Goal: Task Accomplishment & Management: Manage account settings

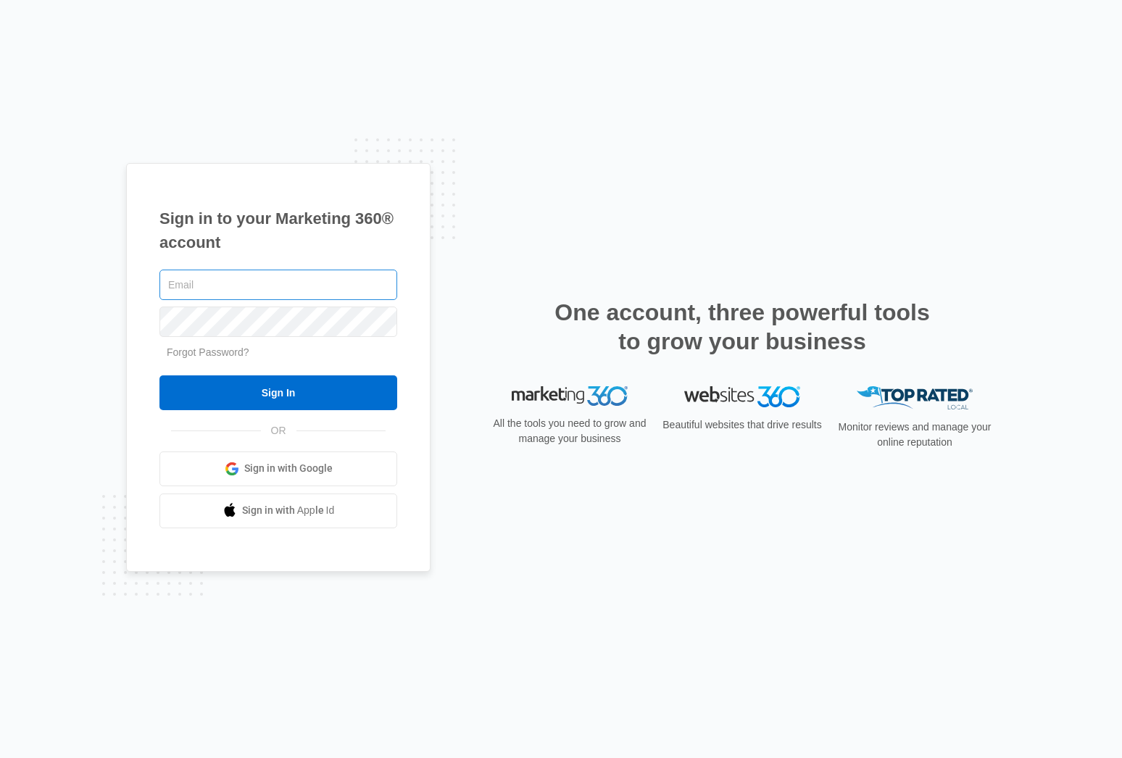
click at [267, 285] on input "text" at bounding box center [278, 285] width 238 height 30
click at [249, 278] on input "text" at bounding box center [278, 285] width 238 height 30
click at [215, 276] on input "text" at bounding box center [278, 285] width 238 height 30
paste input "[EMAIL_ADDRESS][DOMAIN_NAME]"
type input "[EMAIL_ADDRESS][DOMAIN_NAME]"
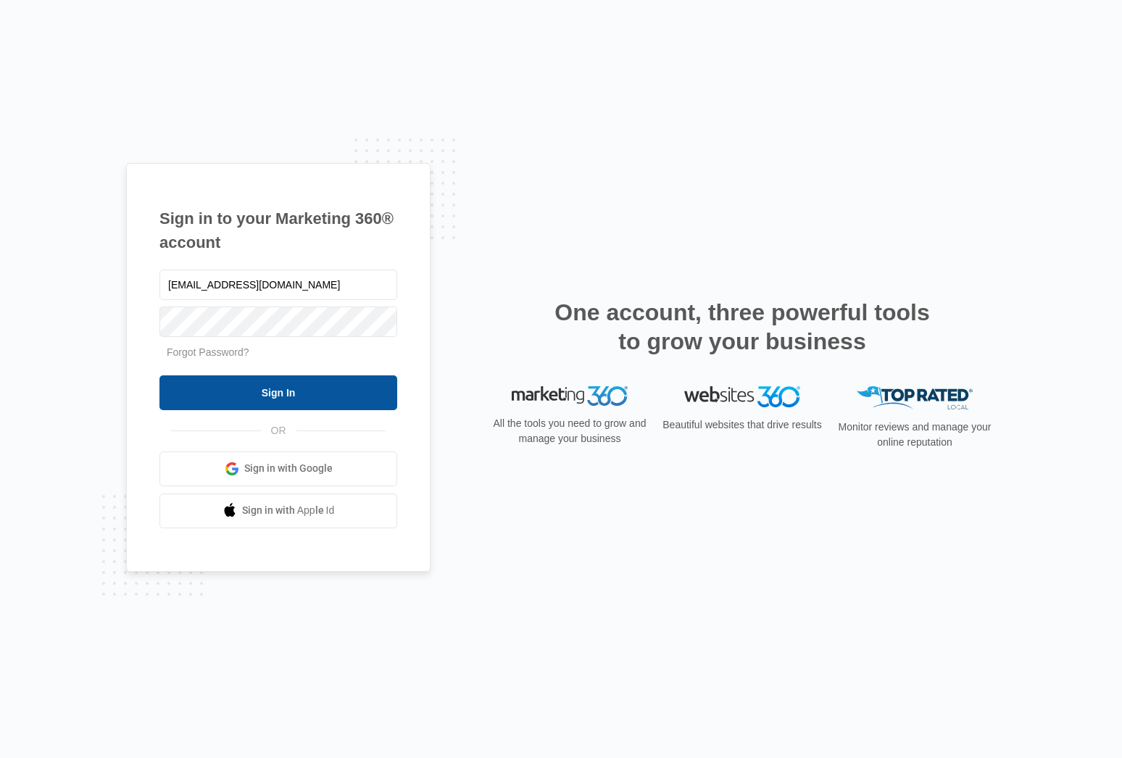
click at [278, 396] on input "Sign In" at bounding box center [278, 392] width 238 height 35
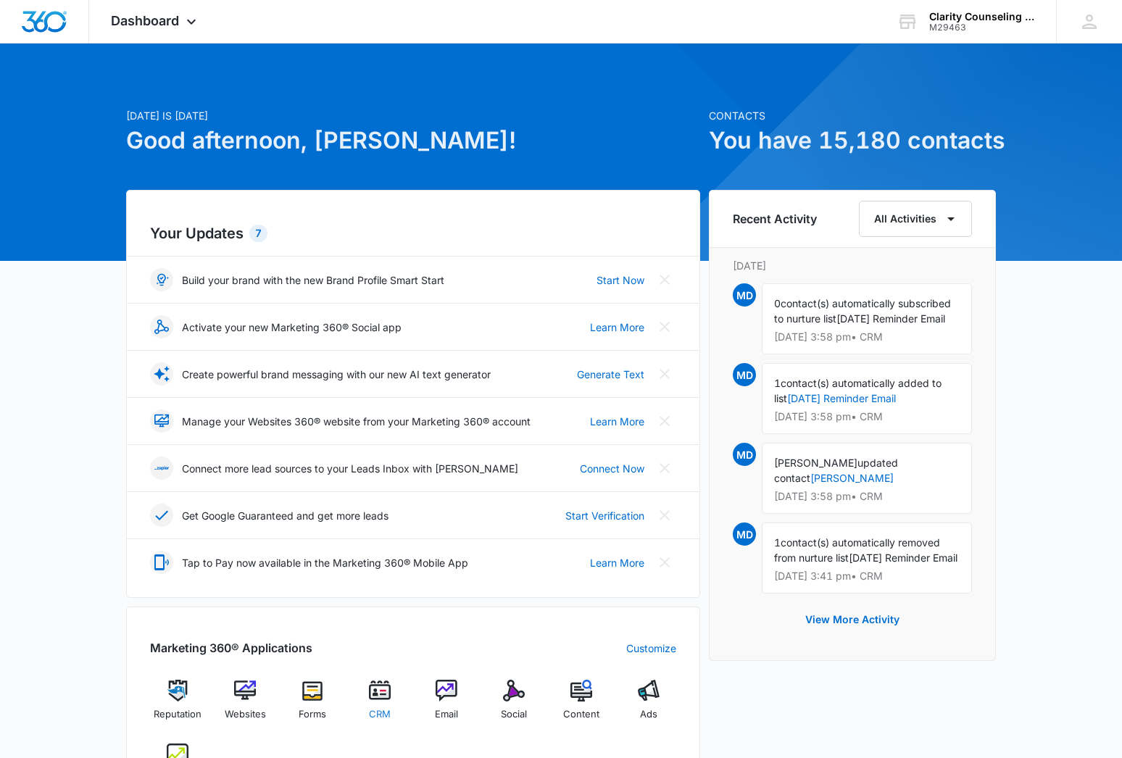
click at [375, 691] on img at bounding box center [380, 691] width 22 height 22
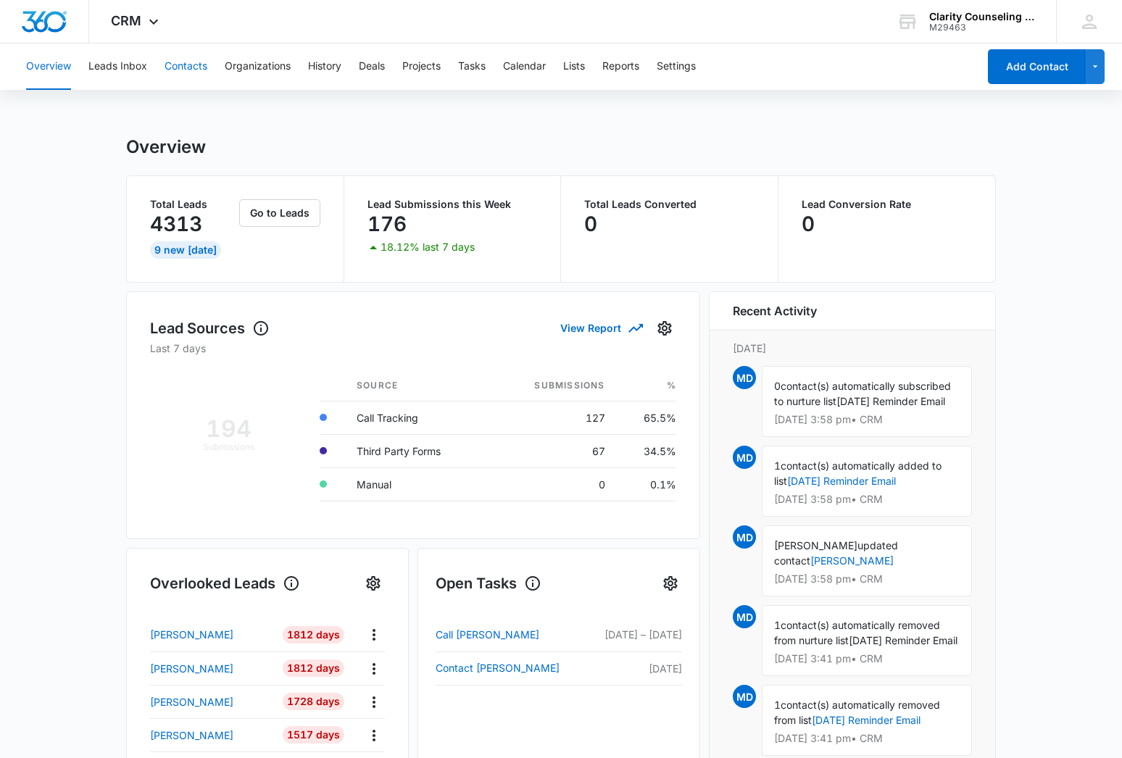
click at [174, 70] on button "Contacts" at bounding box center [186, 66] width 43 height 46
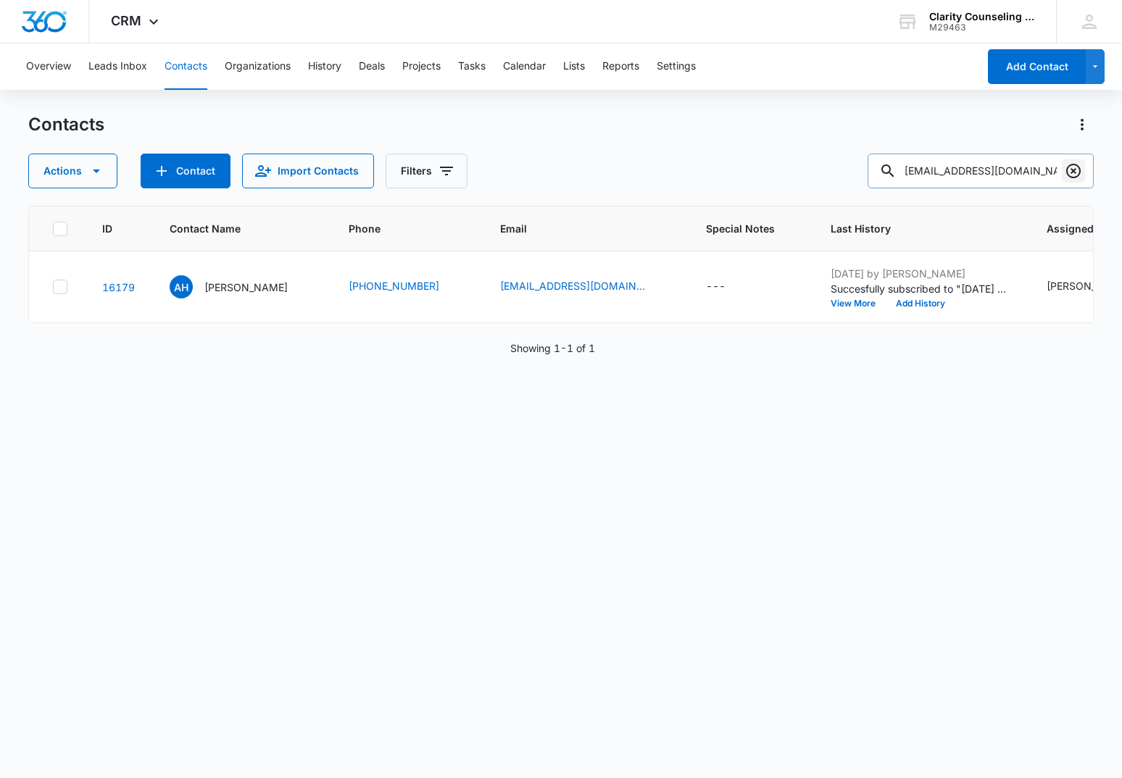
click at [1069, 171] on icon "Clear" at bounding box center [1073, 170] width 17 height 17
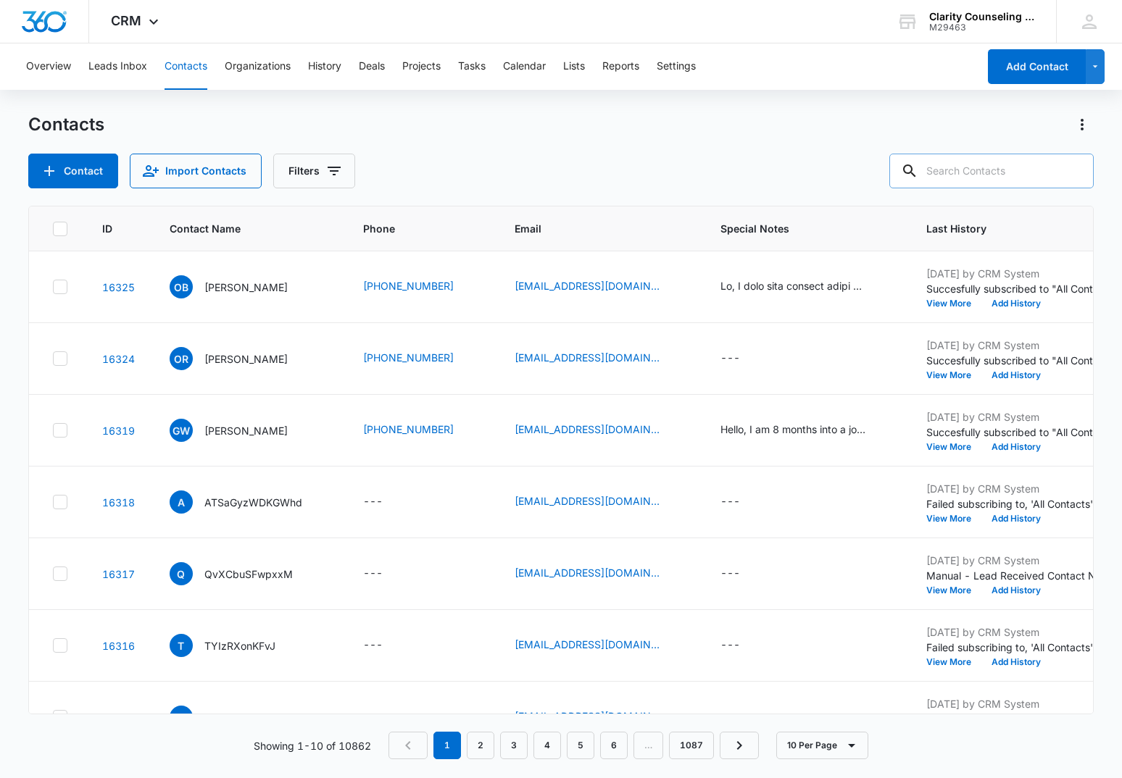
click at [931, 172] on input "text" at bounding box center [991, 171] width 204 height 35
click at [961, 173] on input "text" at bounding box center [991, 171] width 204 height 35
click at [1032, 167] on input "text" at bounding box center [991, 171] width 204 height 35
paste input "[EMAIL_ADDRESS][DOMAIN_NAME]"
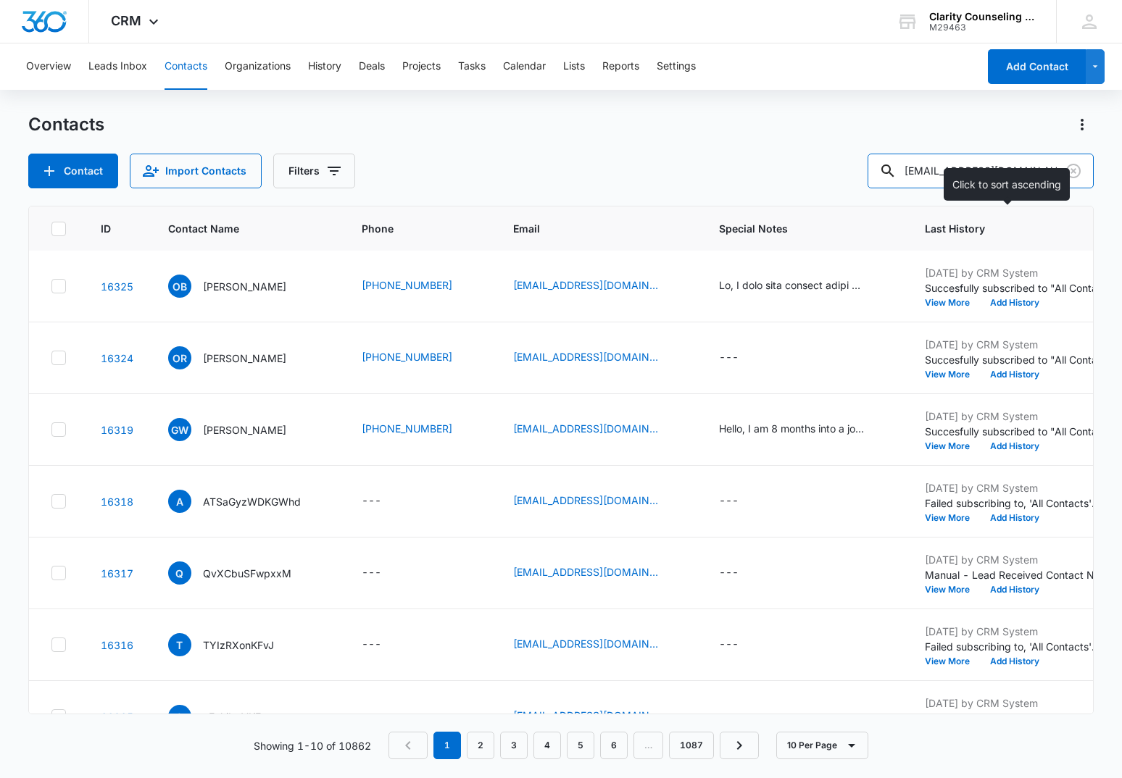
type input "[EMAIL_ADDRESS][DOMAIN_NAME]"
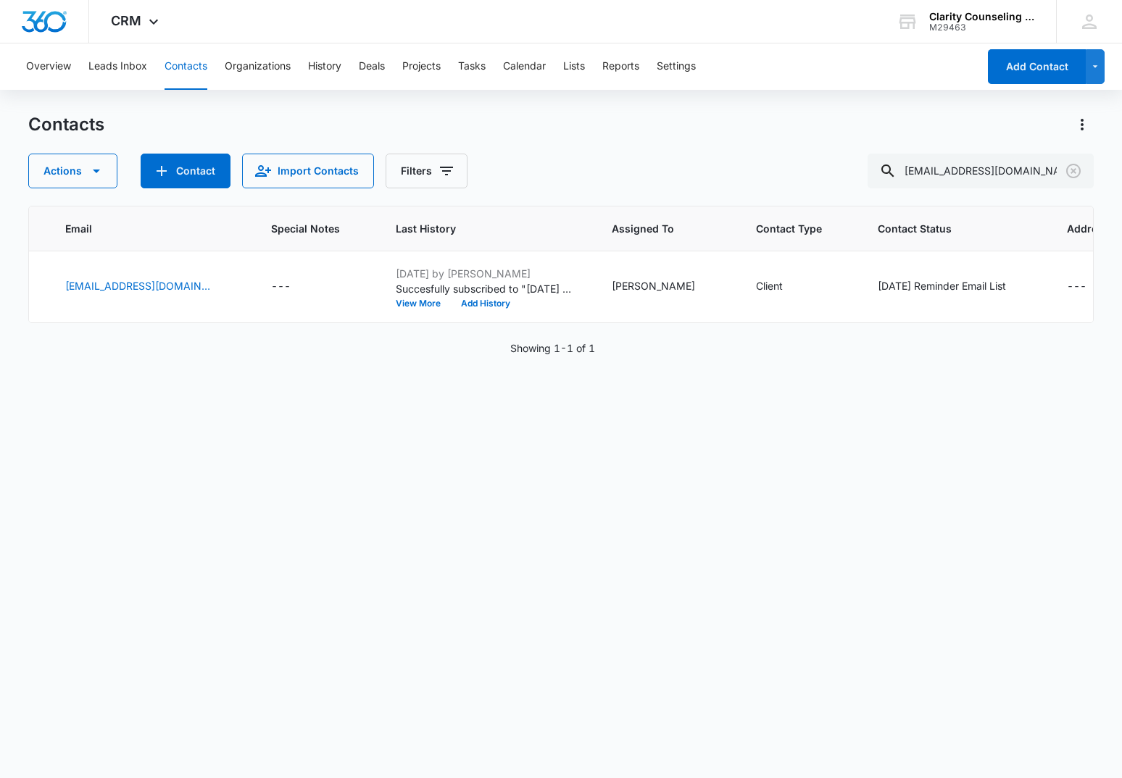
scroll to position [0, 434]
click at [1071, 165] on icon "Clear" at bounding box center [1073, 171] width 14 height 14
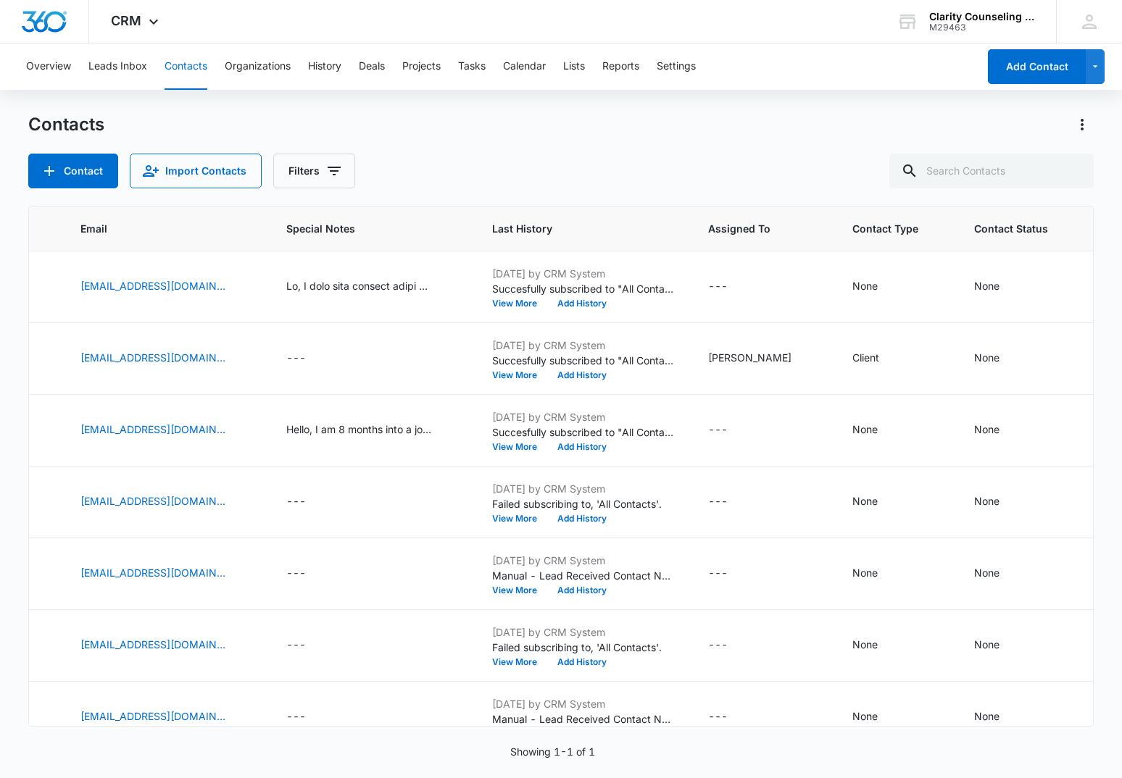
click at [1071, 165] on div at bounding box center [1073, 171] width 23 height 35
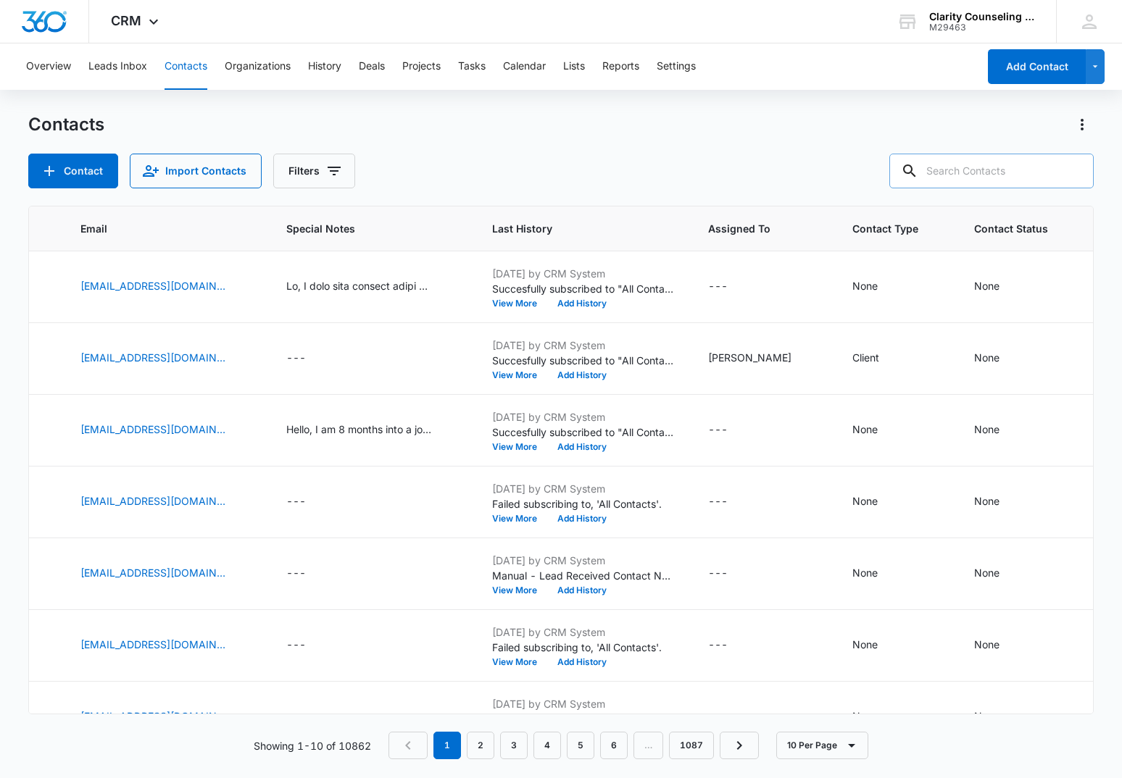
paste input "[EMAIL_ADDRESS][DOMAIN_NAME]"
type input "[EMAIL_ADDRESS][DOMAIN_NAME]"
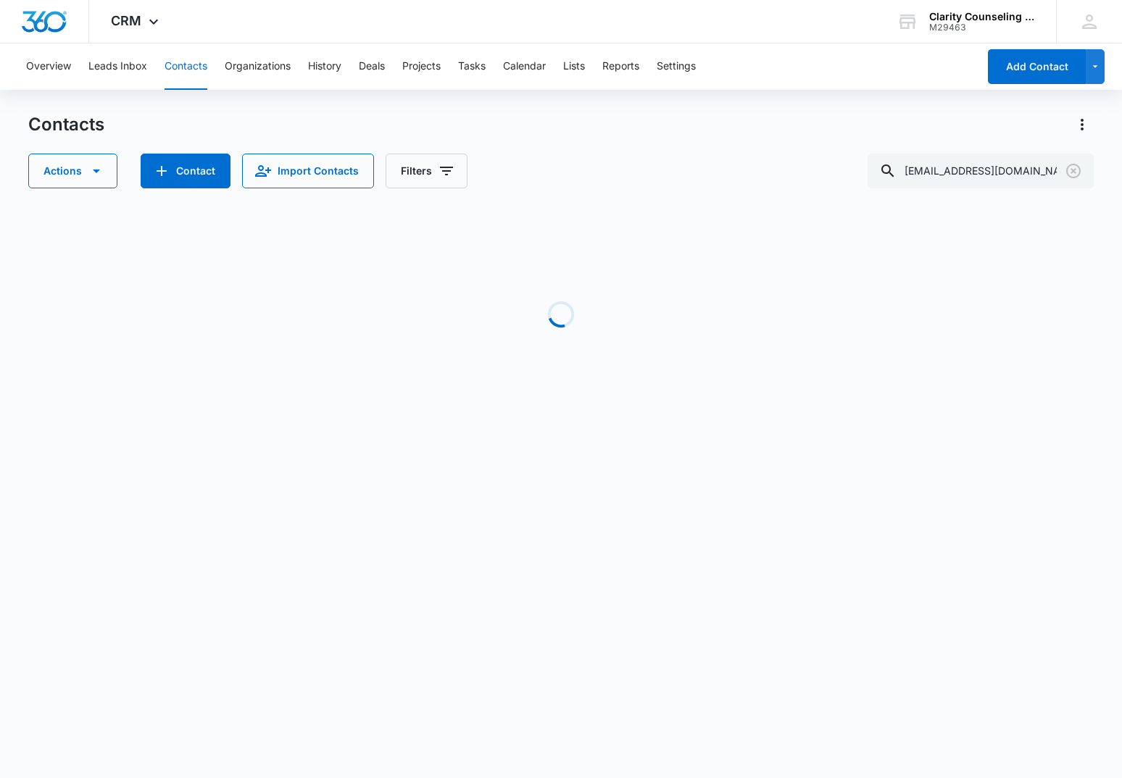
scroll to position [0, 399]
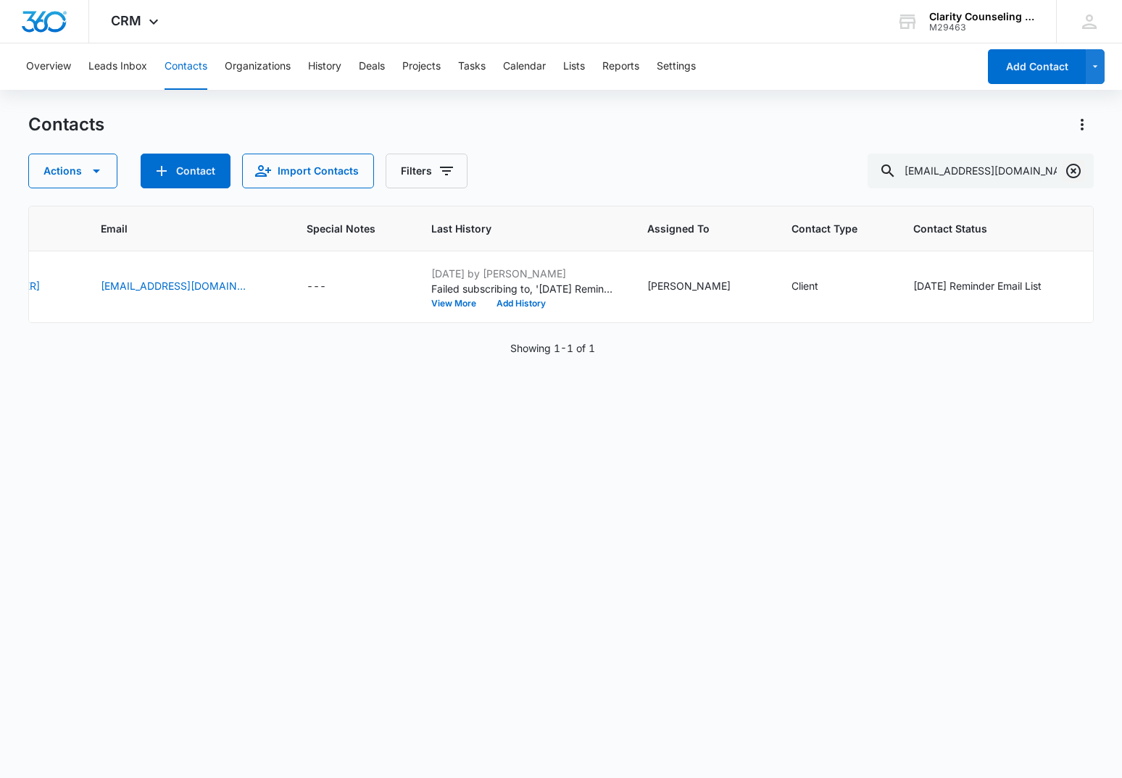
click at [1071, 170] on icon "Clear" at bounding box center [1073, 171] width 14 height 14
click at [1071, 170] on div at bounding box center [1073, 171] width 23 height 35
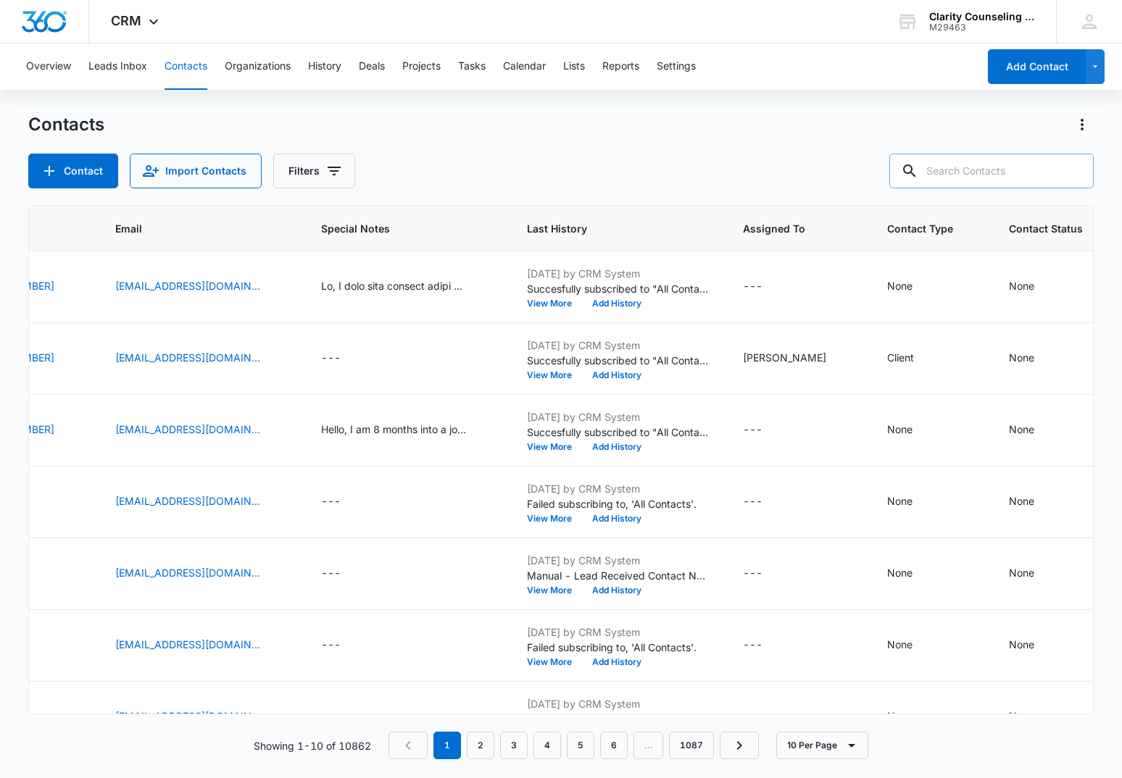
paste input "[EMAIL_ADDRESS][DOMAIN_NAME]"
type input "[EMAIL_ADDRESS][DOMAIN_NAME]"
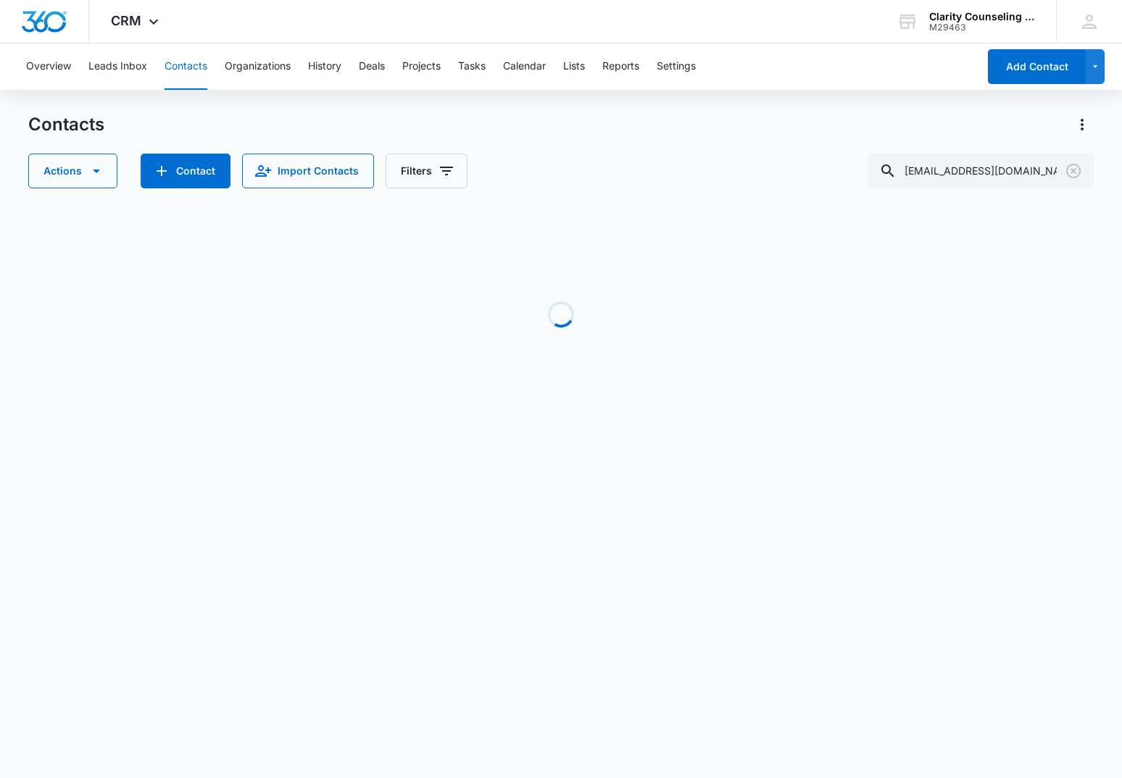
scroll to position [0, 359]
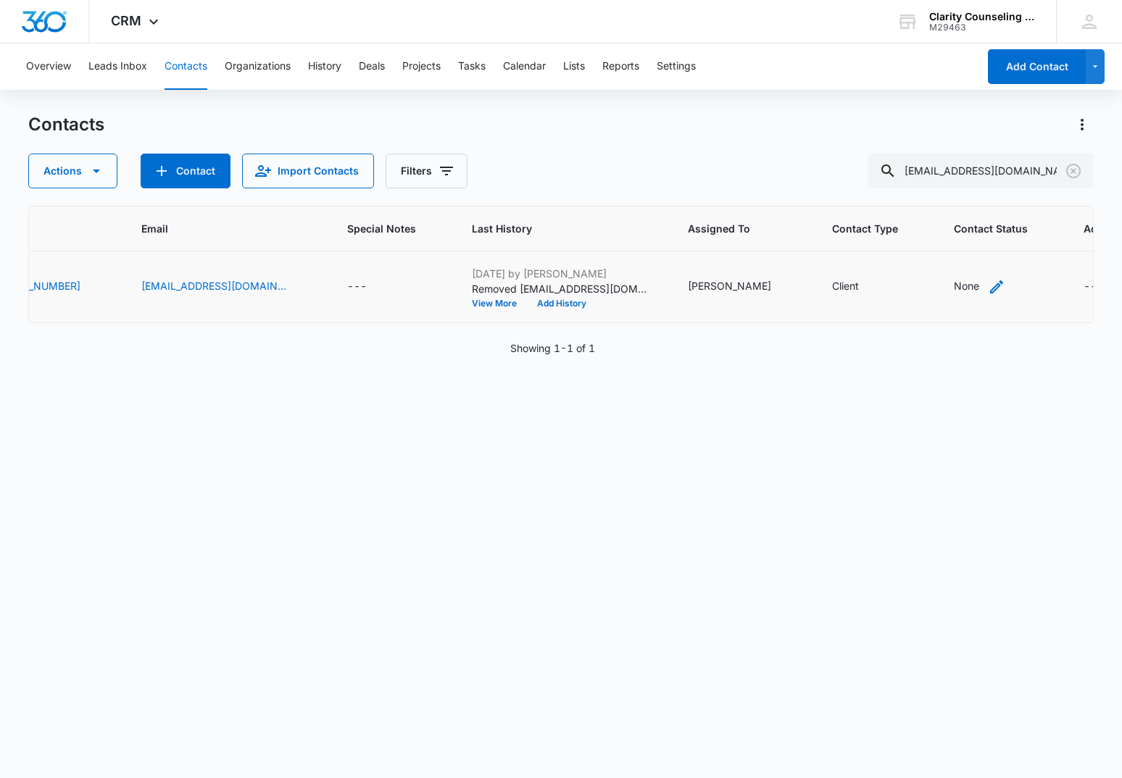
click at [954, 287] on div "None" at bounding box center [966, 285] width 25 height 15
click at [901, 183] on div "Contact Status" at bounding box center [891, 194] width 103 height 33
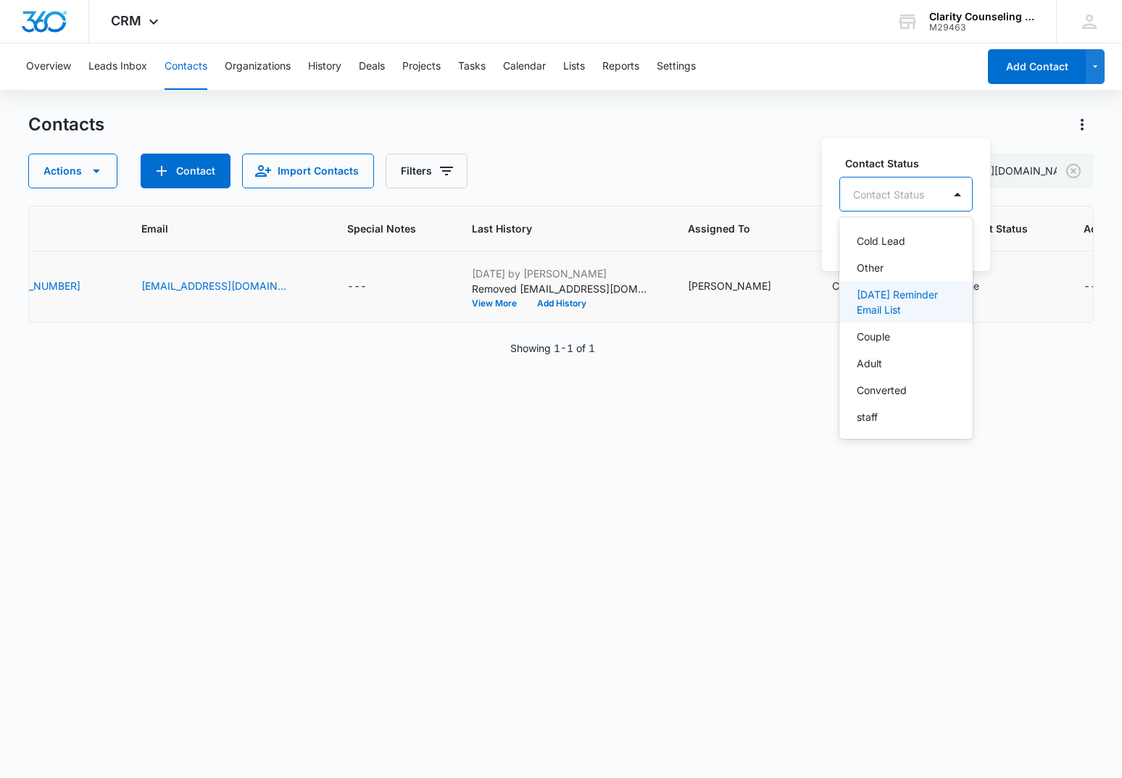
click at [907, 299] on p "[DATE] Reminder Email List" at bounding box center [905, 302] width 96 height 30
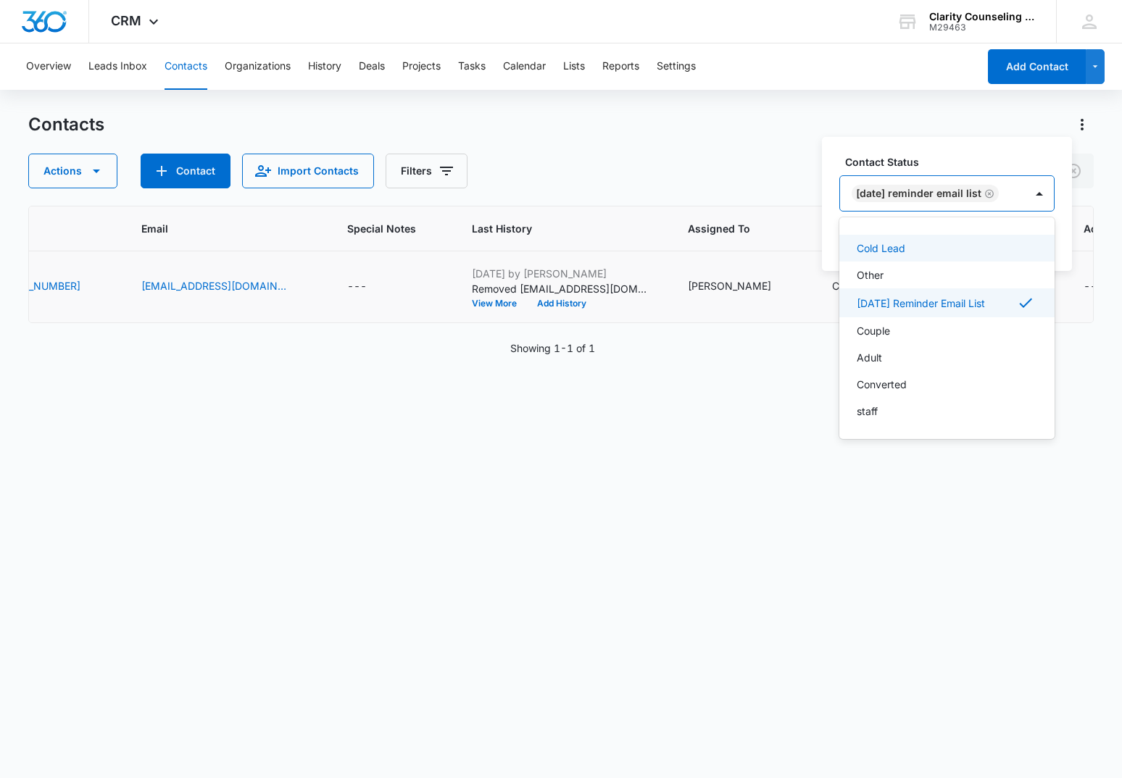
scroll to position [212, 0]
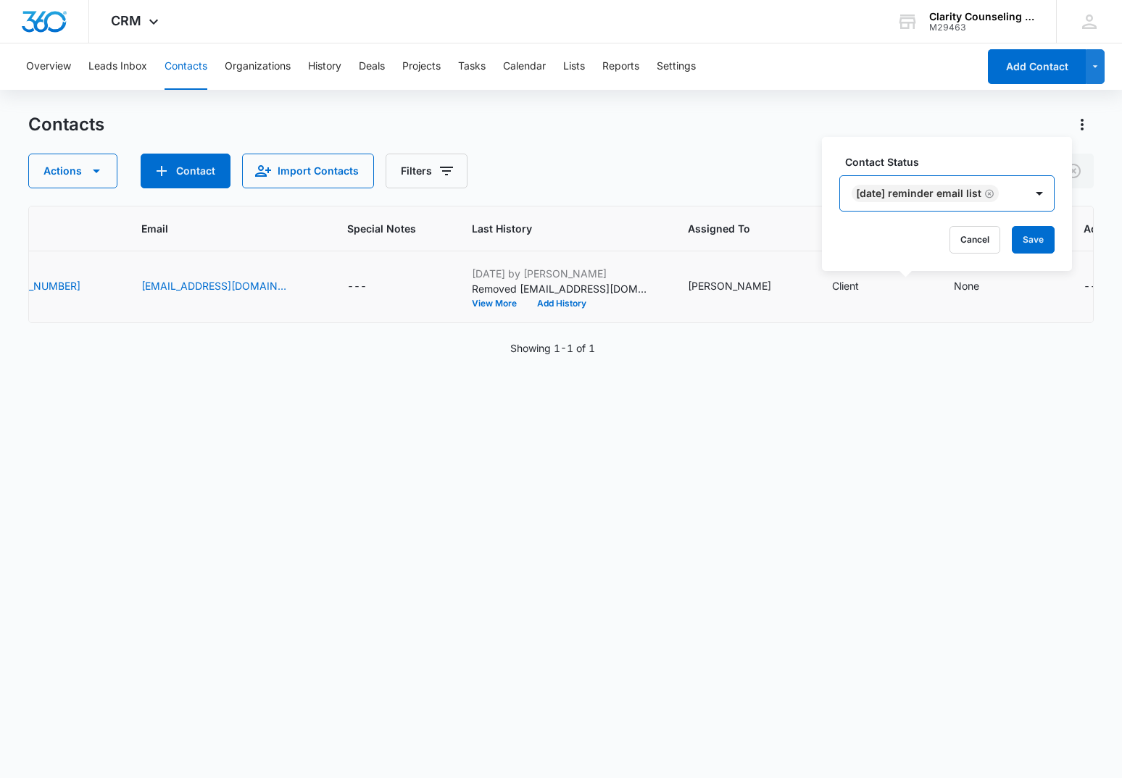
drag, startPoint x: 1037, startPoint y: 192, endPoint x: 1047, endPoint y: 217, distance: 27.1
click at [1037, 192] on div at bounding box center [1039, 193] width 29 height 35
click at [1048, 227] on button "Save" at bounding box center [1033, 240] width 43 height 28
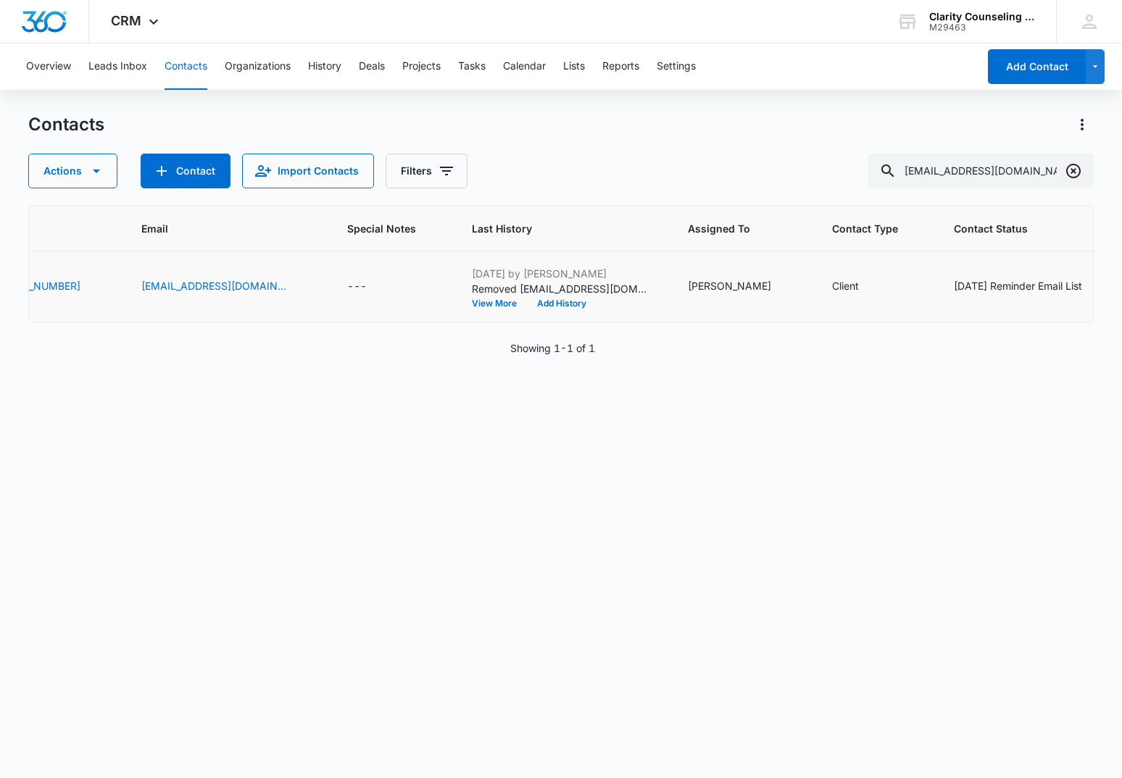
click at [1072, 174] on icon "Clear" at bounding box center [1073, 170] width 17 height 17
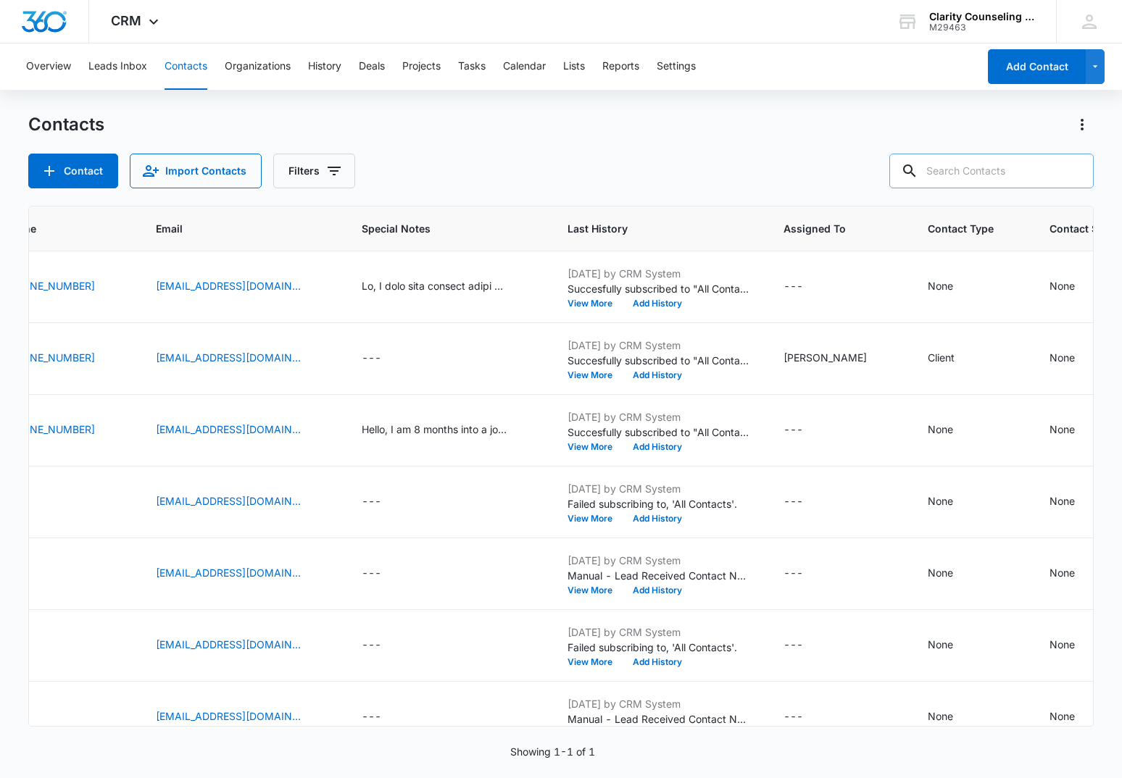
drag, startPoint x: 1072, startPoint y: 174, endPoint x: 1028, endPoint y: 174, distance: 43.5
click at [1071, 174] on div at bounding box center [1073, 171] width 23 height 35
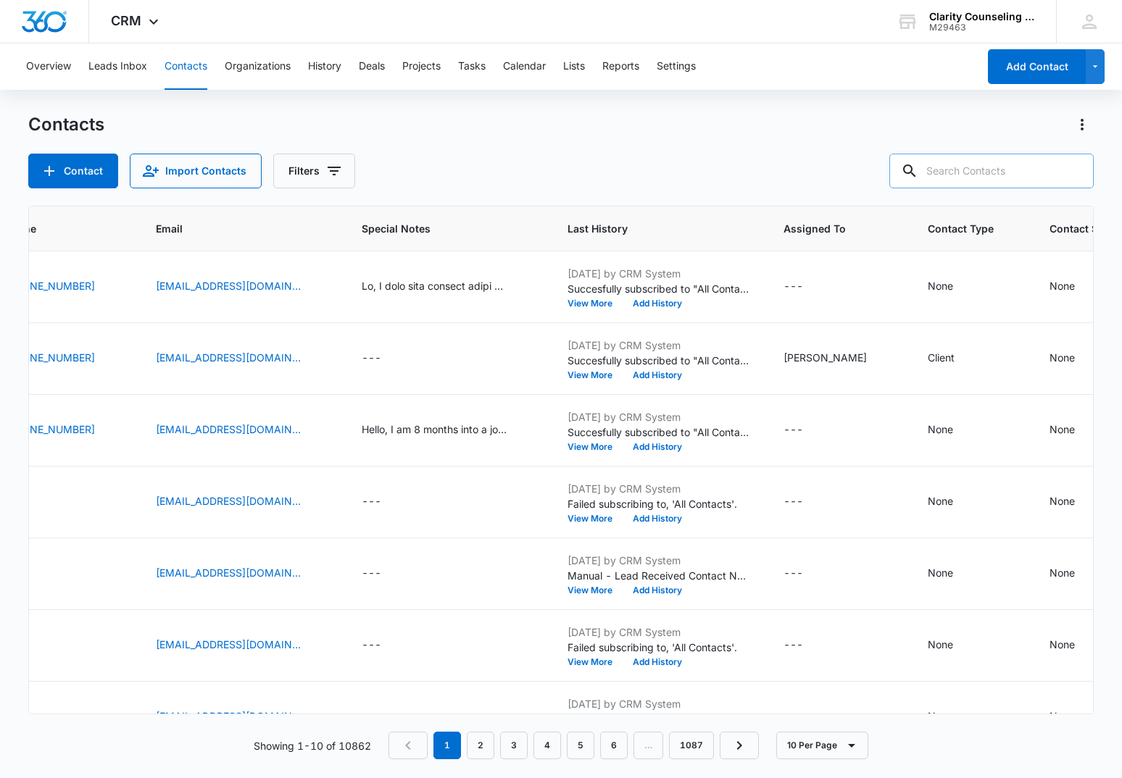
paste input "[EMAIL_ADDRESS][DOMAIN_NAME]"
type input "[EMAIL_ADDRESS][DOMAIN_NAME]"
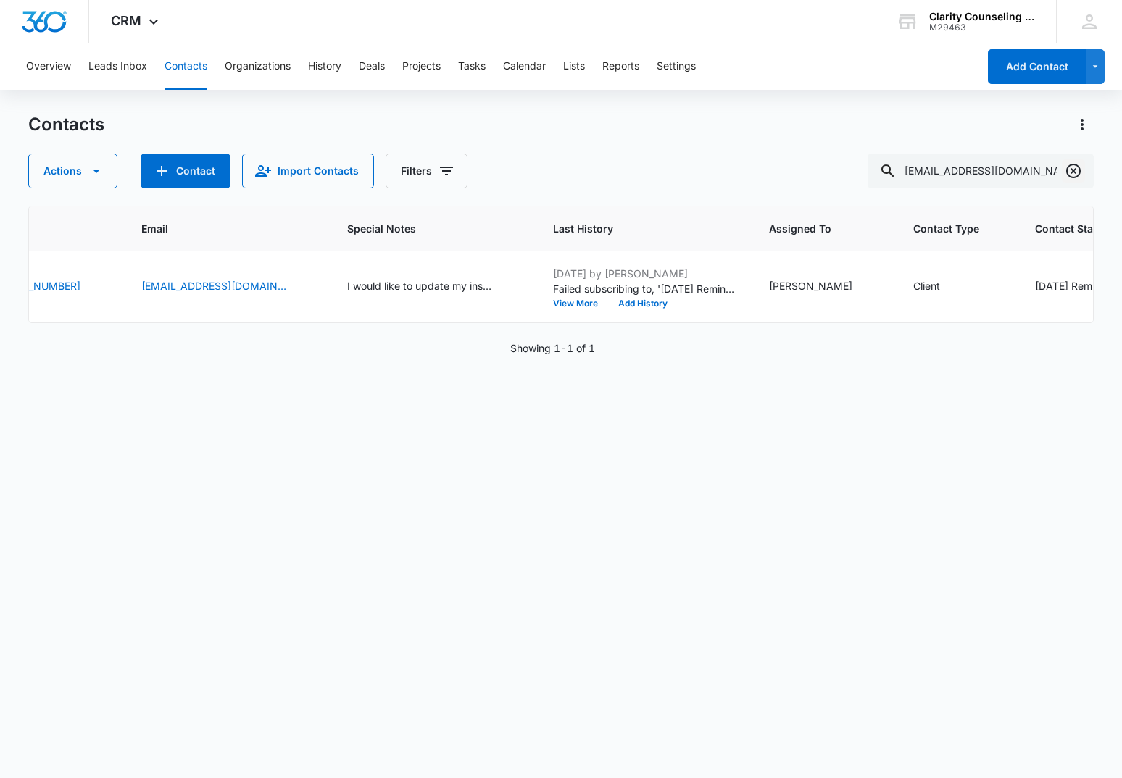
click at [1076, 166] on icon "Clear" at bounding box center [1073, 170] width 17 height 17
click at [1076, 166] on div at bounding box center [1073, 171] width 23 height 35
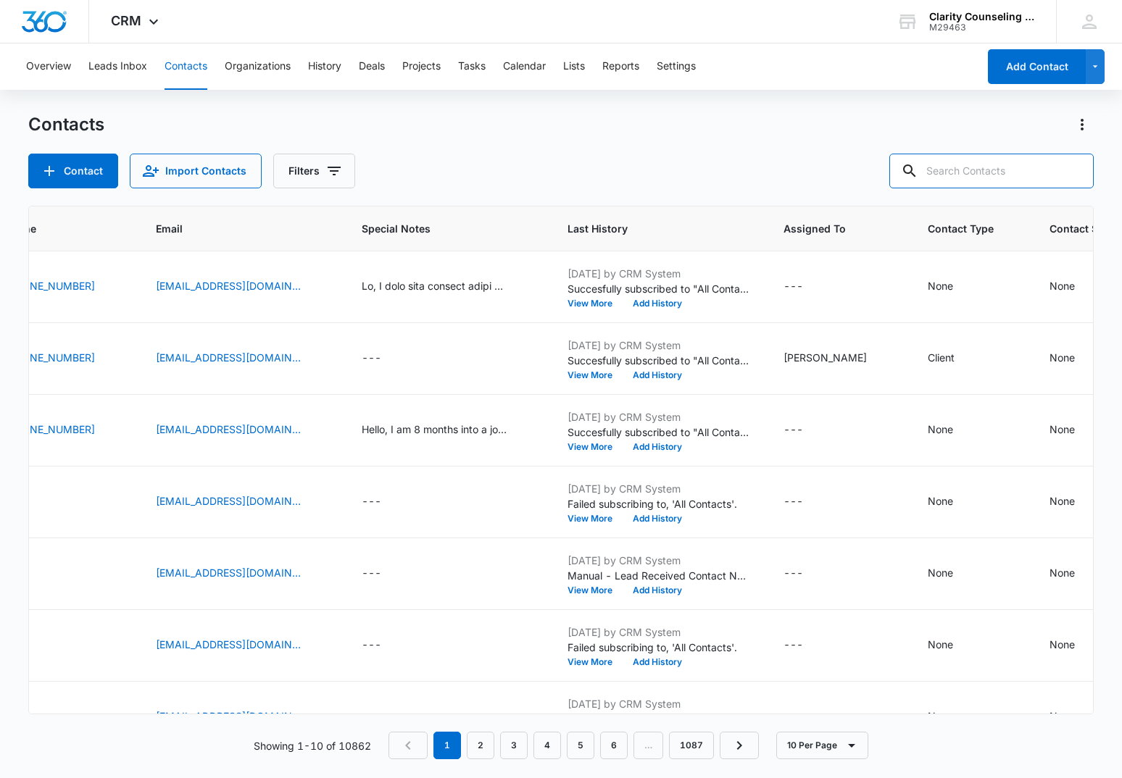
paste input "[EMAIL_ADDRESS][DOMAIN_NAME]"
type input "[EMAIL_ADDRESS][DOMAIN_NAME]"
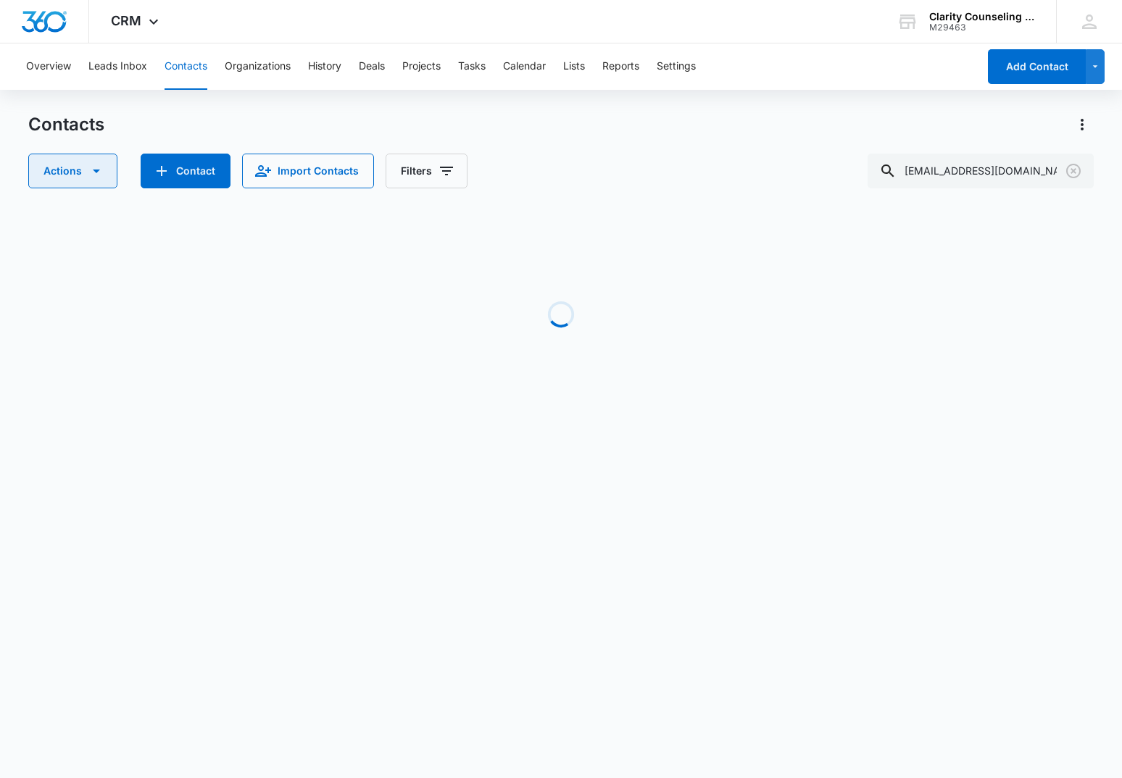
scroll to position [0, 60]
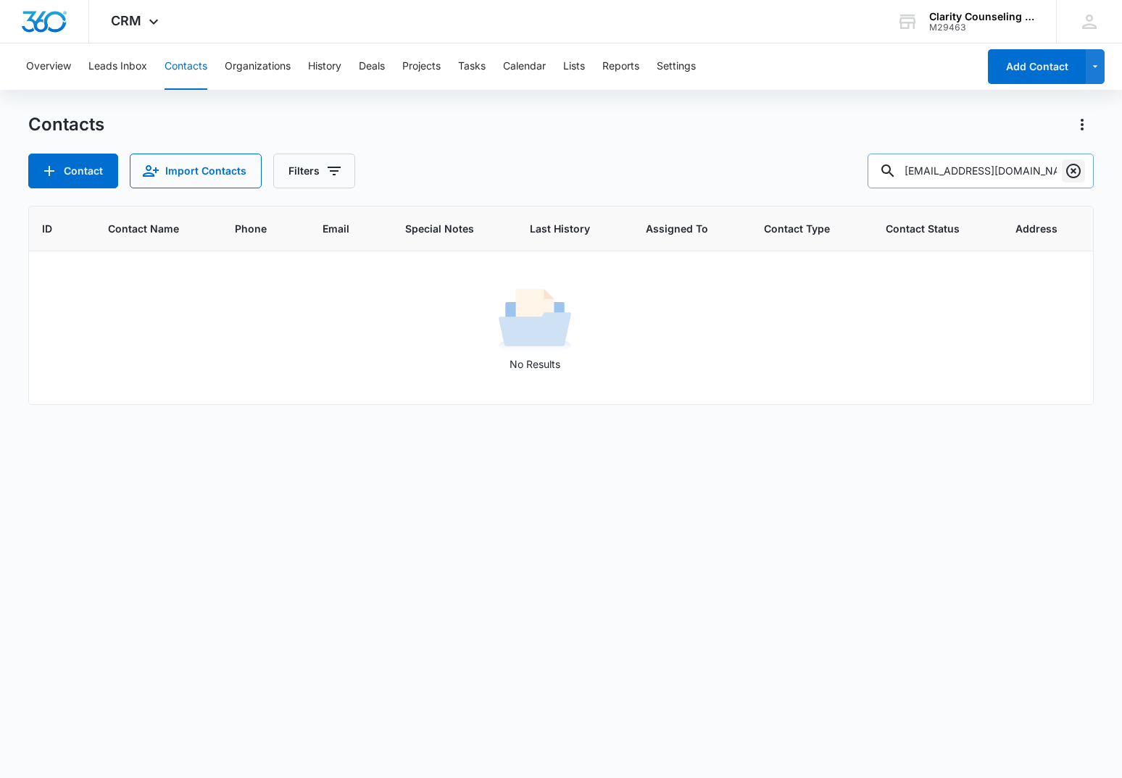
click at [1064, 168] on button "Clear" at bounding box center [1073, 170] width 23 height 23
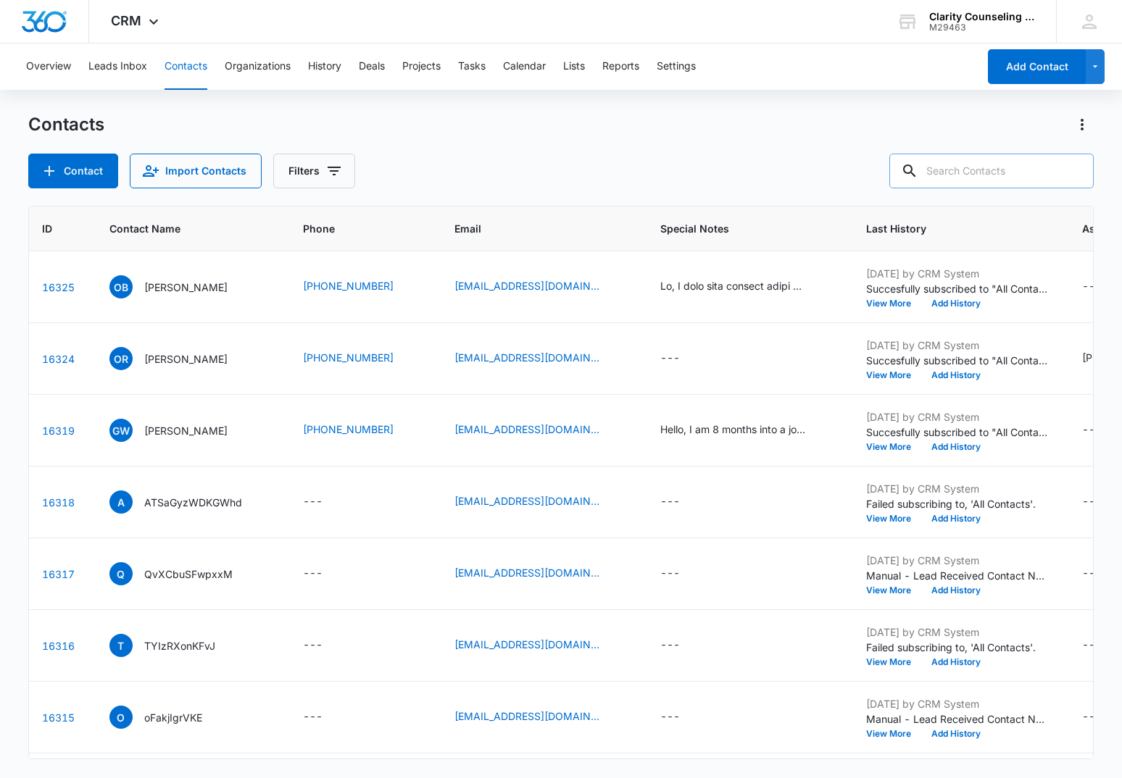
click at [1064, 168] on div at bounding box center [1073, 171] width 23 height 35
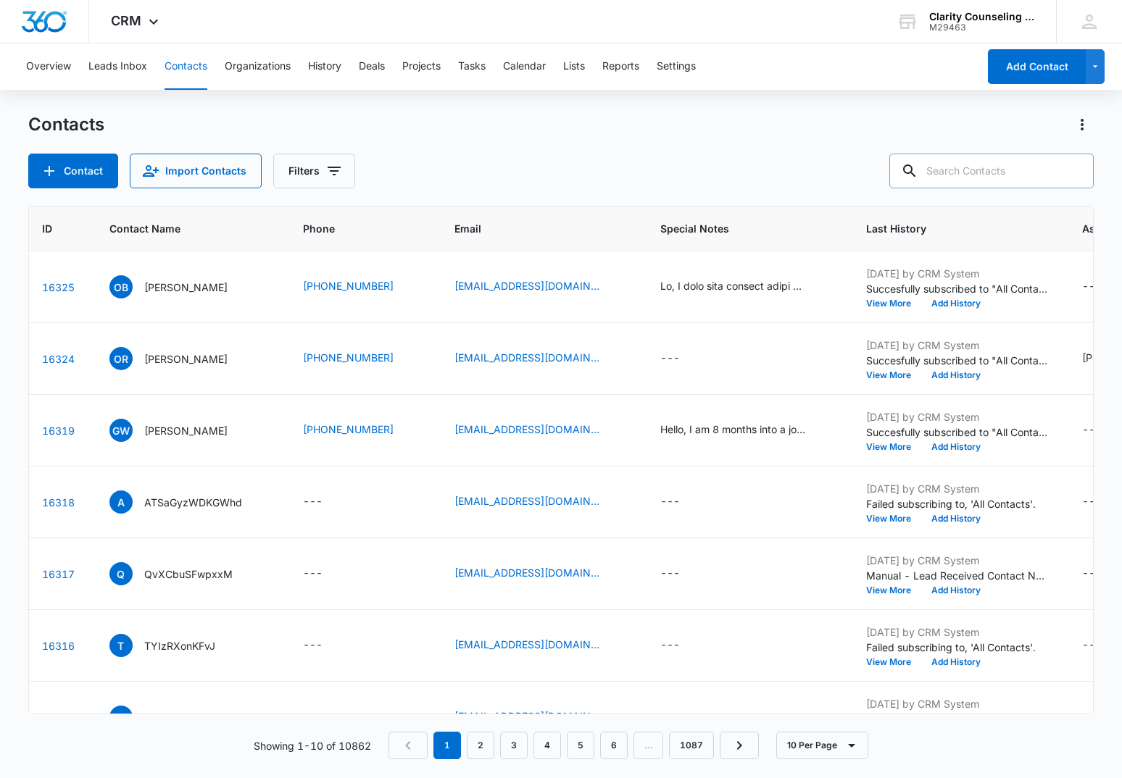
paste input "[EMAIL_ADDRESS][DOMAIN_NAME]"
type input "[EMAIL_ADDRESS][DOMAIN_NAME]"
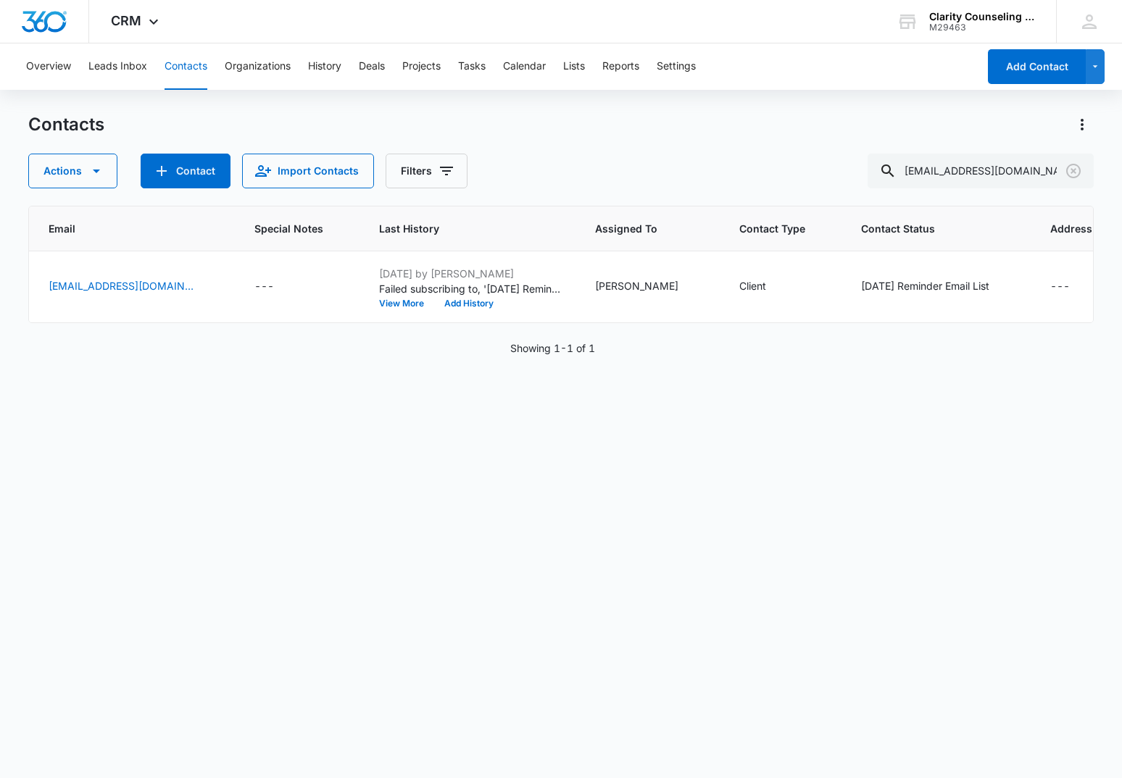
scroll to position [0, 451]
click at [1076, 170] on icon "Clear" at bounding box center [1073, 170] width 17 height 17
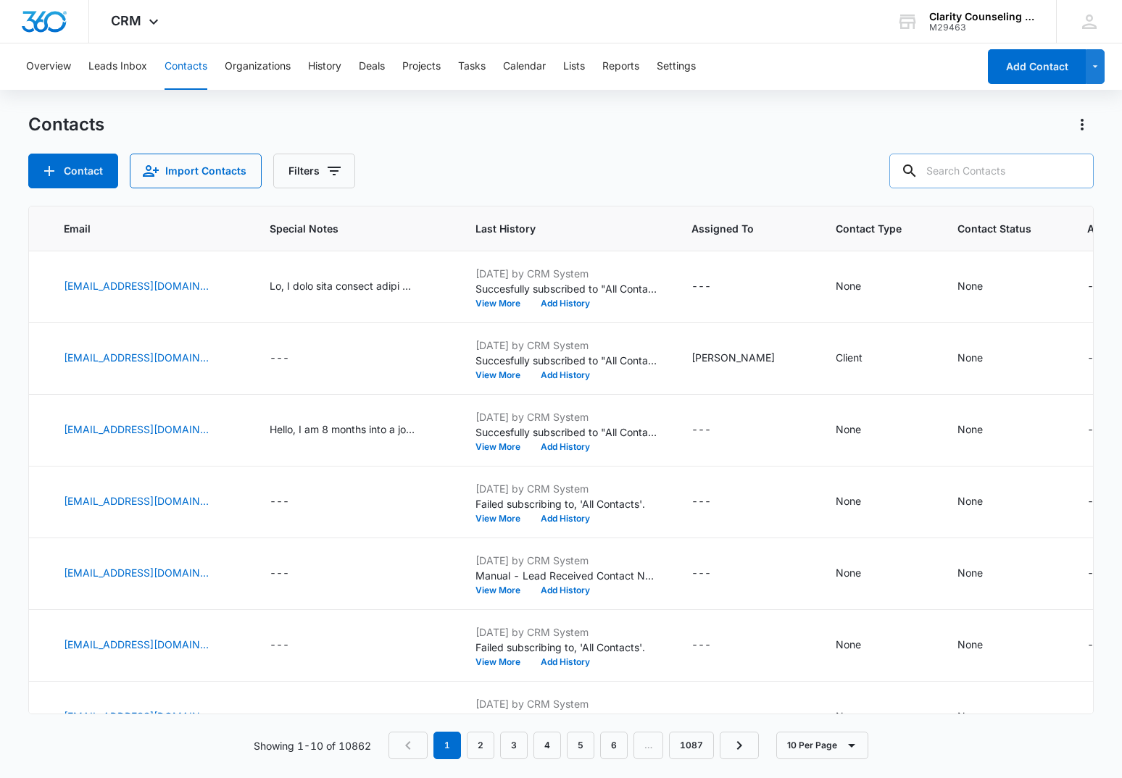
drag, startPoint x: 1004, startPoint y: 178, endPoint x: 963, endPoint y: 170, distance: 41.4
click at [990, 175] on input "text" at bounding box center [991, 171] width 204 height 35
paste input "[PERSON_NAME][EMAIL_ADDRESS][DOMAIN_NAME]"
type input "[PERSON_NAME][EMAIL_ADDRESS][DOMAIN_NAME]"
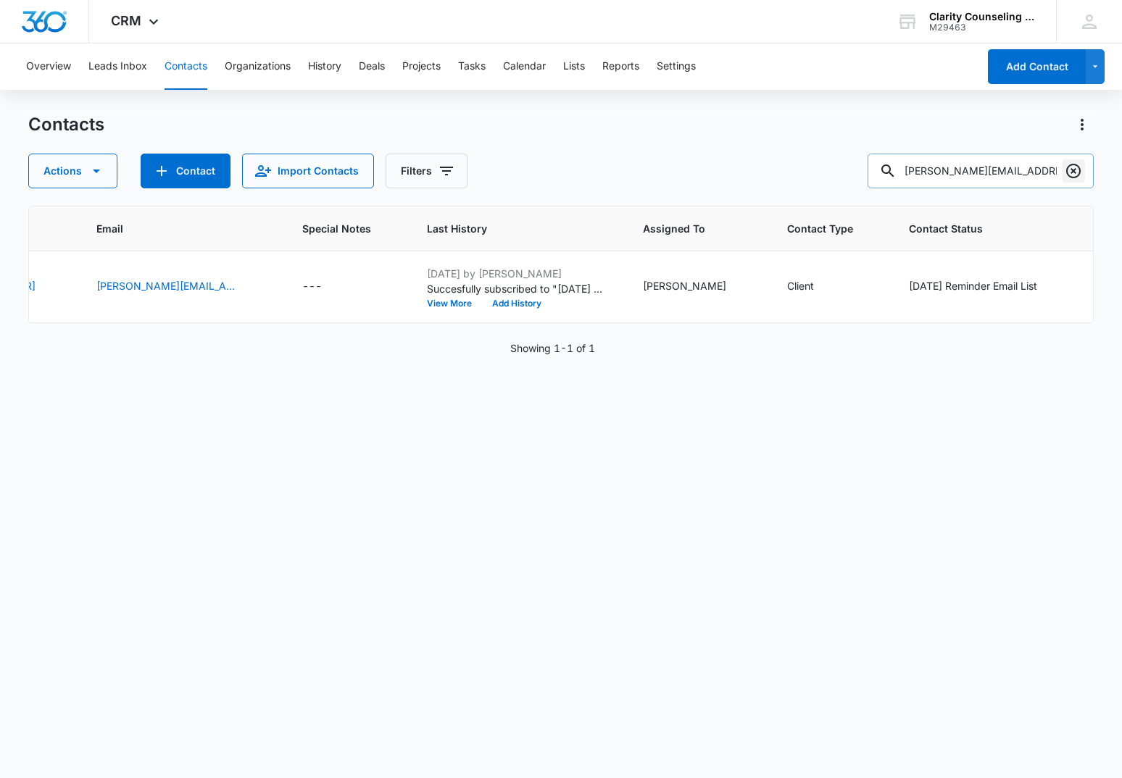
click at [1071, 170] on icon "Clear" at bounding box center [1073, 170] width 17 height 17
click at [1071, 171] on div at bounding box center [1073, 171] width 23 height 35
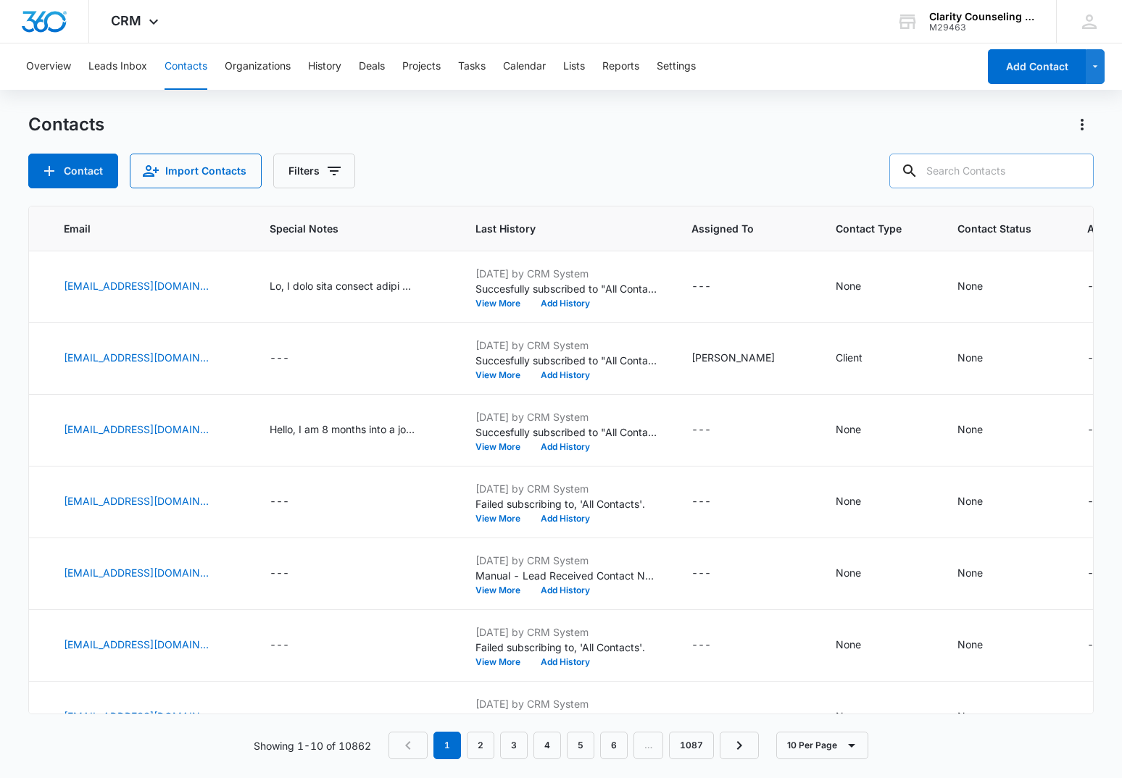
paste input "[EMAIL_ADDRESS][DOMAIN_NAME]"
type input "[EMAIL_ADDRESS][DOMAIN_NAME]"
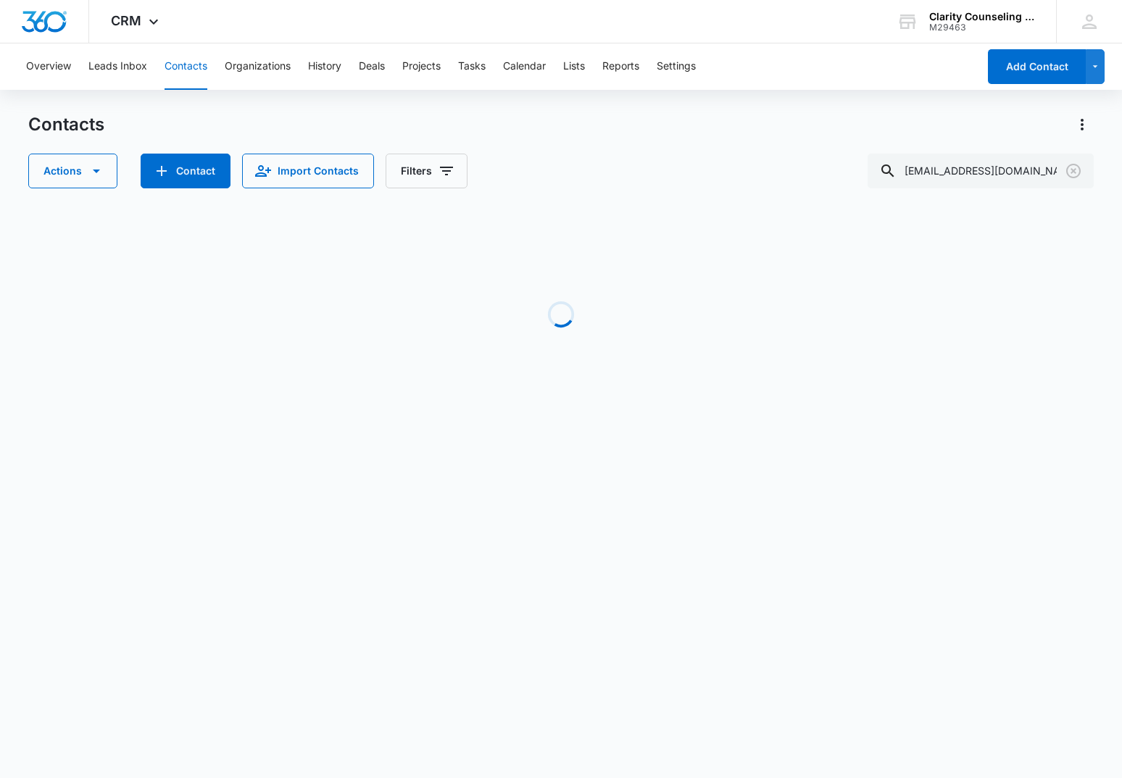
scroll to position [0, 432]
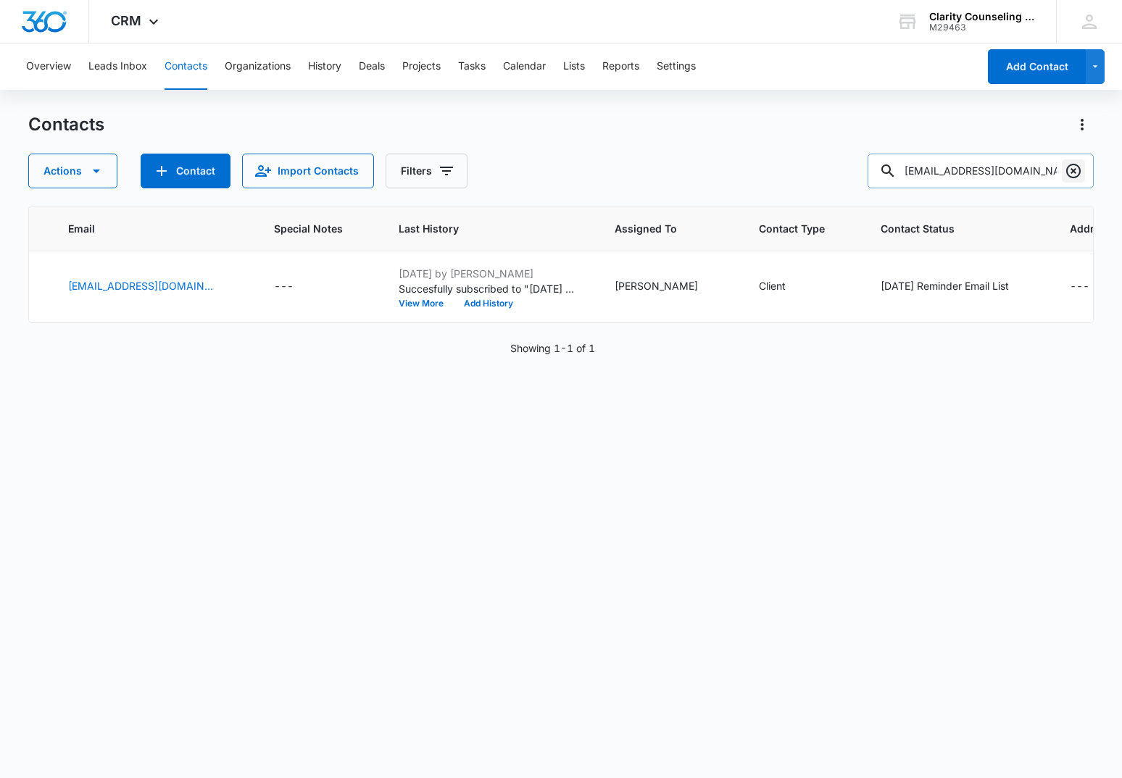
click at [1080, 170] on icon "Clear" at bounding box center [1073, 171] width 14 height 14
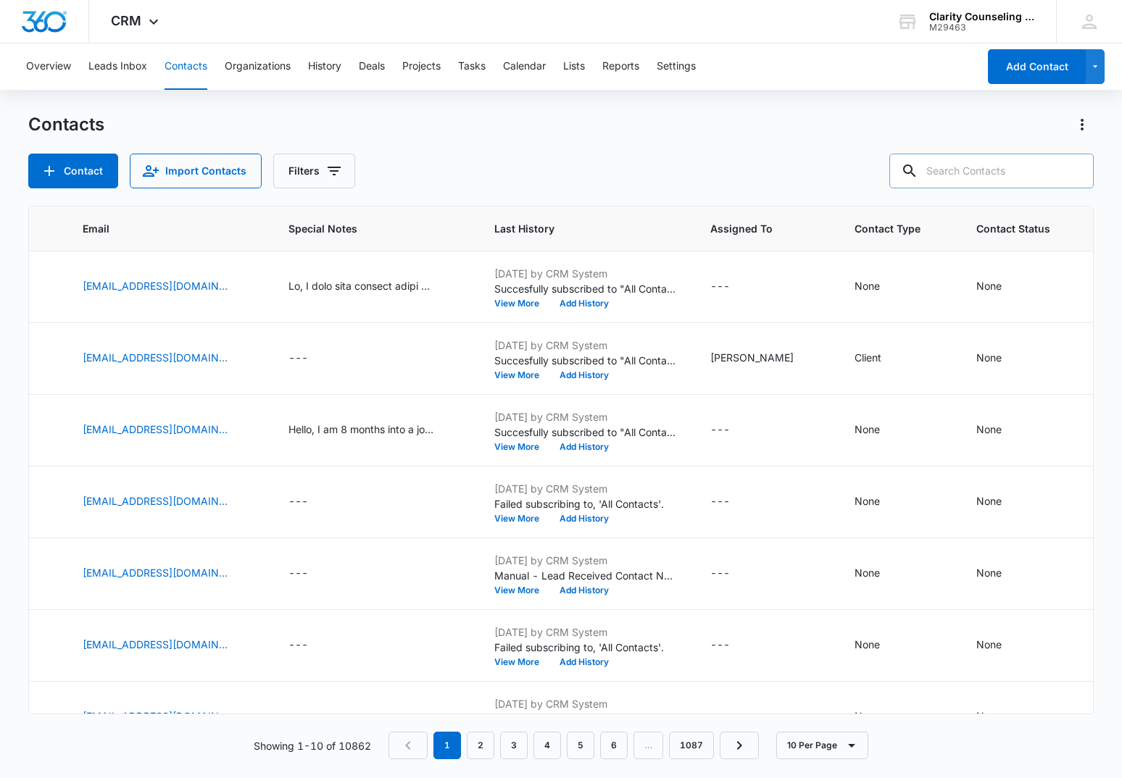
paste input "[EMAIL_ADDRESS][DOMAIN_NAME]"
type input "[EMAIL_ADDRESS][DOMAIN_NAME]"
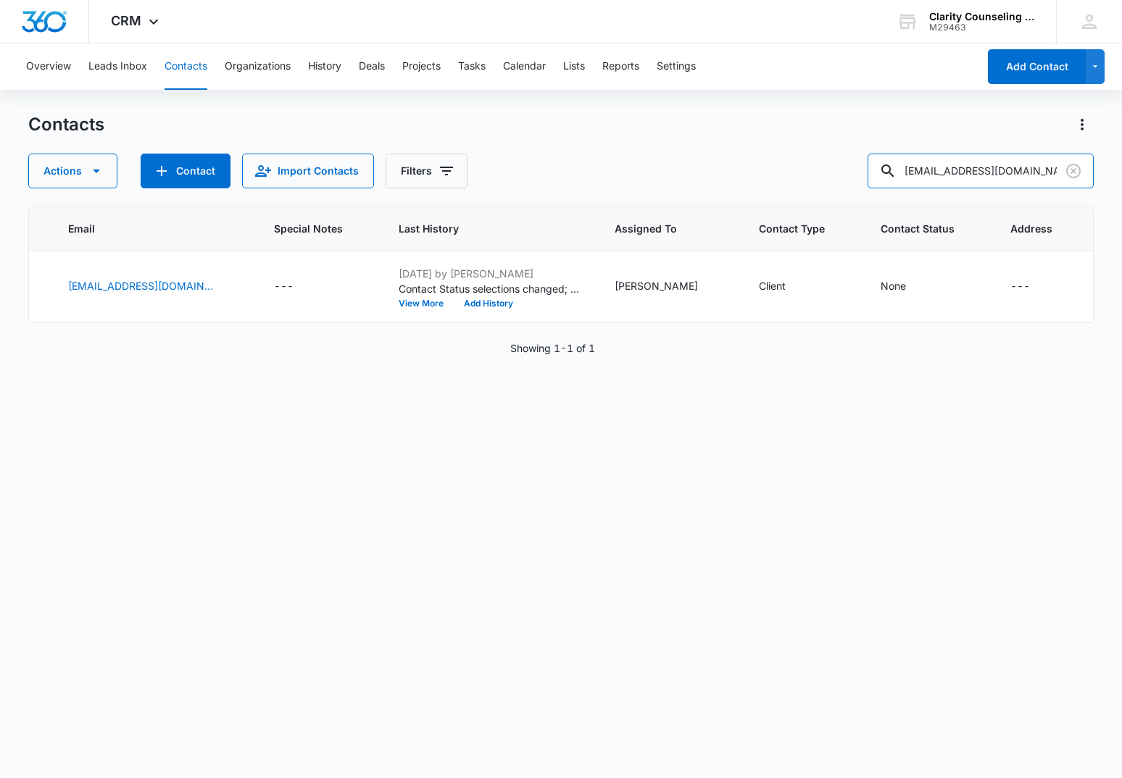
scroll to position [0, 374]
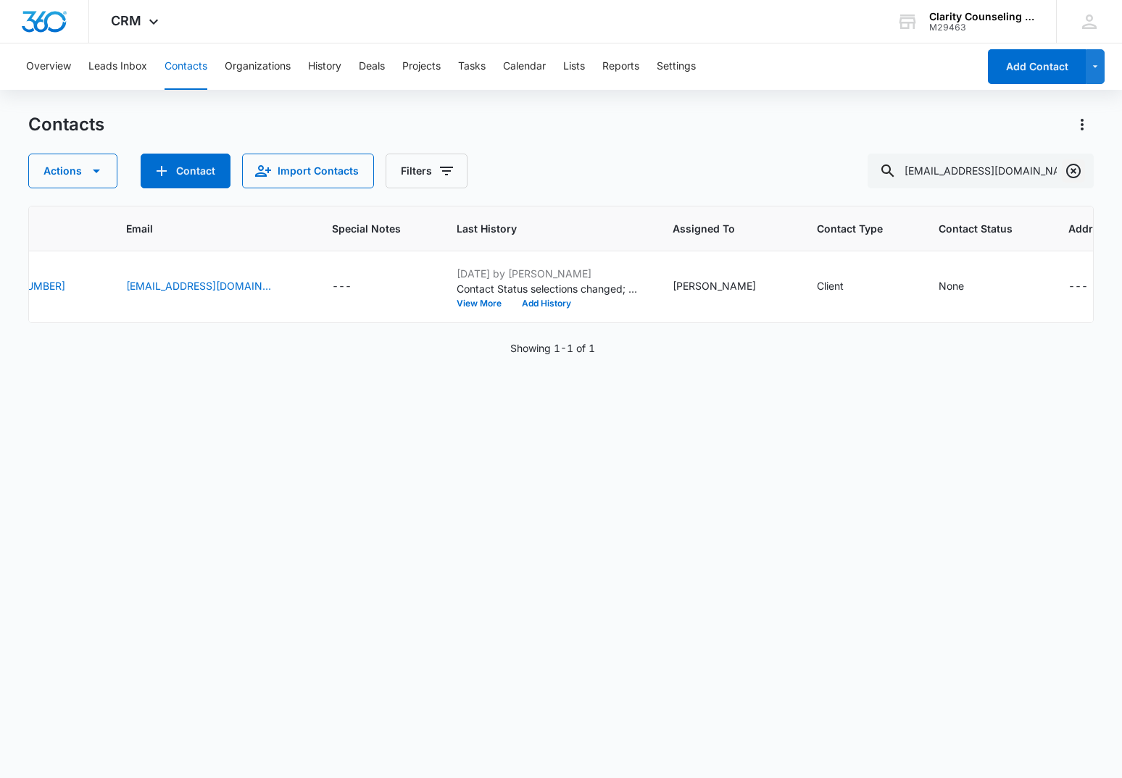
click at [1070, 170] on icon "Clear" at bounding box center [1073, 170] width 17 height 17
click at [1070, 170] on div at bounding box center [1073, 171] width 23 height 35
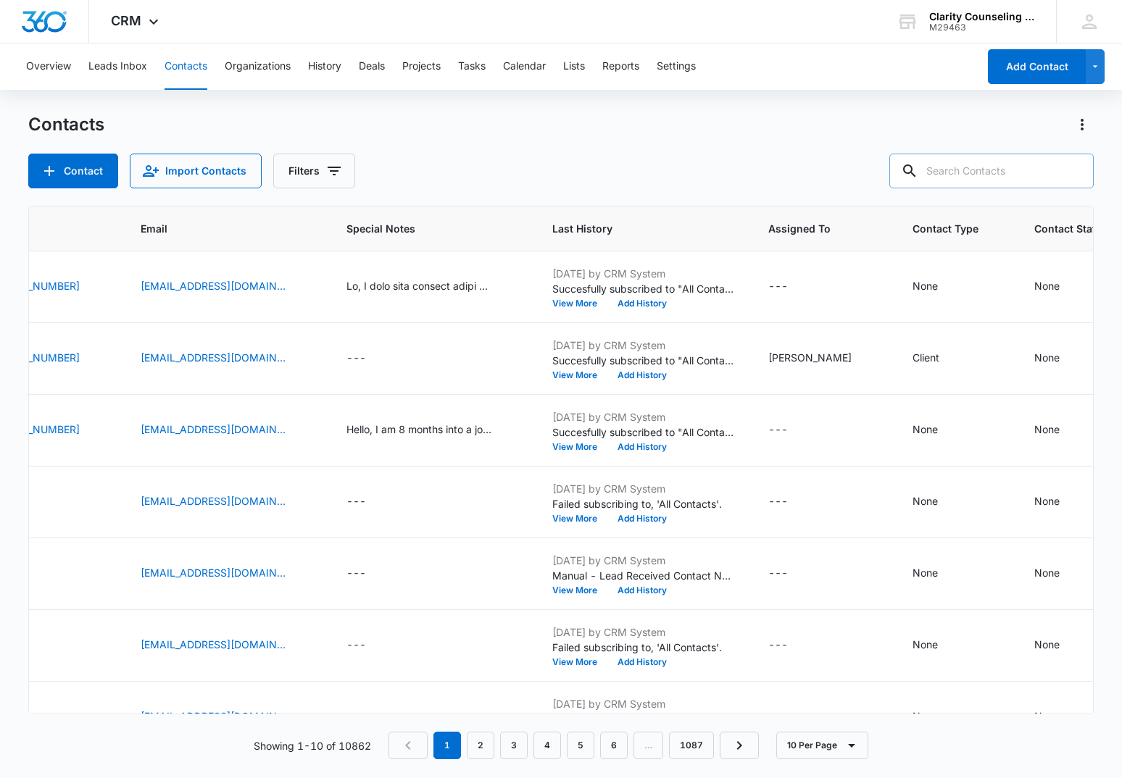
paste input "[EMAIL_ADDRESS][PERSON_NAME][DOMAIN_NAME]"
type input "[EMAIL_ADDRESS][PERSON_NAME][DOMAIN_NAME]"
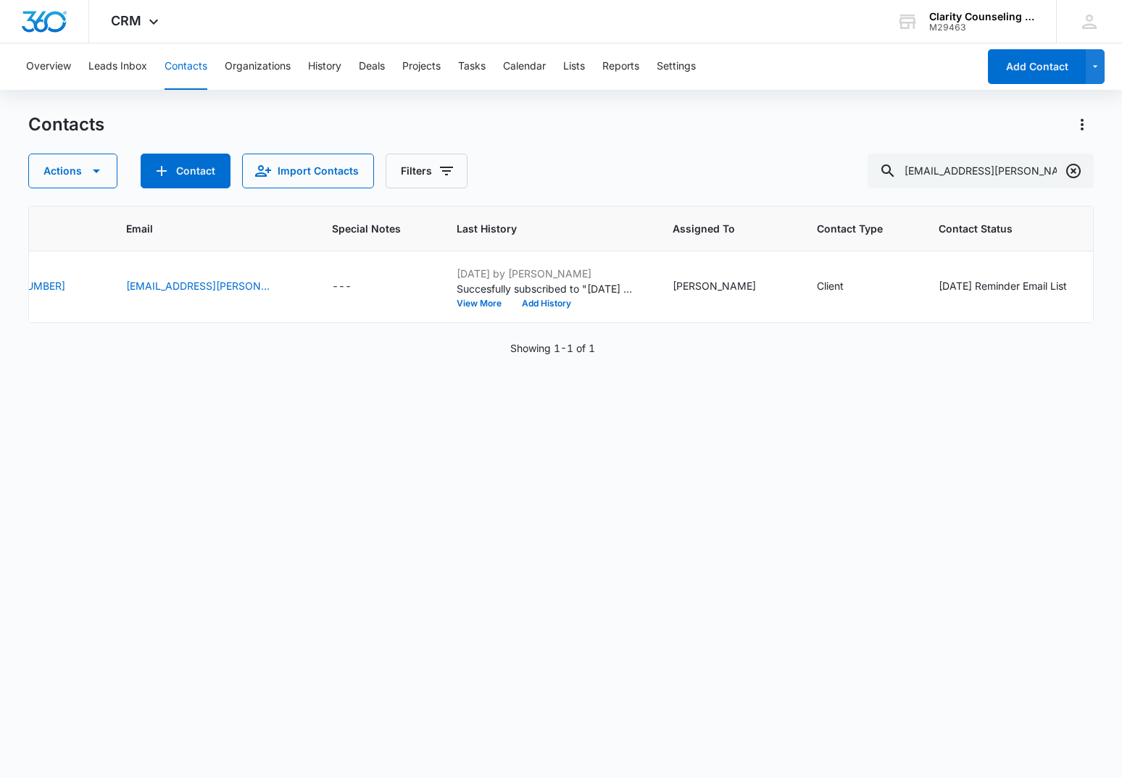
click at [1071, 170] on icon "Clear" at bounding box center [1073, 171] width 14 height 14
click at [1071, 170] on div at bounding box center [1073, 171] width 23 height 35
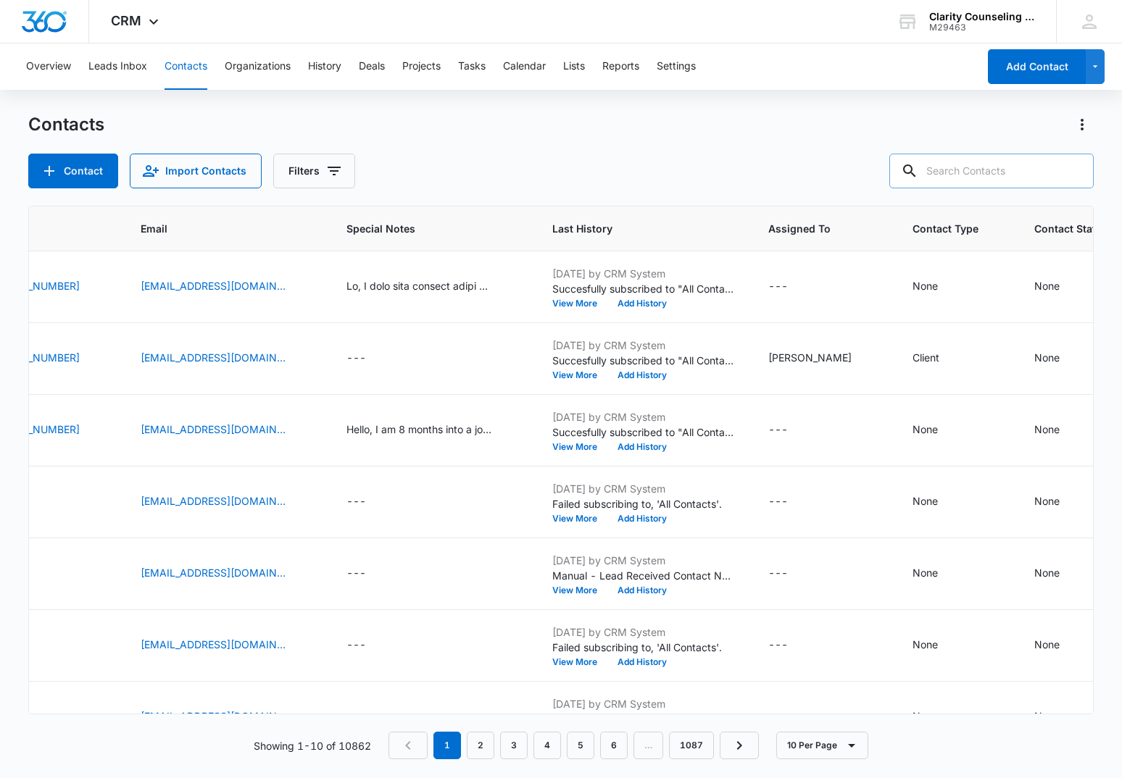
paste input "[EMAIL_ADDRESS][DOMAIN_NAME]"
type input "[EMAIL_ADDRESS][DOMAIN_NAME]"
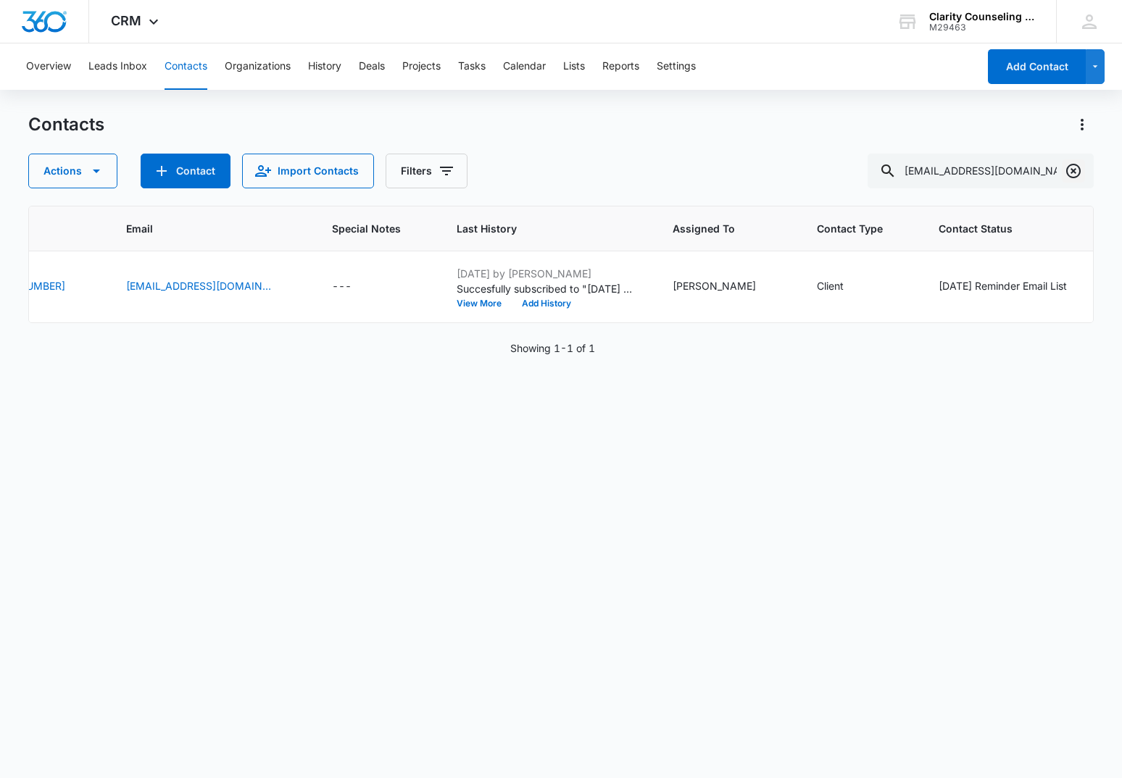
click at [1069, 170] on icon "Clear" at bounding box center [1073, 170] width 17 height 17
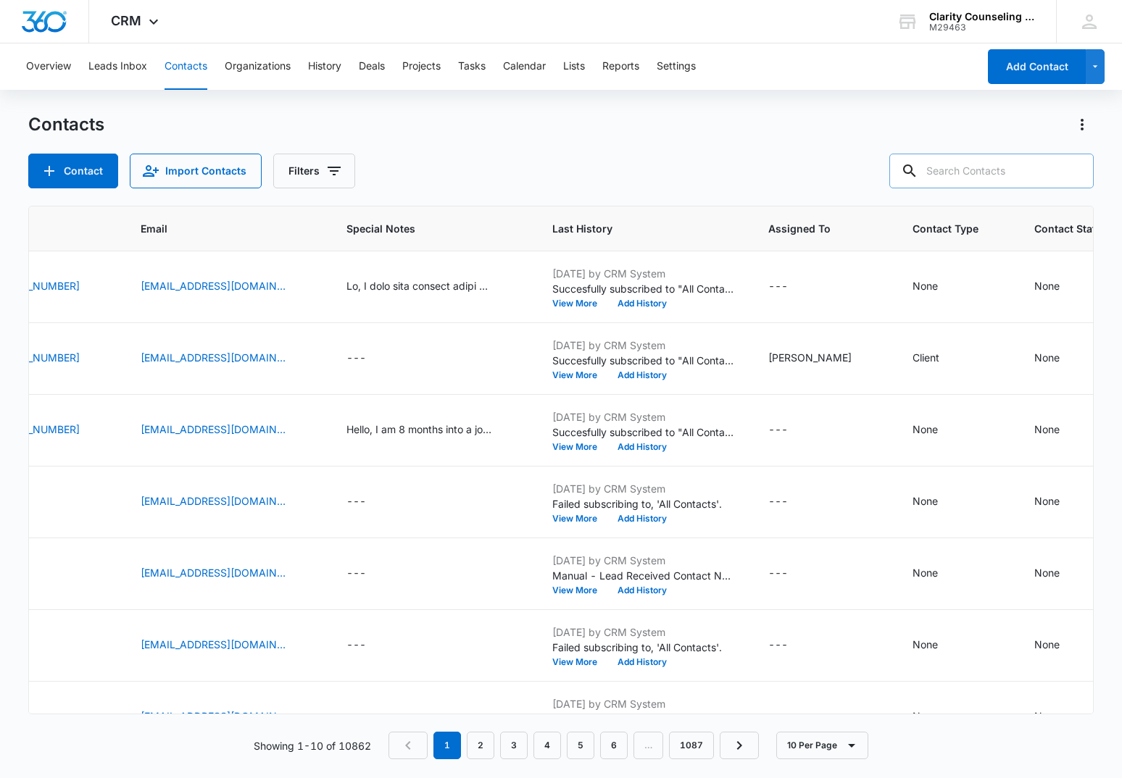
paste input "[EMAIL_ADDRESS][DOMAIN_NAME]"
type input "[EMAIL_ADDRESS][DOMAIN_NAME]"
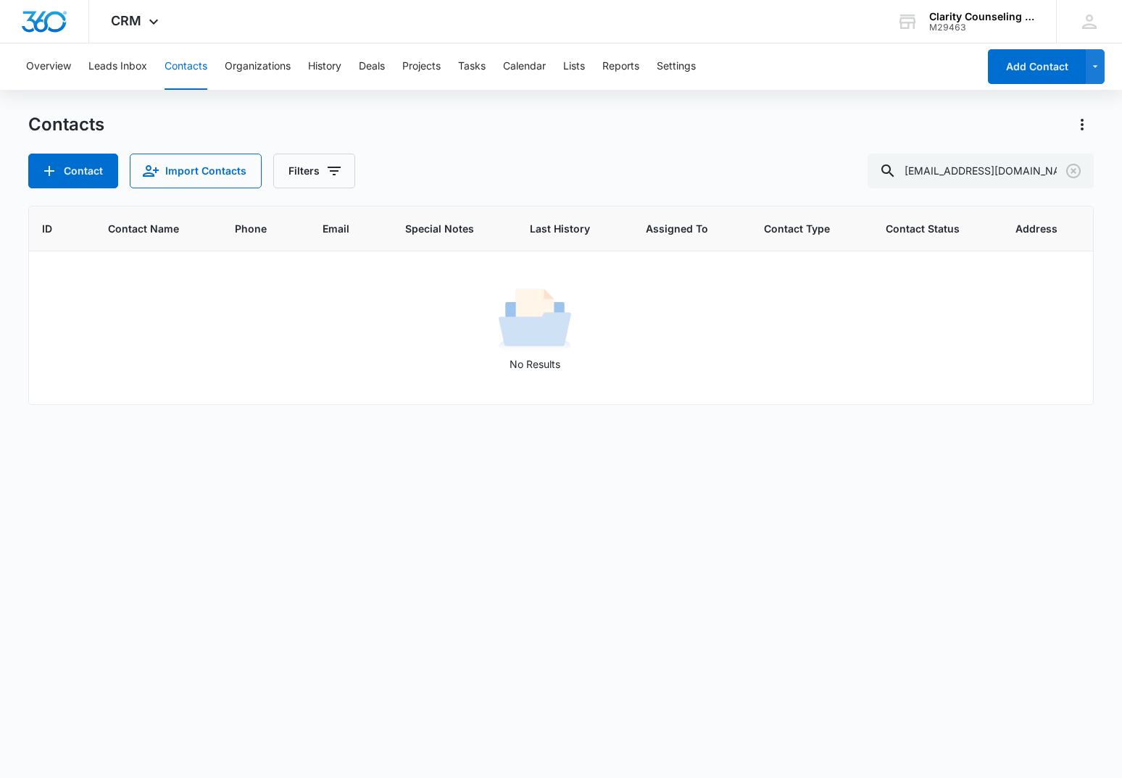
scroll to position [0, 0]
click at [1071, 172] on icon "Clear" at bounding box center [1073, 171] width 14 height 14
click at [1071, 172] on div at bounding box center [1073, 171] width 23 height 35
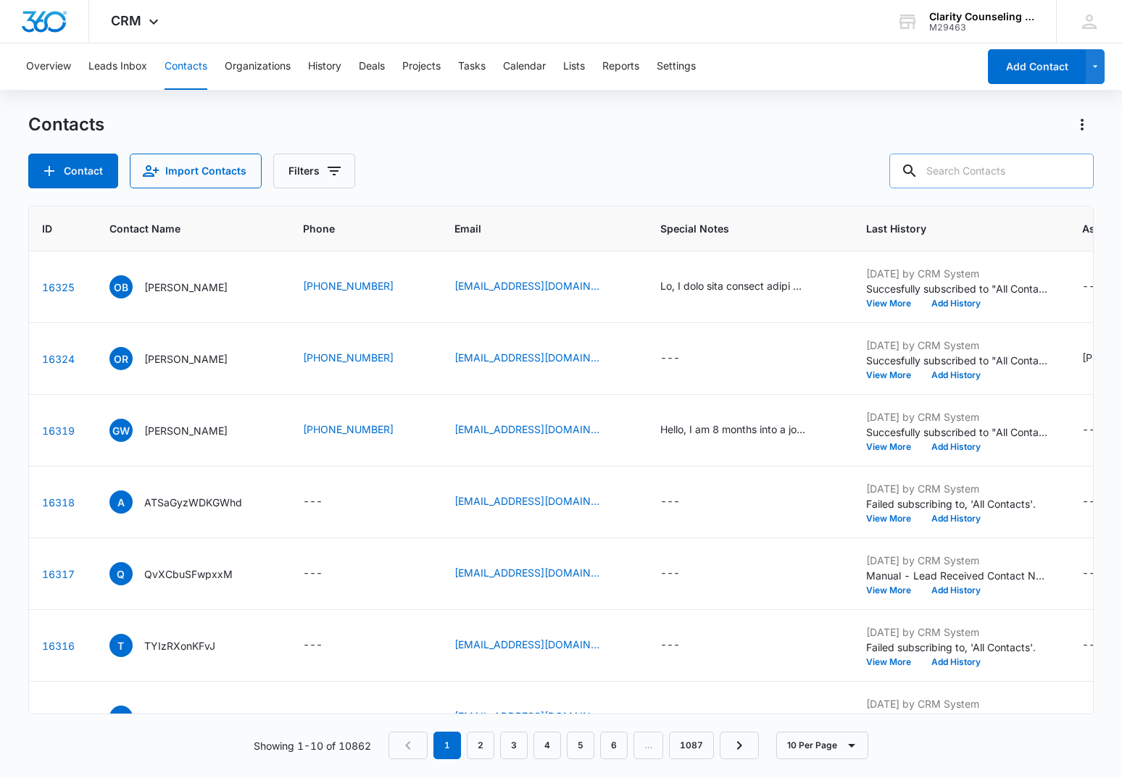
paste input "[PERSON_NAME][EMAIL_ADDRESS][PERSON_NAME][DOMAIN_NAME]"
type input "[PERSON_NAME][EMAIL_ADDRESS][PERSON_NAME][DOMAIN_NAME]"
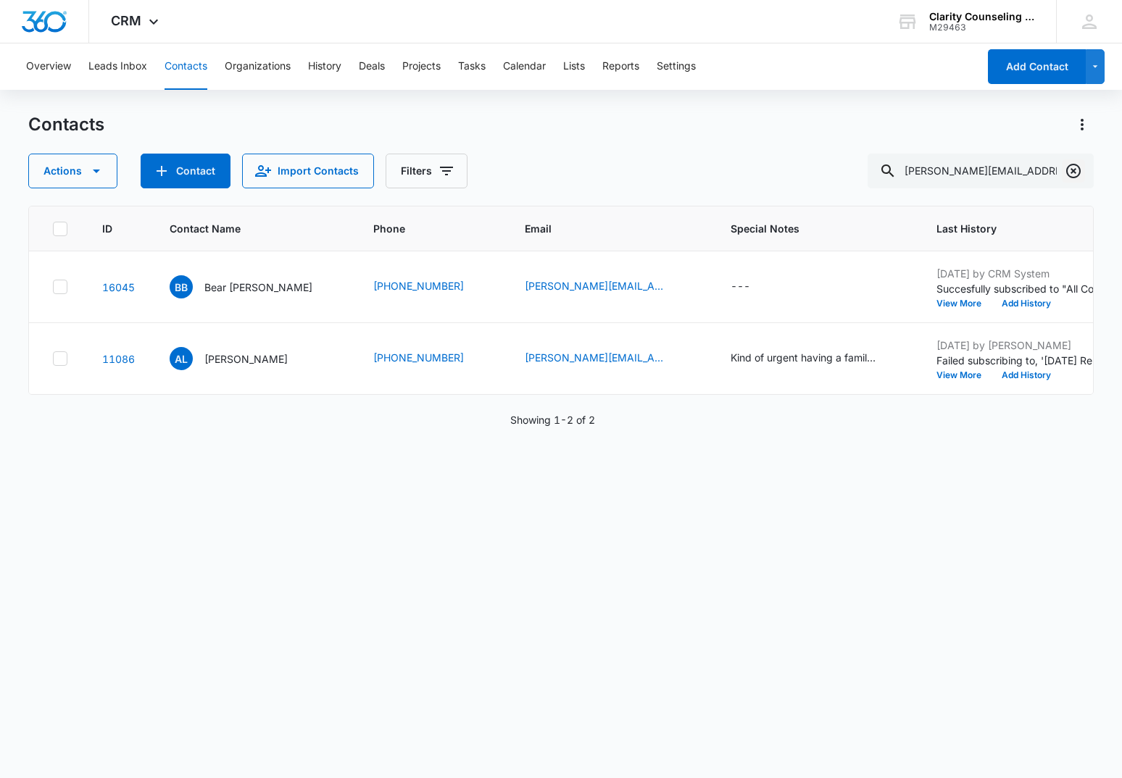
click at [1075, 171] on icon "Clear" at bounding box center [1073, 170] width 17 height 17
click at [1075, 171] on div at bounding box center [1073, 171] width 23 height 35
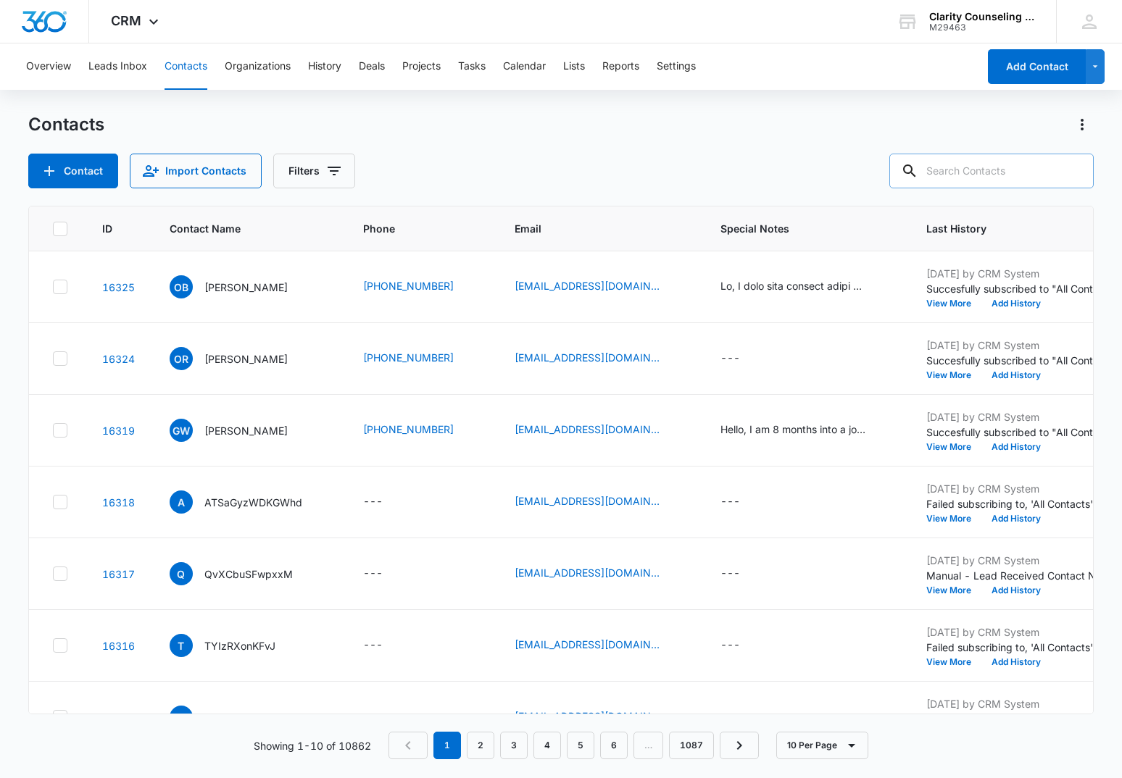
paste input "[EMAIL_ADDRESS][DOMAIN_NAME]"
type input "[EMAIL_ADDRESS][DOMAIN_NAME]"
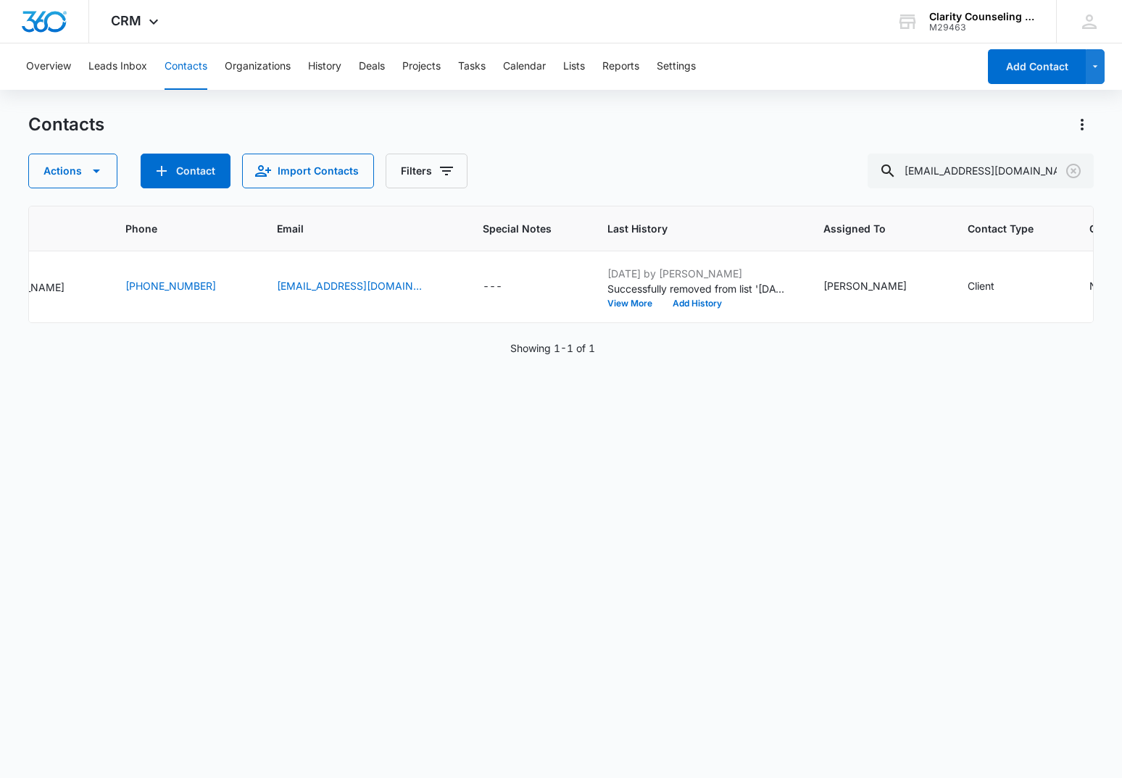
scroll to position [0, 225]
click at [1088, 287] on div "None" at bounding box center [1100, 285] width 25 height 15
click at [1019, 197] on div "Contact Status" at bounding box center [1003, 194] width 71 height 15
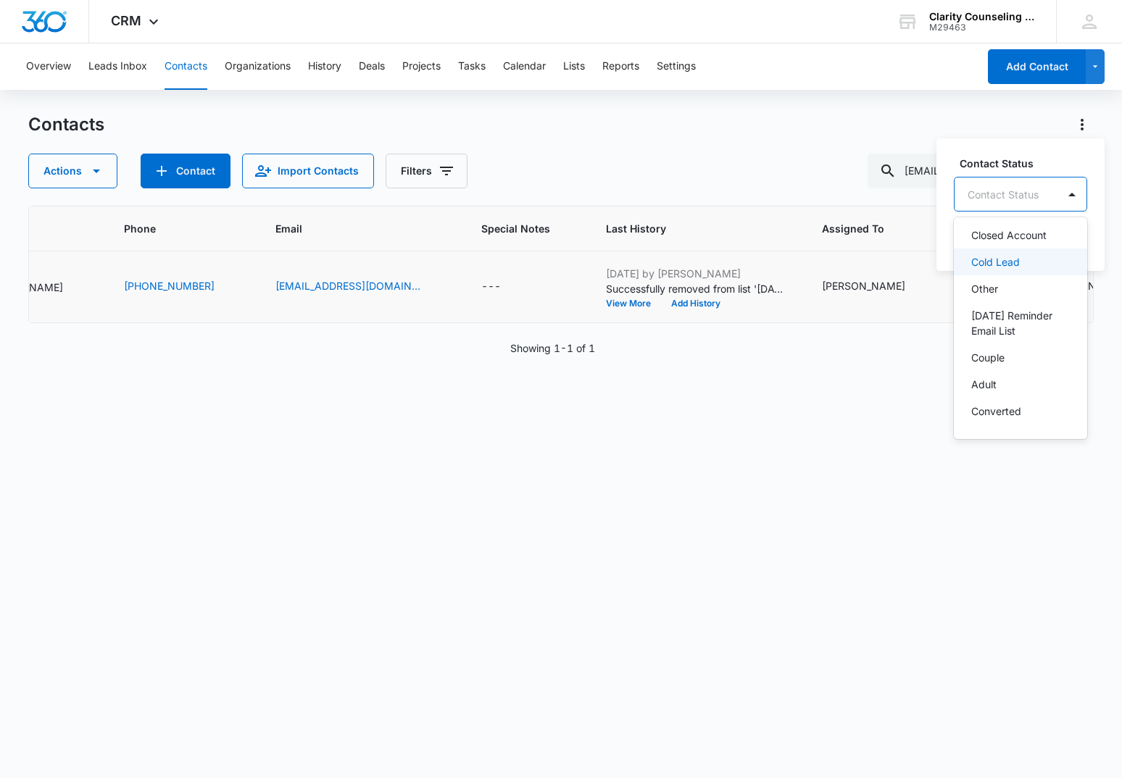
scroll to position [202, 0]
click at [1023, 311] on p "[DATE] Reminder Email List" at bounding box center [1019, 319] width 96 height 30
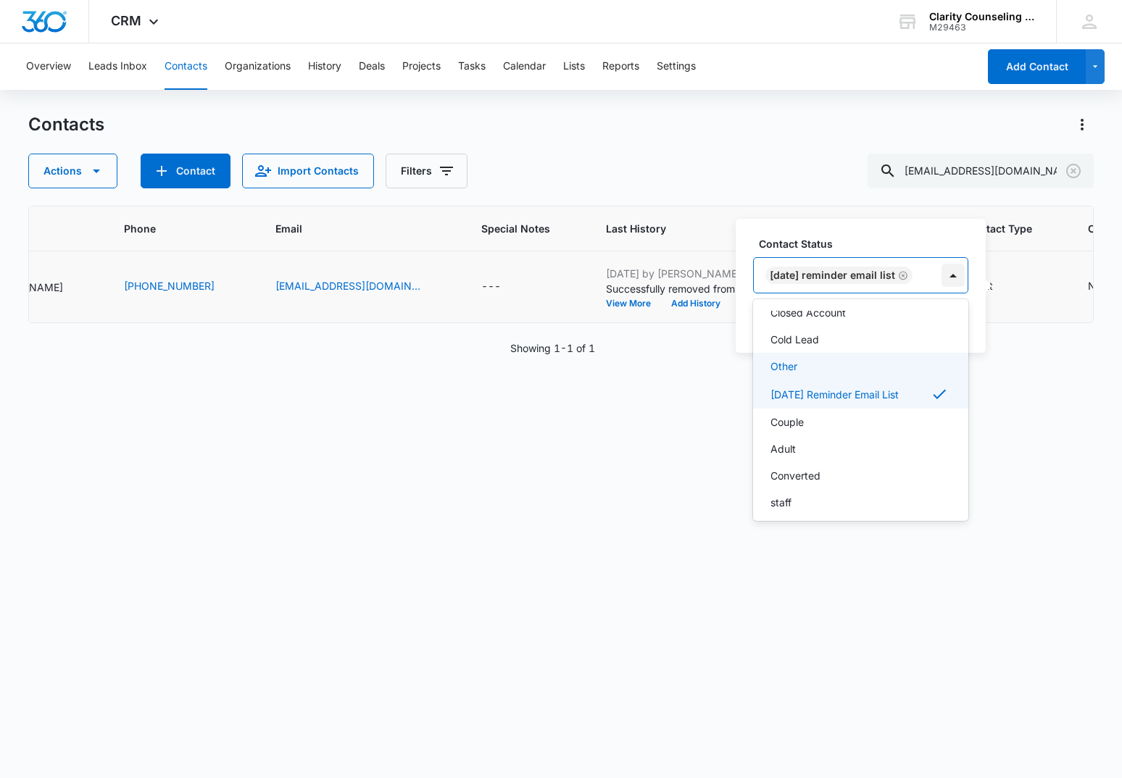
click at [947, 278] on div at bounding box center [952, 275] width 23 height 23
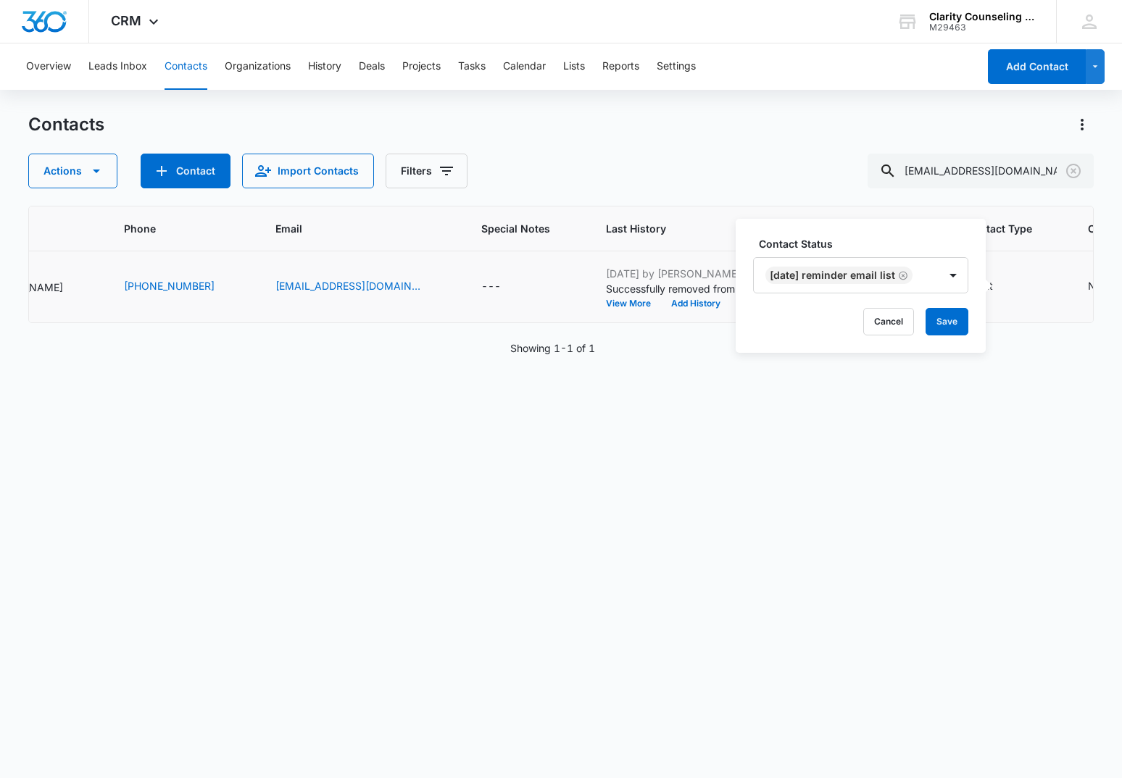
drag, startPoint x: 951, startPoint y: 320, endPoint x: 762, endPoint y: 333, distance: 189.6
click at [950, 320] on button "Save" at bounding box center [947, 322] width 43 height 28
click at [1080, 168] on icon "Clear" at bounding box center [1073, 171] width 14 height 14
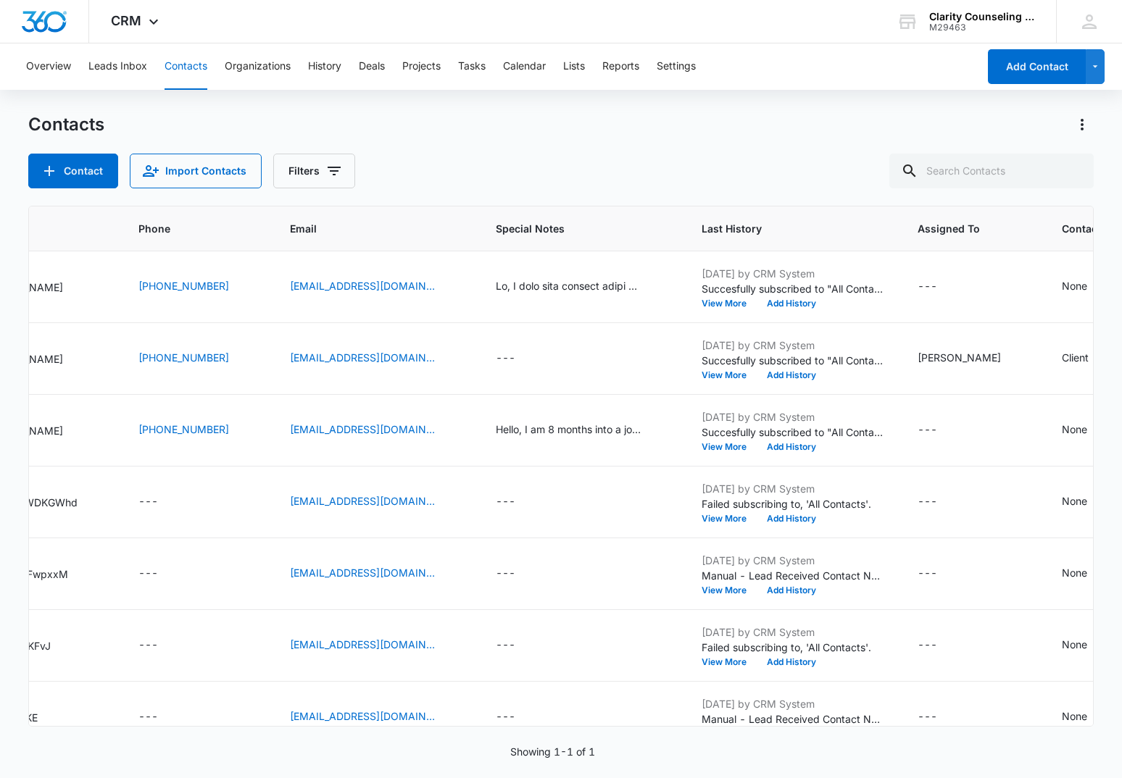
click at [1080, 168] on div at bounding box center [1073, 171] width 23 height 35
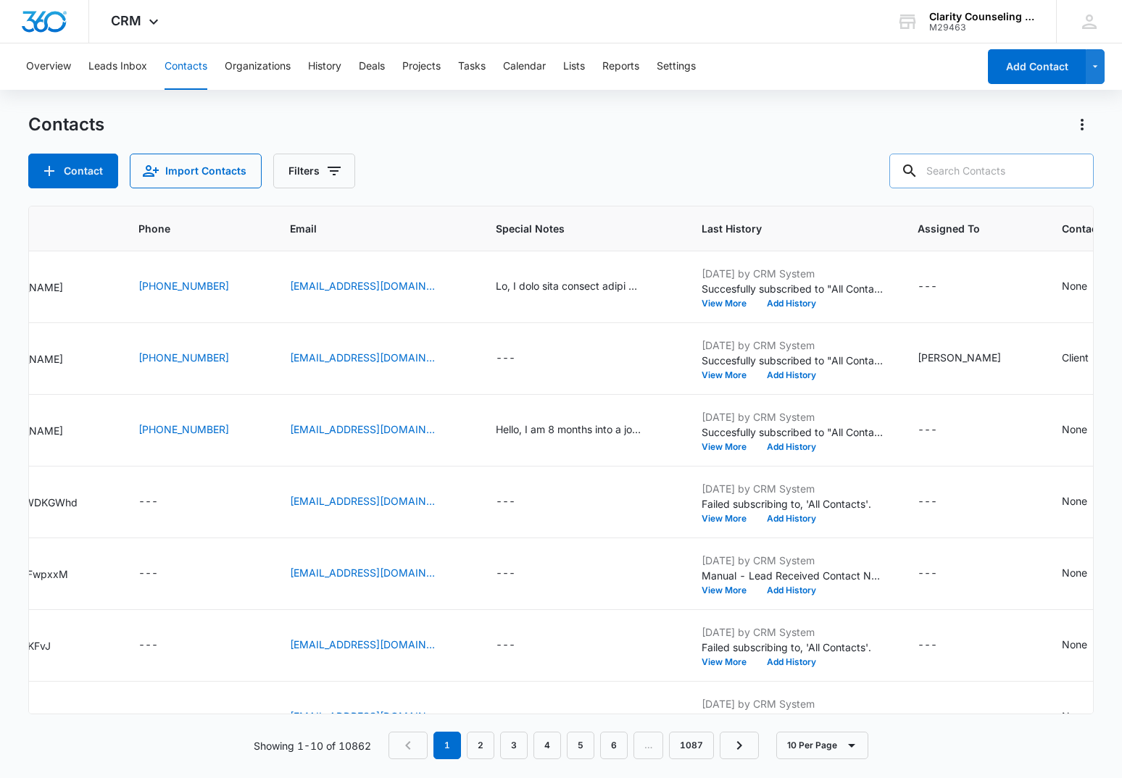
paste input "[EMAIL_ADDRESS][DOMAIN_NAME]"
type input "[EMAIL_ADDRESS][DOMAIN_NAME]"
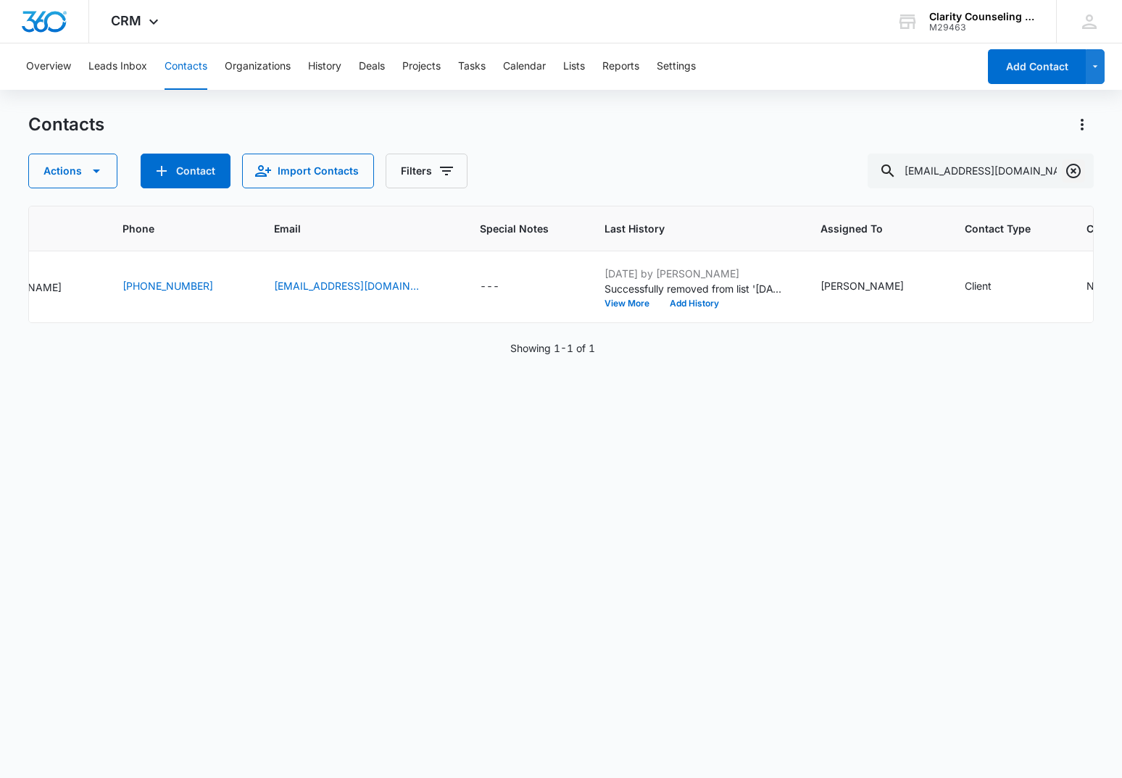
click at [1077, 167] on icon "Clear" at bounding box center [1073, 170] width 17 height 17
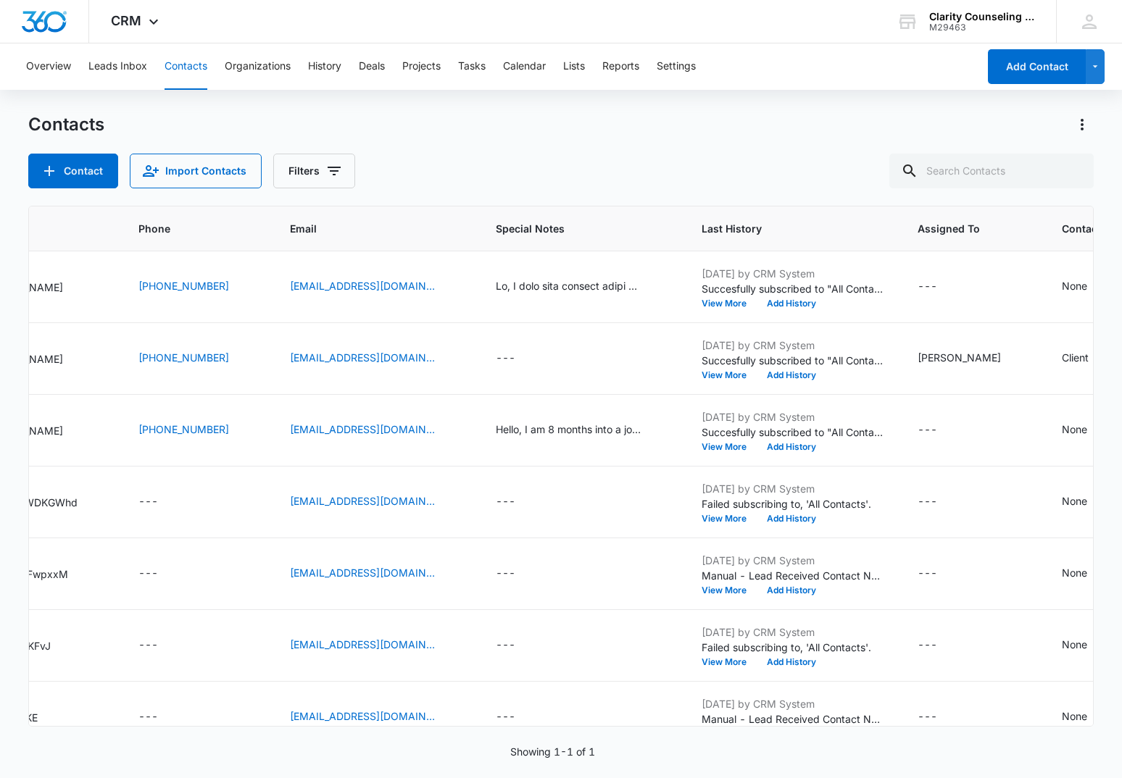
click at [1077, 167] on div at bounding box center [1073, 171] width 23 height 35
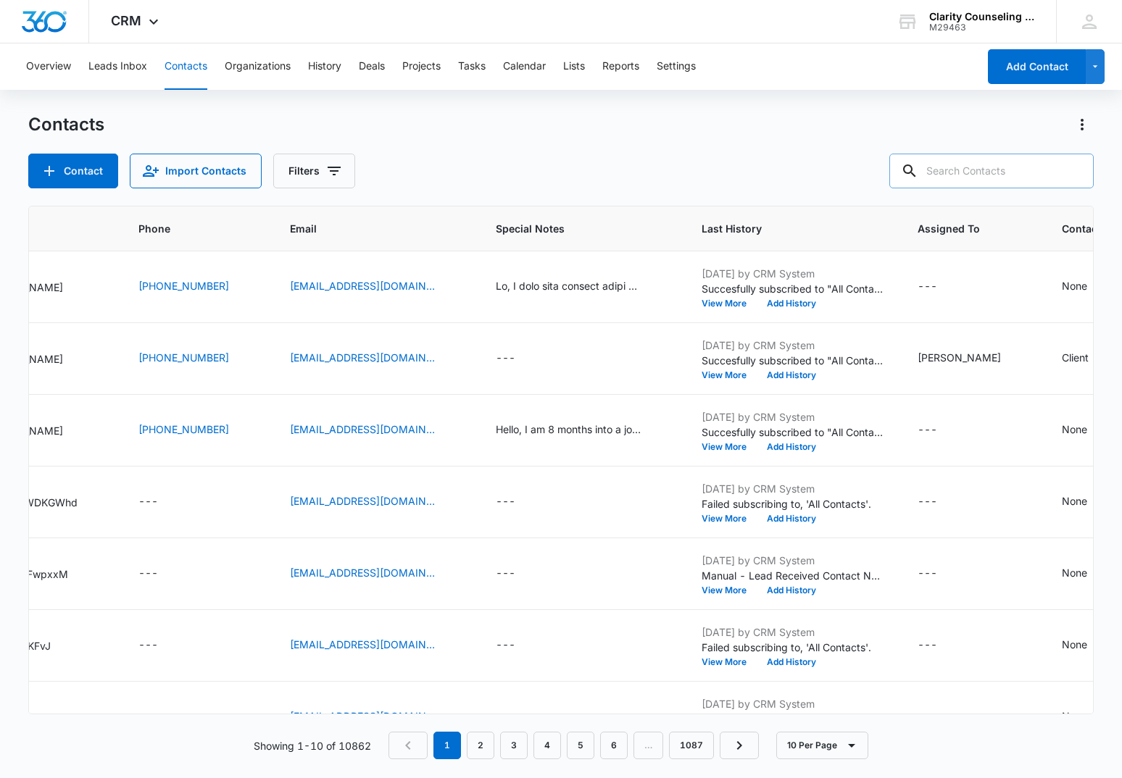
paste input "[EMAIL_ADDRESS][DOMAIN_NAME]"
type input "[EMAIL_ADDRESS][DOMAIN_NAME]"
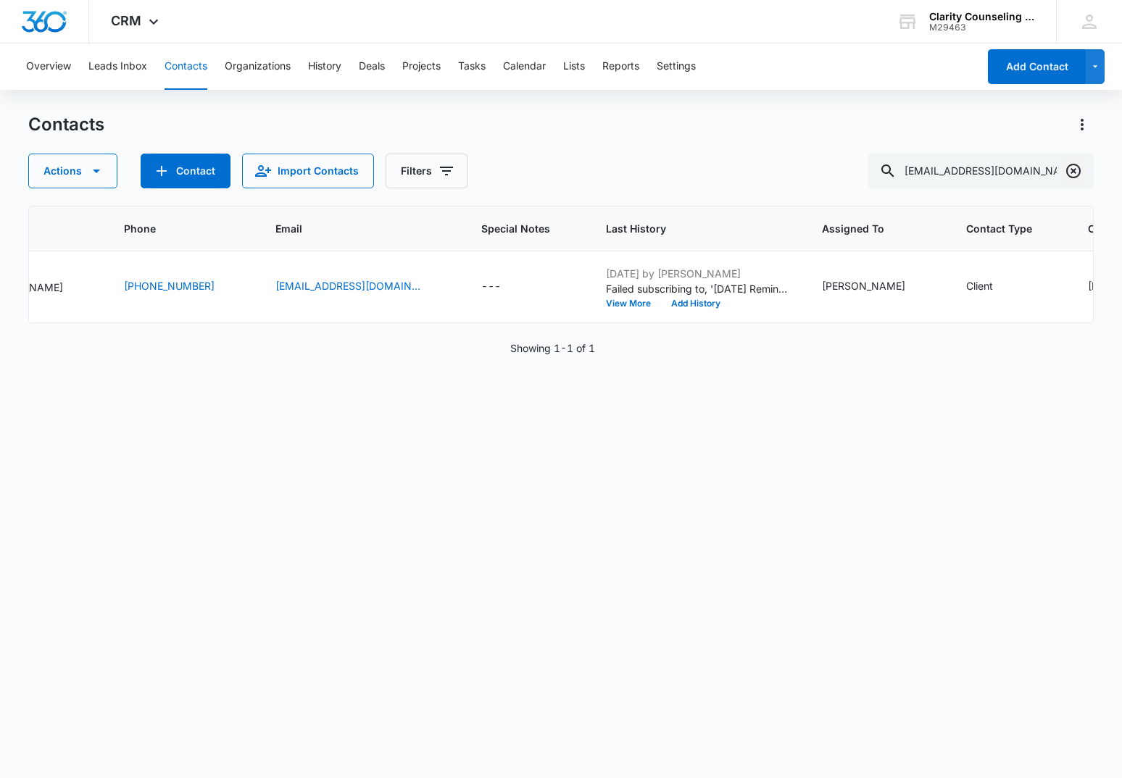
click at [1073, 175] on icon "Clear" at bounding box center [1073, 170] width 17 height 17
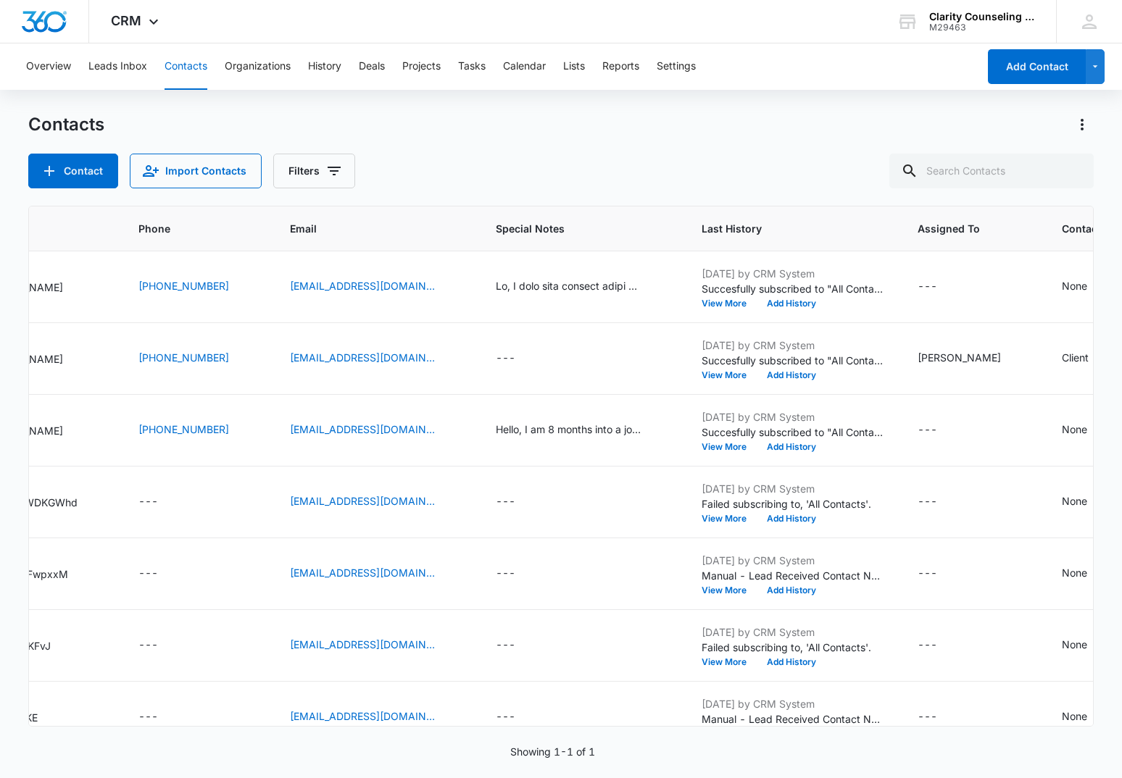
click at [1073, 175] on div at bounding box center [1073, 171] width 23 height 35
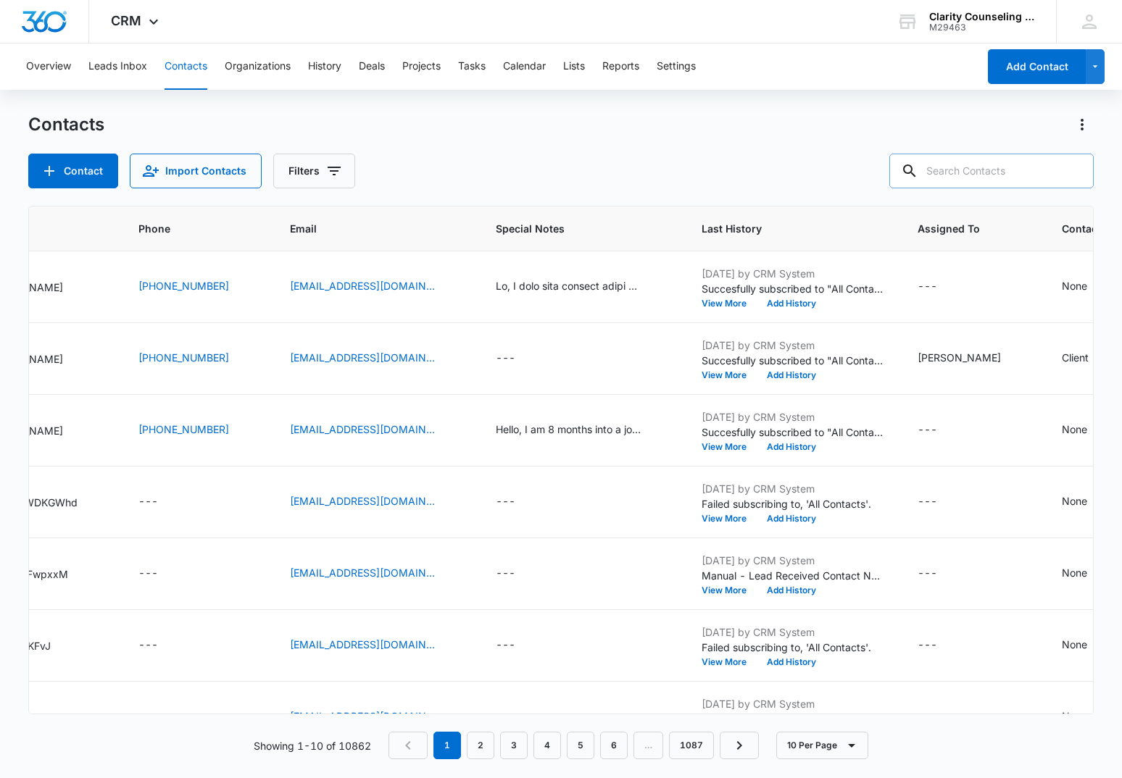
paste input "[EMAIL_ADDRESS][DOMAIN_NAME]"
type input "[EMAIL_ADDRESS][DOMAIN_NAME]"
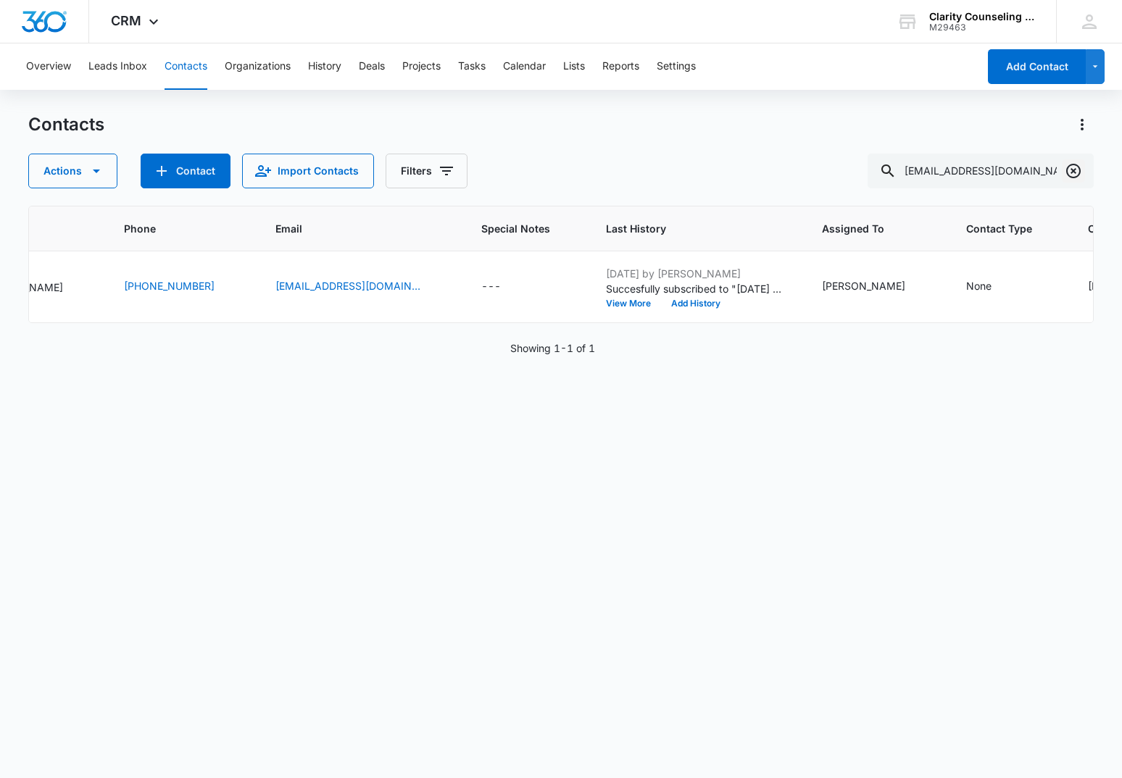
click at [1073, 173] on icon "Clear" at bounding box center [1073, 170] width 17 height 17
click at [1073, 173] on div at bounding box center [1073, 171] width 23 height 35
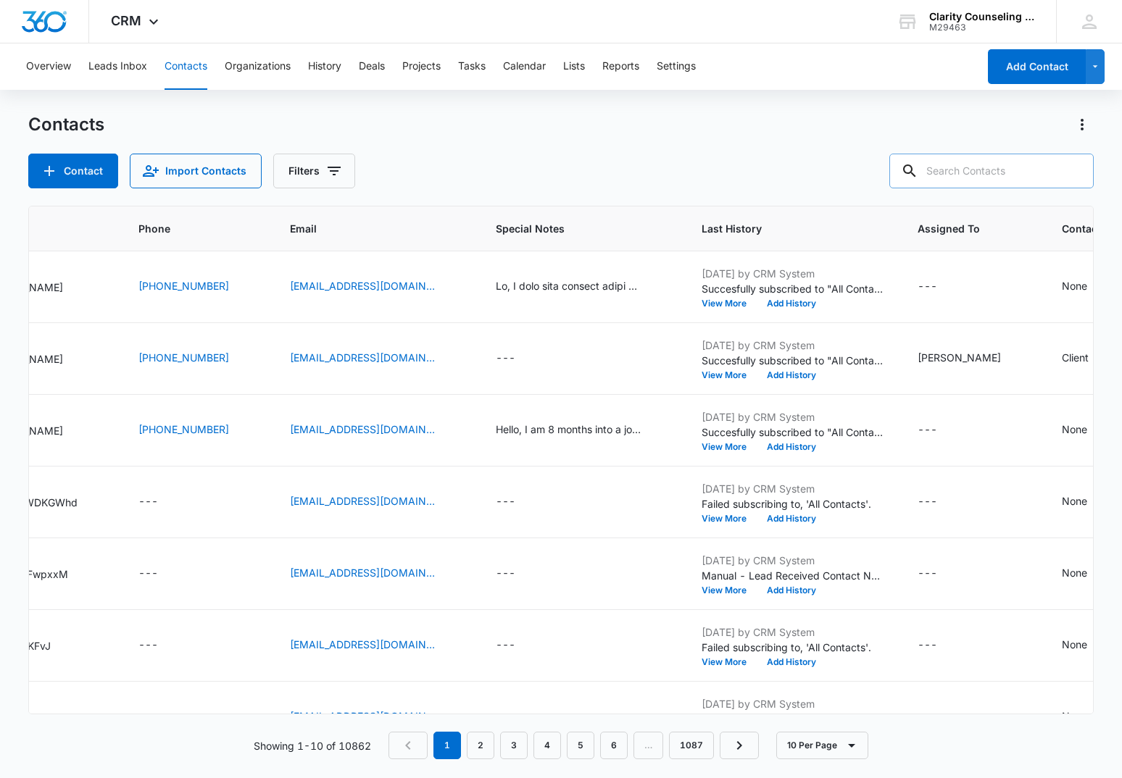
paste input "[EMAIL_ADDRESS][DOMAIN_NAME]"
type input "[EMAIL_ADDRESS][DOMAIN_NAME]"
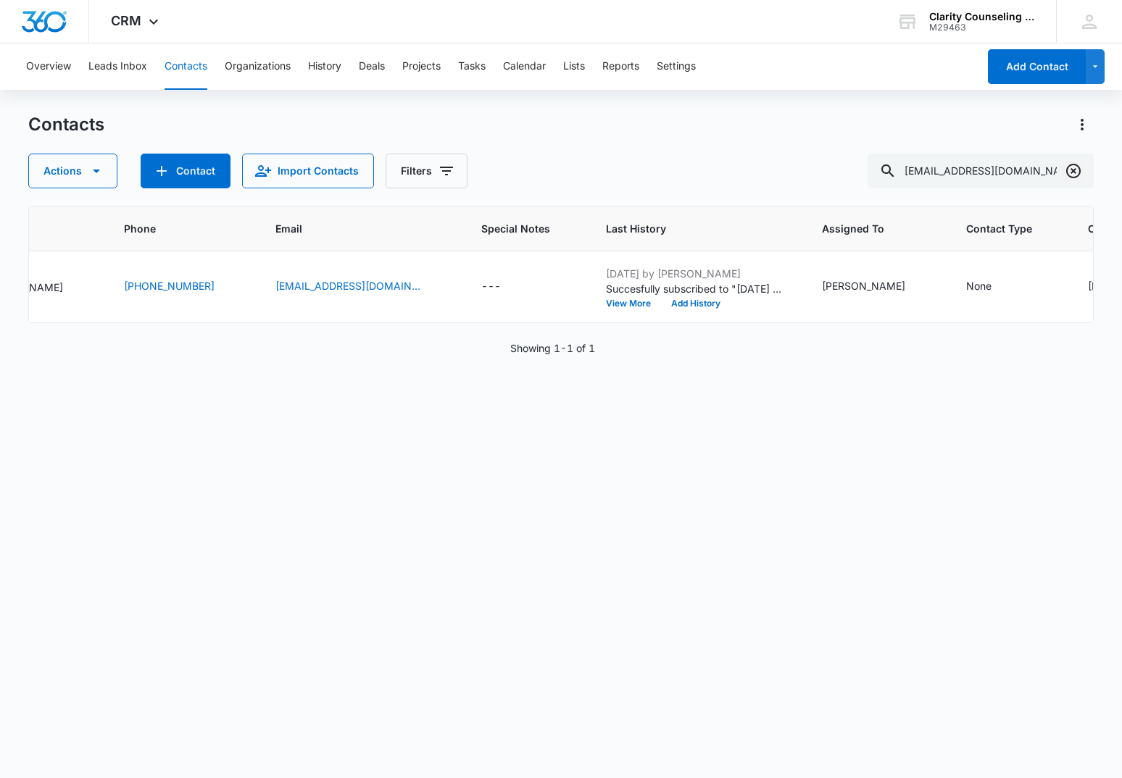
click at [1066, 173] on icon "Clear" at bounding box center [1073, 170] width 17 height 17
click at [1066, 173] on div at bounding box center [1073, 171] width 23 height 35
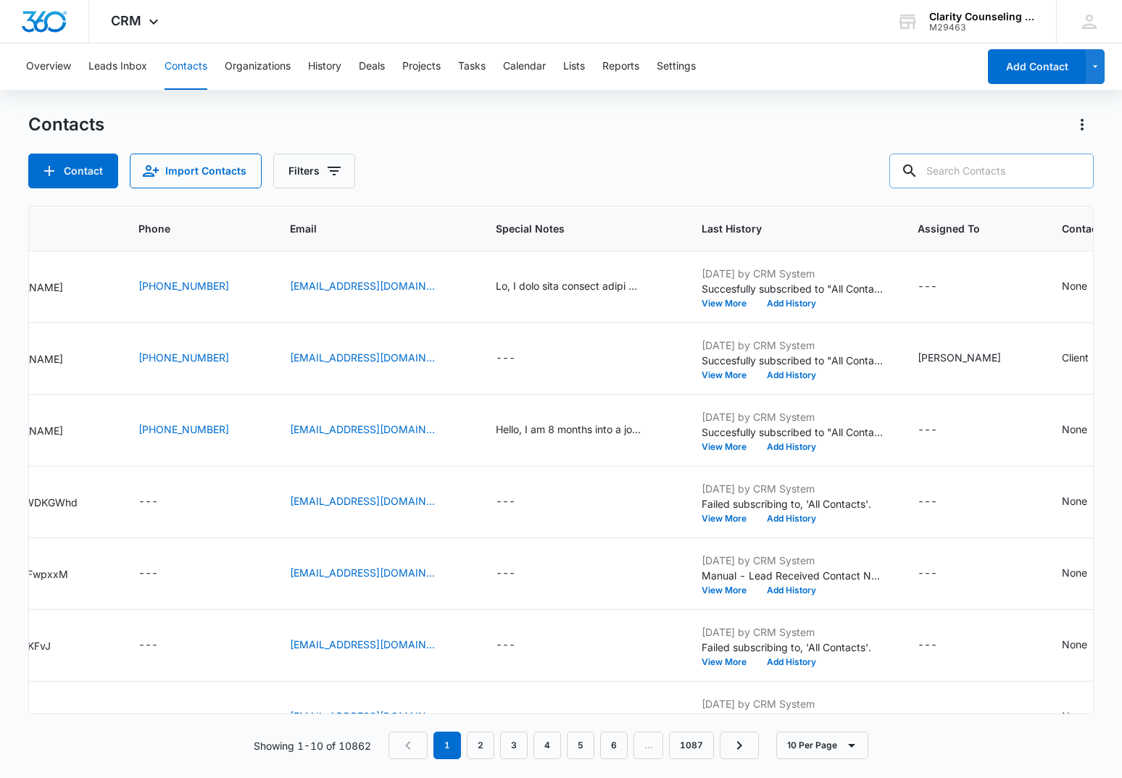
paste input "[EMAIL_ADDRESS][DOMAIN_NAME]"
type input "[EMAIL_ADDRESS][DOMAIN_NAME]"
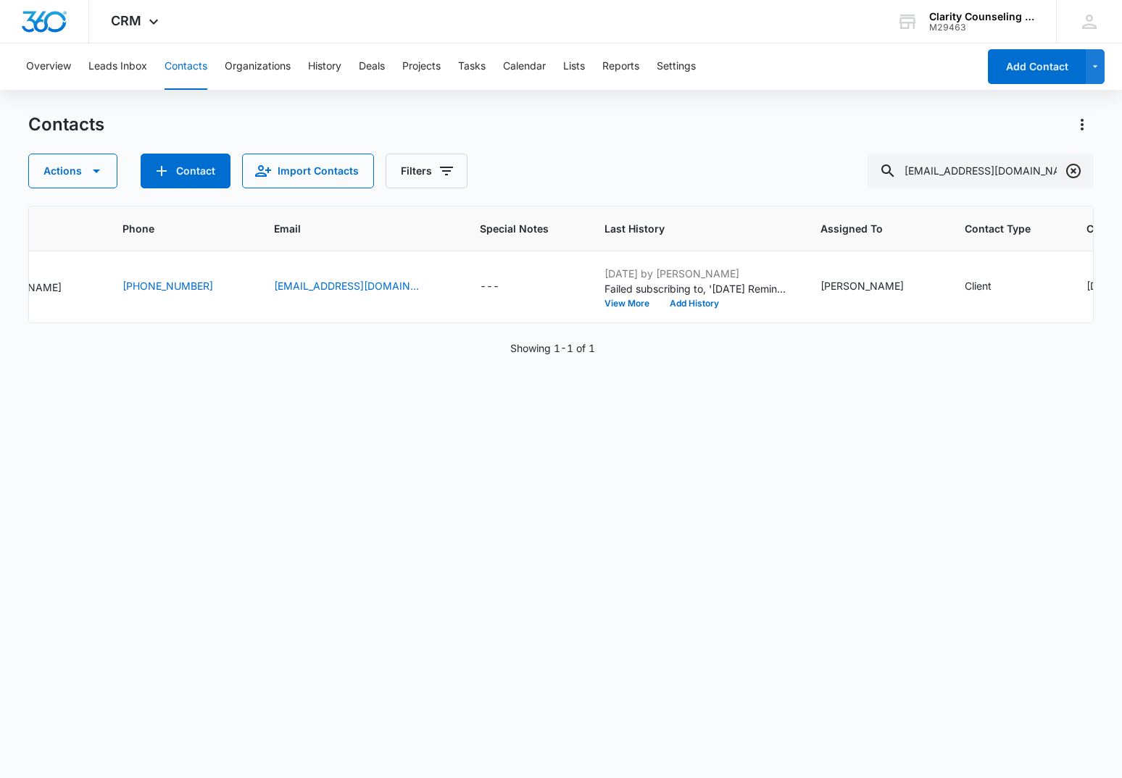
click at [1076, 169] on icon "Clear" at bounding box center [1073, 170] width 17 height 17
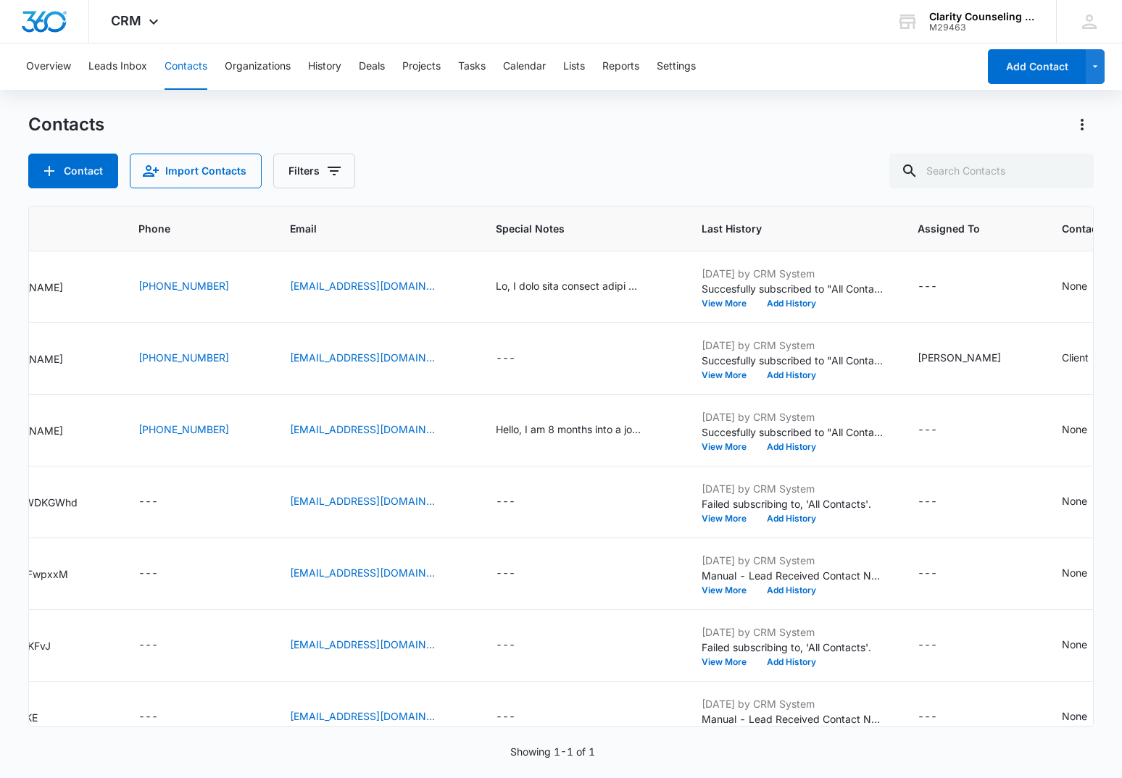
click at [1076, 169] on div at bounding box center [1073, 171] width 23 height 35
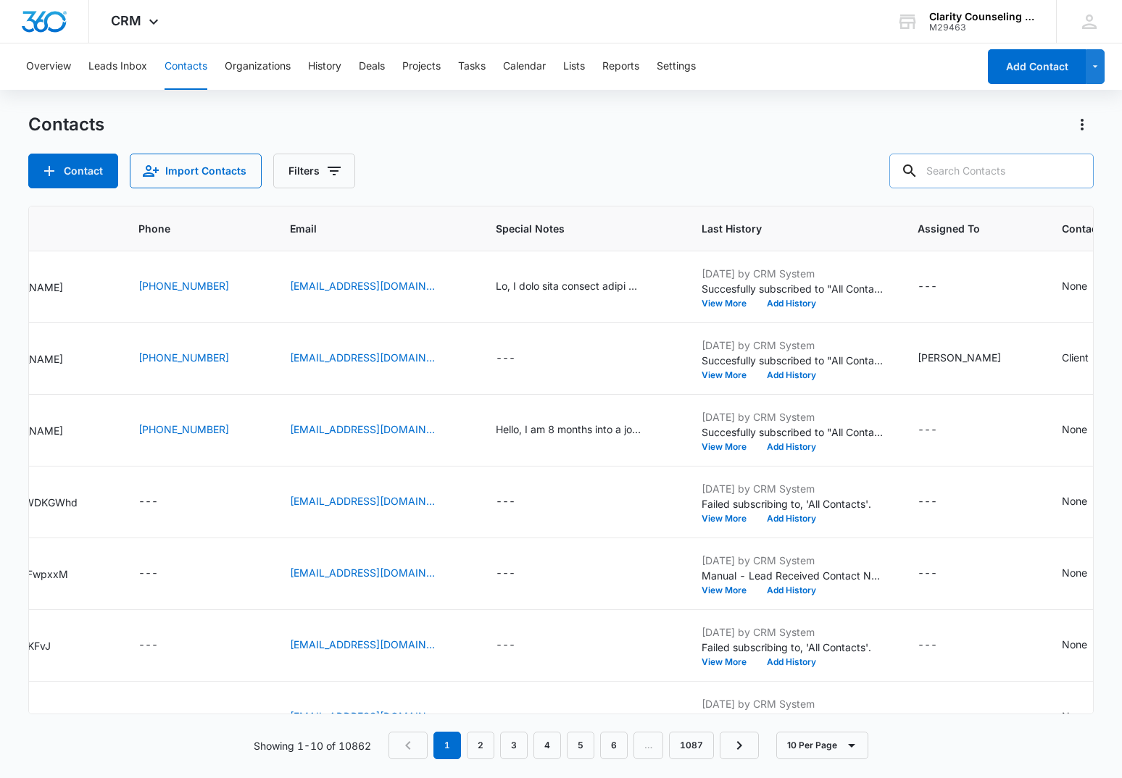
paste input "[EMAIL_ADDRESS][DOMAIN_NAME]"
type input "[EMAIL_ADDRESS][DOMAIN_NAME]"
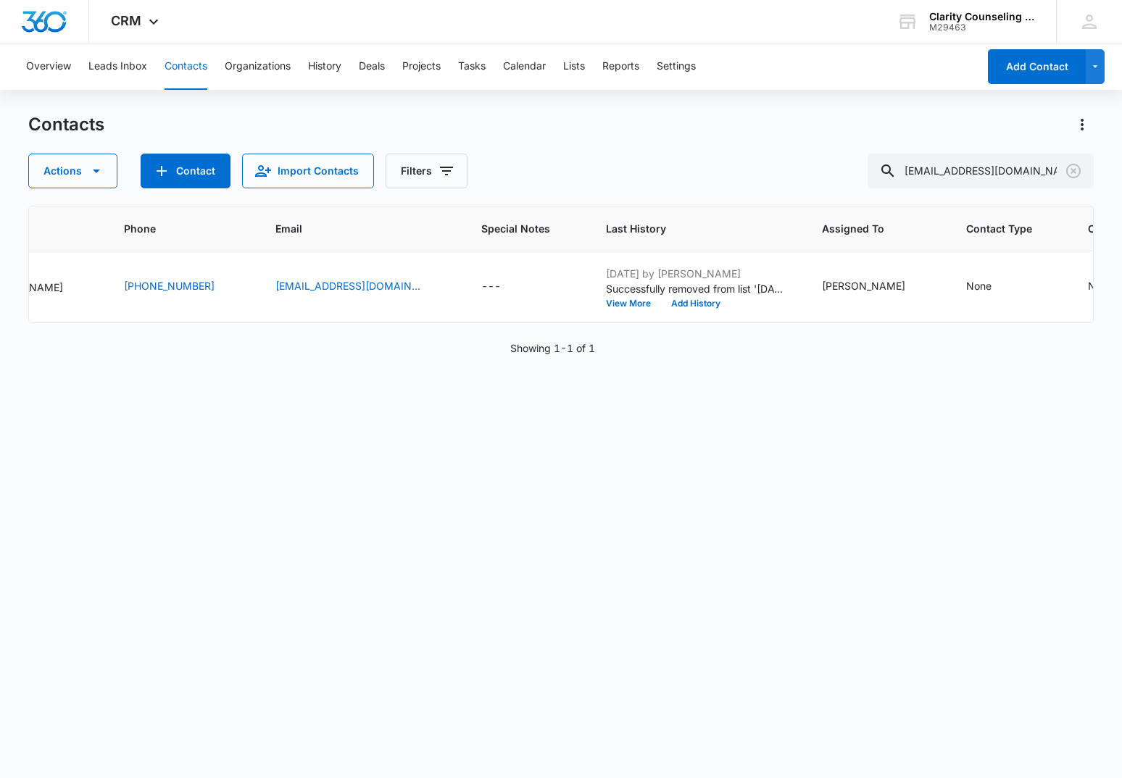
click at [1076, 168] on icon "Clear" at bounding box center [1073, 170] width 17 height 17
click at [1076, 168] on div at bounding box center [1073, 171] width 23 height 35
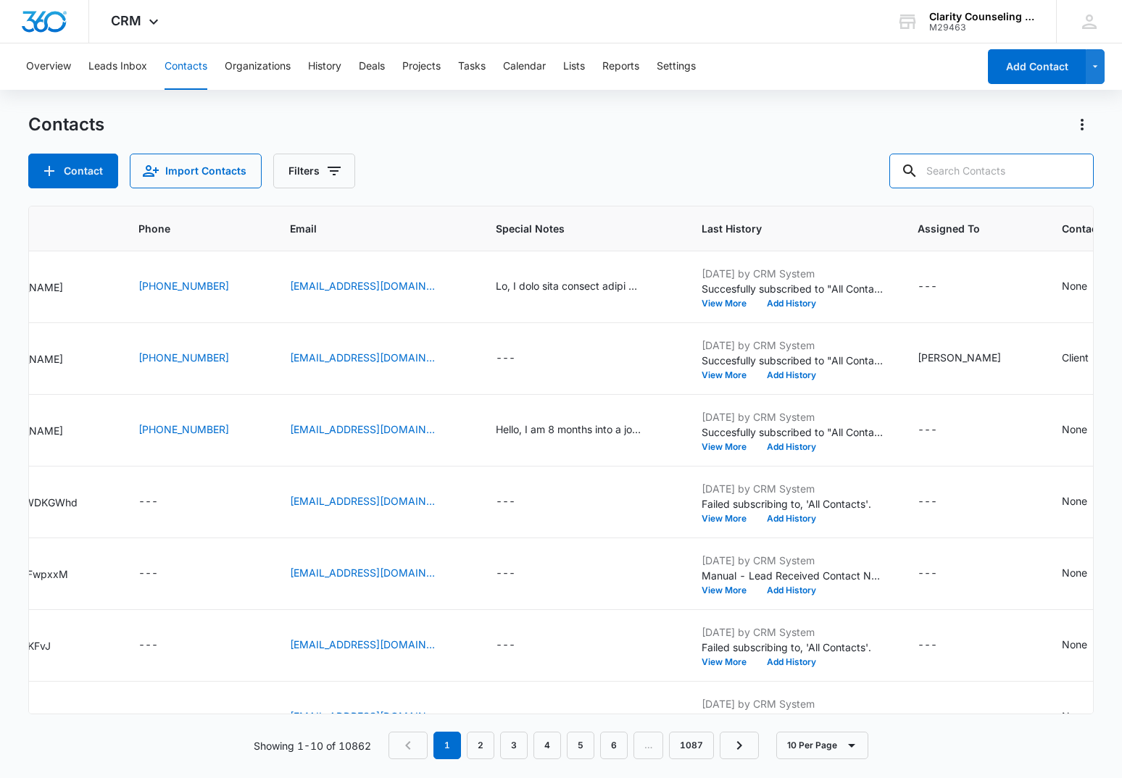
paste input "[EMAIL_ADDRESS][DOMAIN_NAME]"
type input "[EMAIL_ADDRESS][DOMAIN_NAME]"
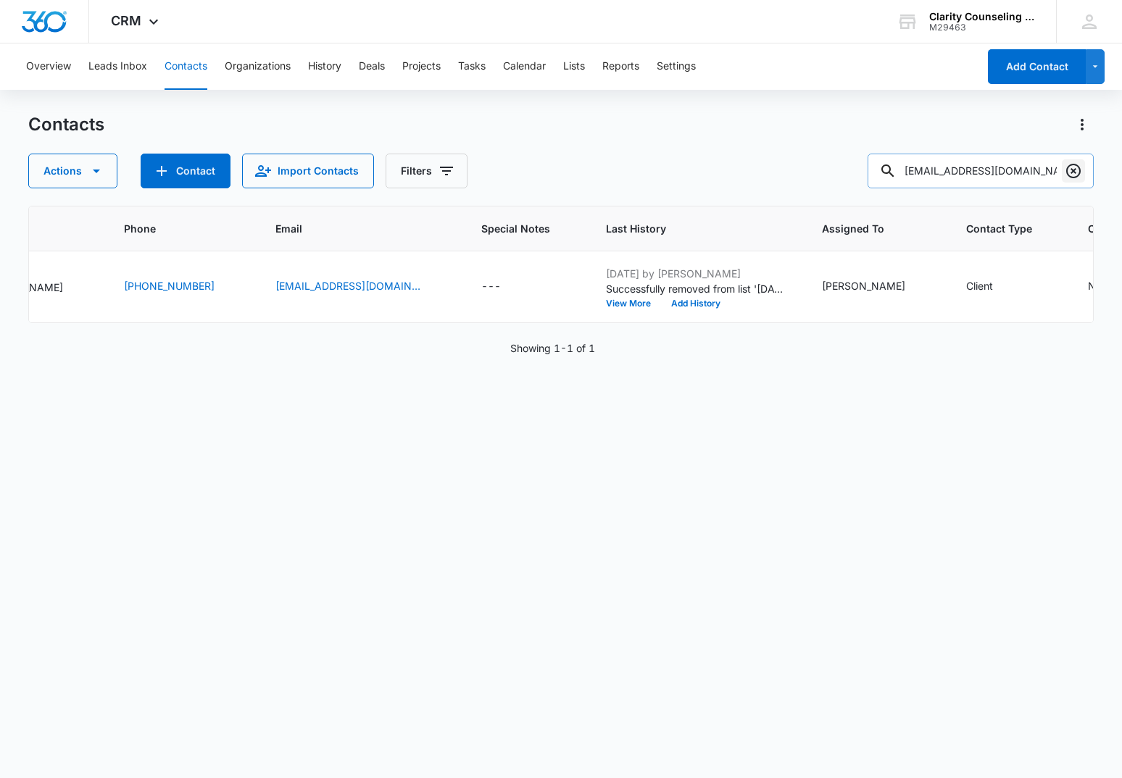
click at [1076, 170] on icon "Clear" at bounding box center [1073, 171] width 14 height 14
click at [1076, 170] on div at bounding box center [1073, 171] width 23 height 35
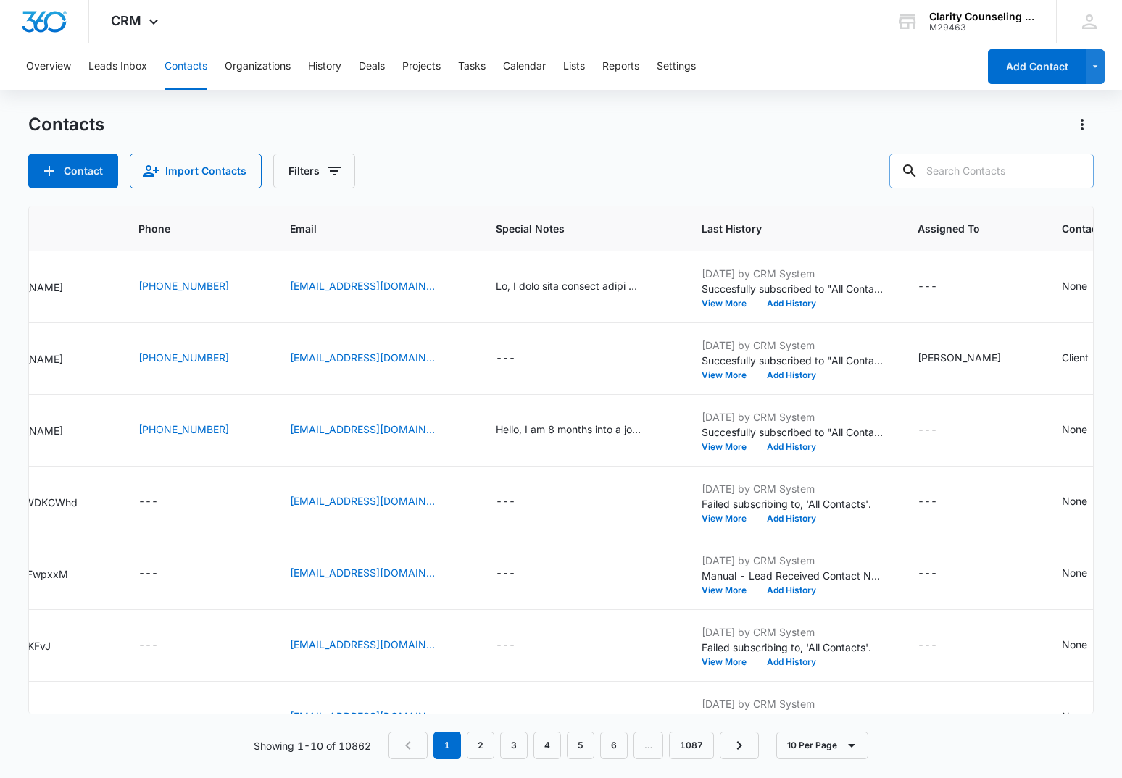
paste input "[EMAIL_ADDRESS][DOMAIN_NAME]"
type input "[EMAIL_ADDRESS][DOMAIN_NAME]"
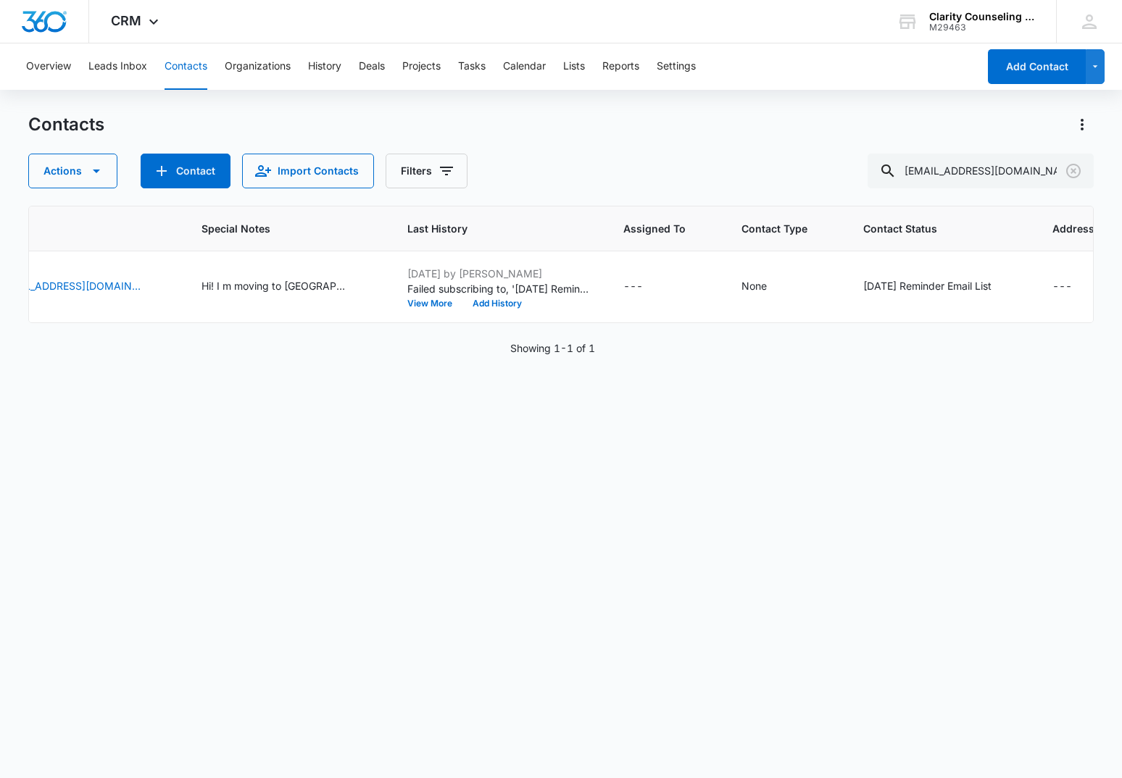
scroll to position [0, 512]
click at [1080, 172] on icon "Clear" at bounding box center [1073, 171] width 14 height 14
click at [1080, 172] on div at bounding box center [1073, 171] width 23 height 35
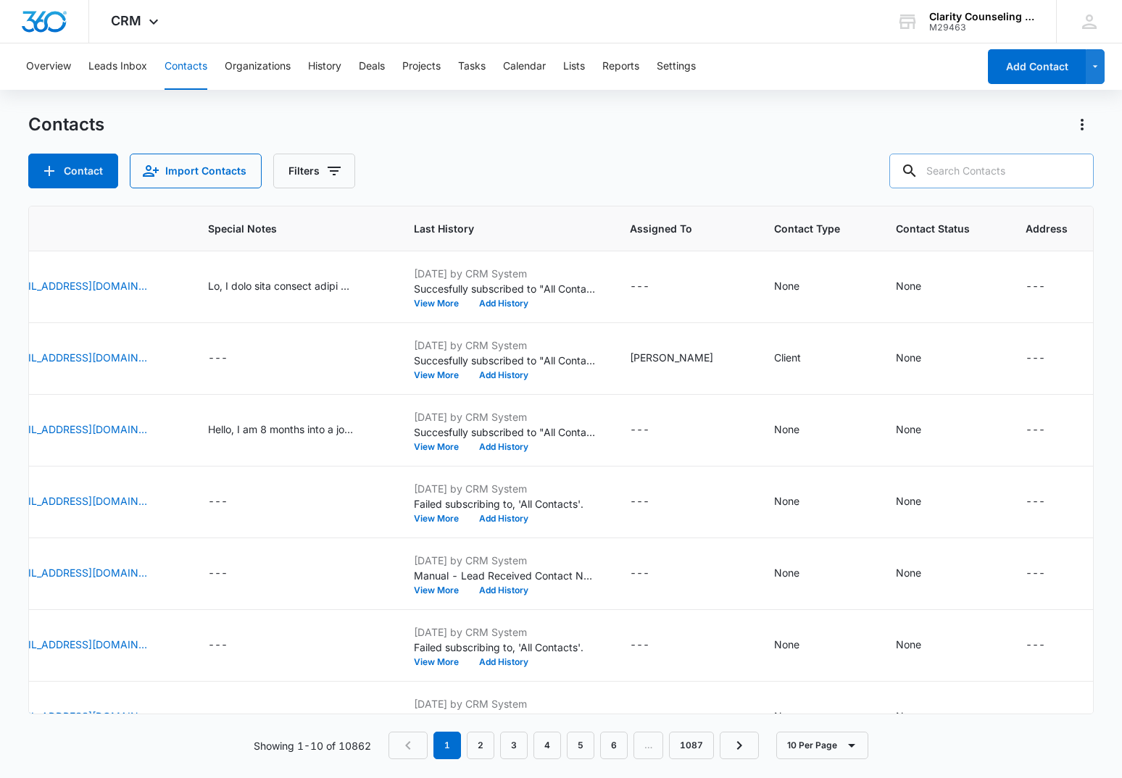
paste input "[EMAIL_ADDRESS][DOMAIN_NAME]"
type input "[EMAIL_ADDRESS][DOMAIN_NAME]"
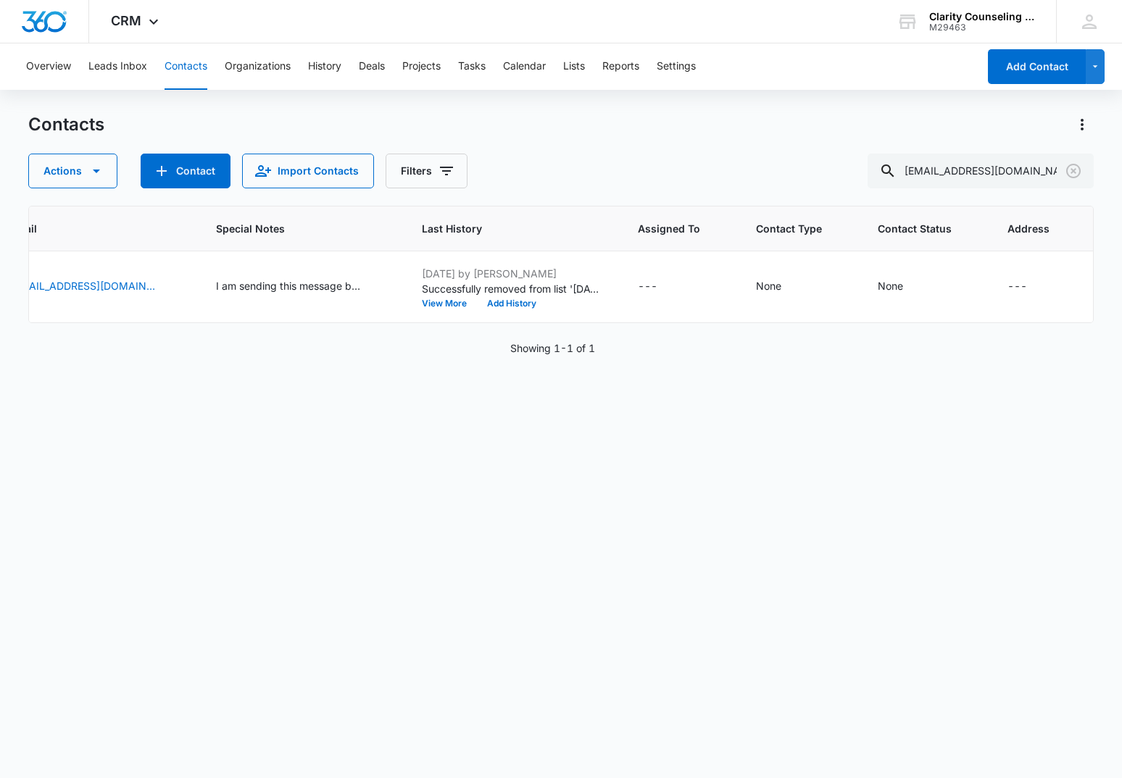
scroll to position [0, 491]
click at [1077, 168] on icon "Clear" at bounding box center [1073, 170] width 17 height 17
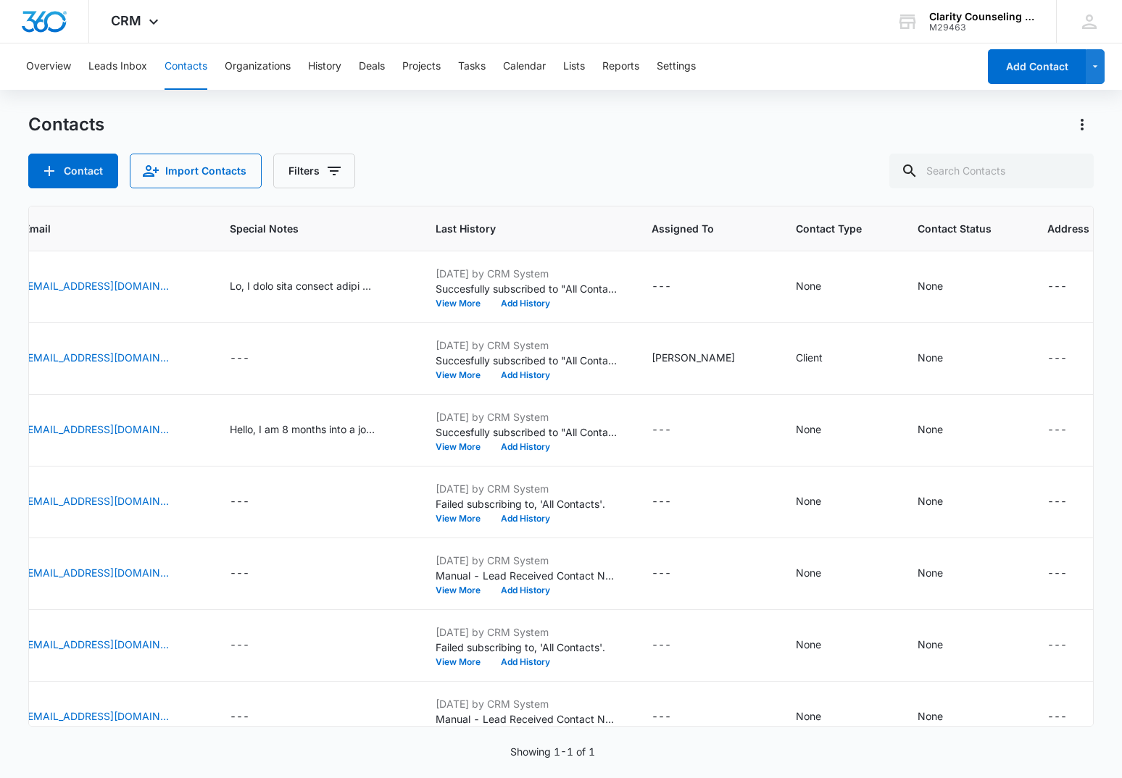
click at [1077, 168] on div at bounding box center [1073, 171] width 23 height 35
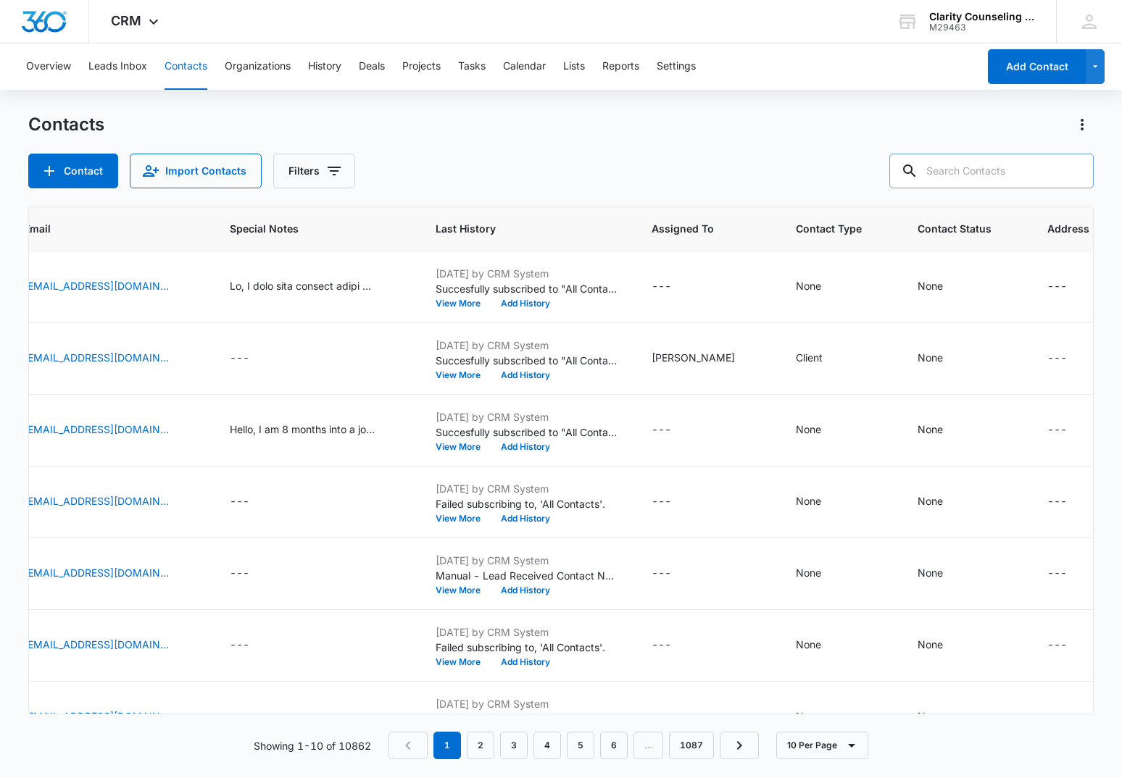
paste input "[PERSON_NAME][EMAIL_ADDRESS][PERSON_NAME][DOMAIN_NAME]"
type input "[PERSON_NAME][EMAIL_ADDRESS][PERSON_NAME][DOMAIN_NAME]"
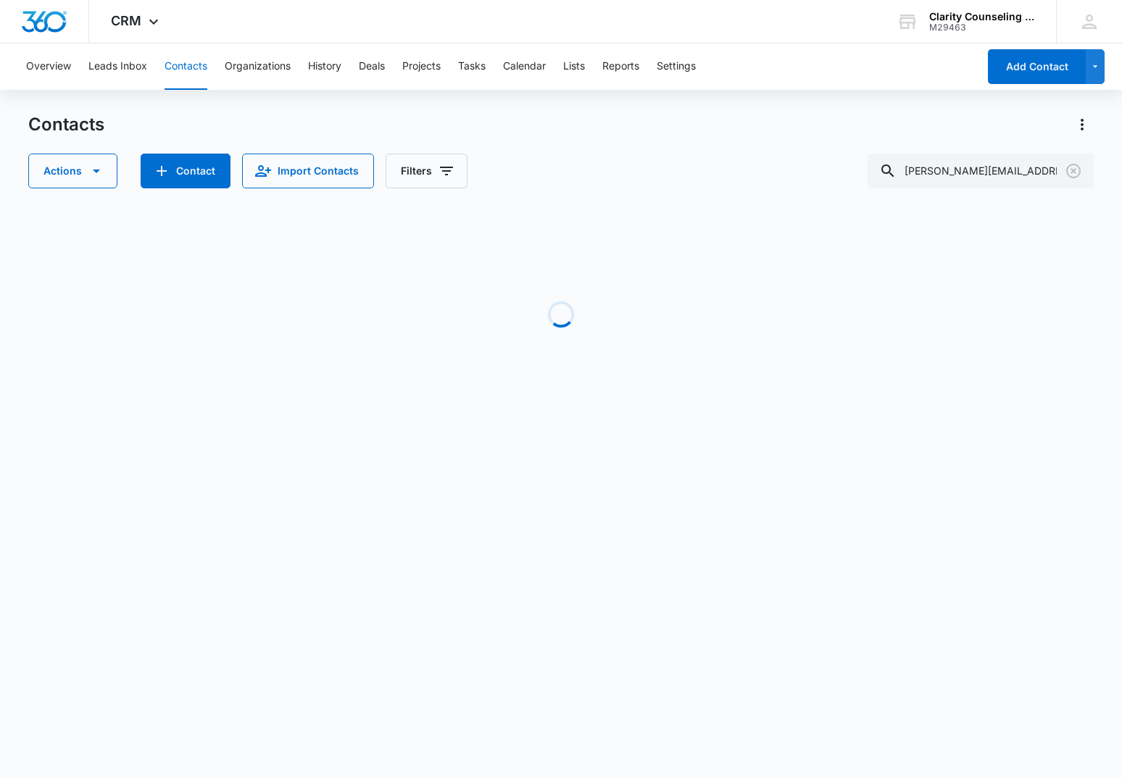
scroll to position [0, 436]
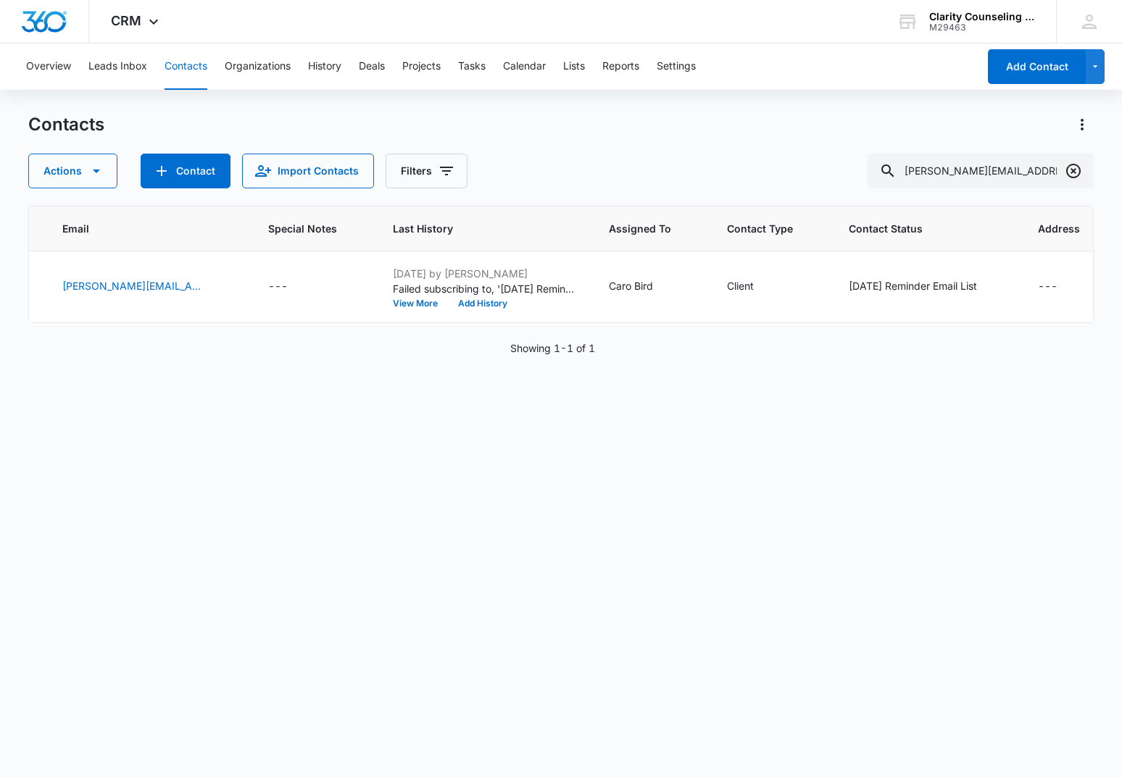
click at [1073, 169] on icon "Clear" at bounding box center [1073, 170] width 17 height 17
drag, startPoint x: 1073, startPoint y: 169, endPoint x: 1057, endPoint y: 170, distance: 16.7
click at [1073, 169] on div at bounding box center [1073, 171] width 23 height 35
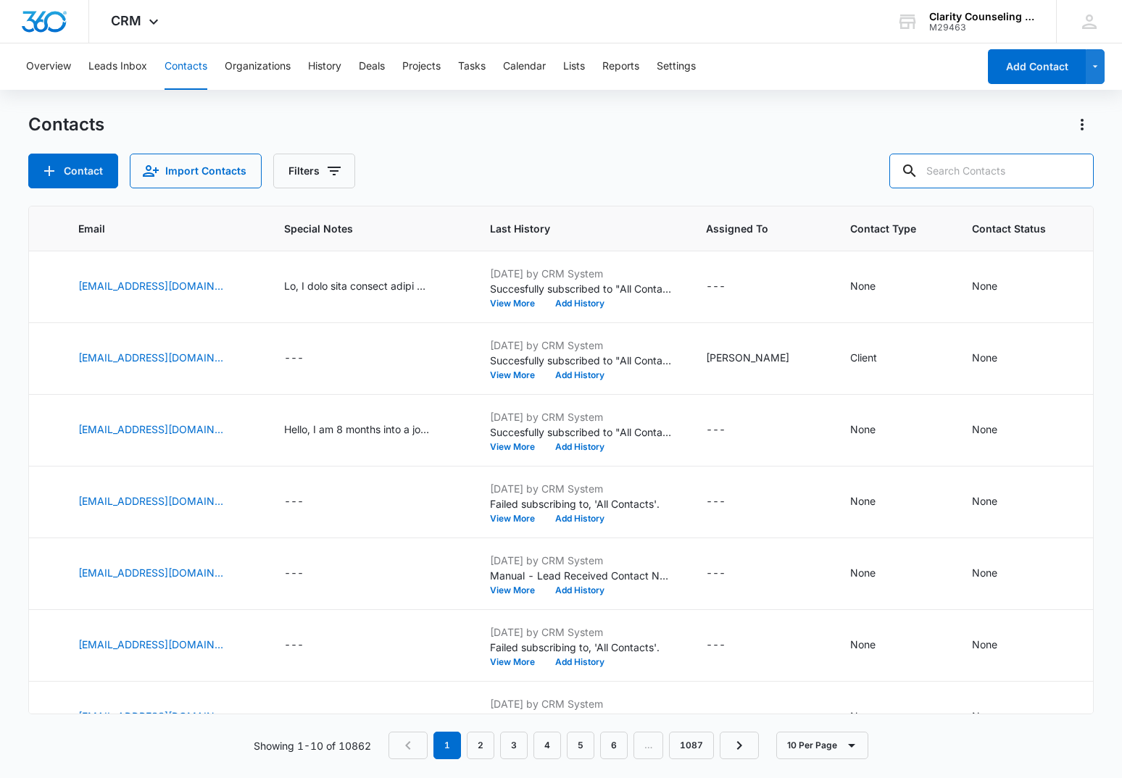
scroll to position [1, 0]
paste input "[EMAIL_ADDRESS][DOMAIN_NAME]"
type input "[EMAIL_ADDRESS][DOMAIN_NAME]"
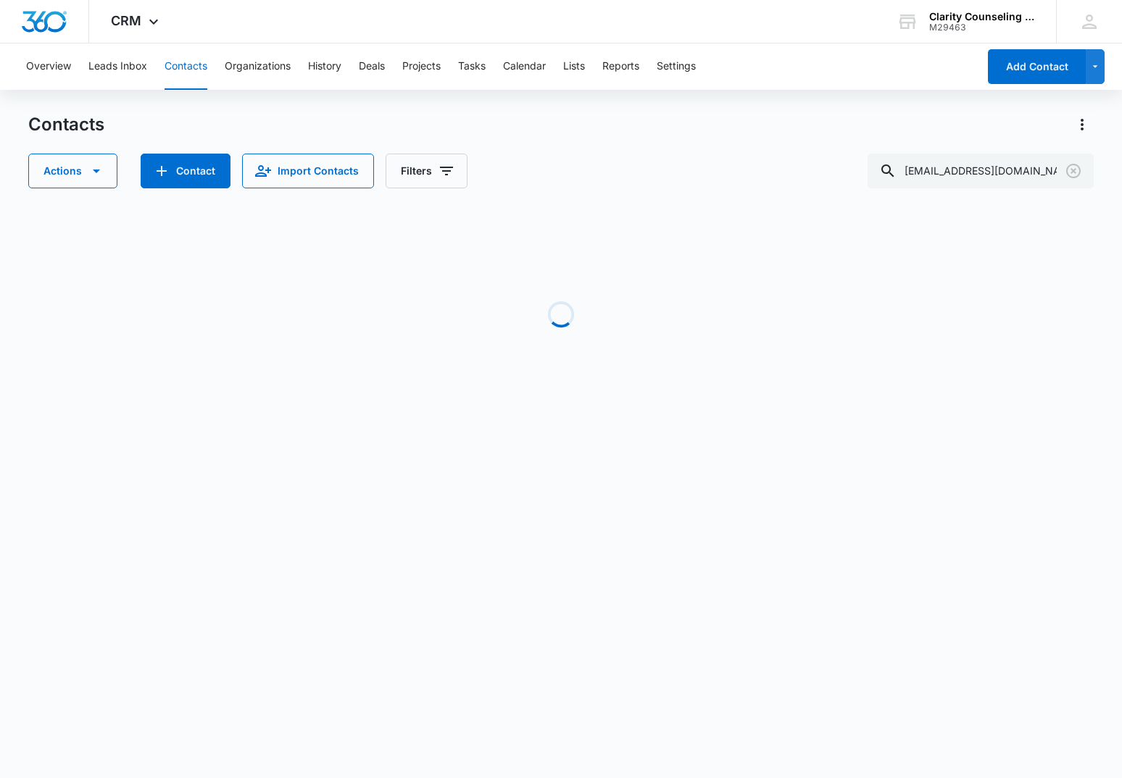
scroll to position [0, 431]
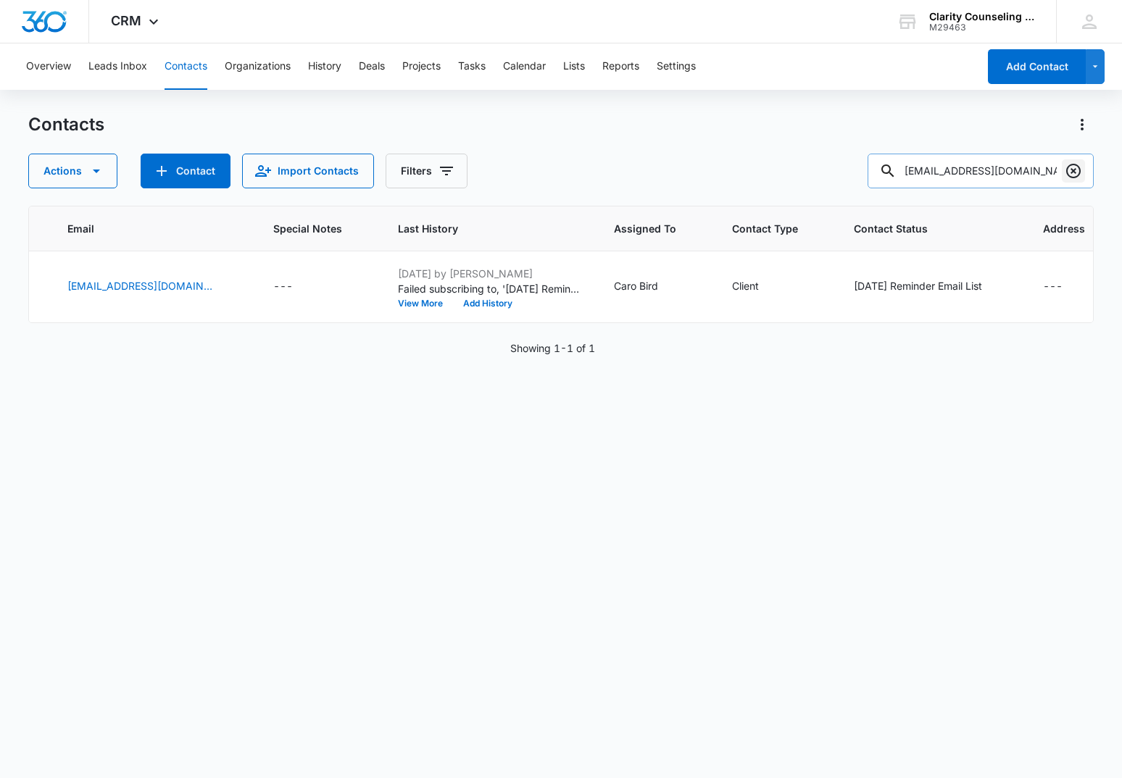
click at [1073, 170] on icon "Clear" at bounding box center [1073, 171] width 14 height 14
click at [1073, 170] on div at bounding box center [1073, 171] width 23 height 35
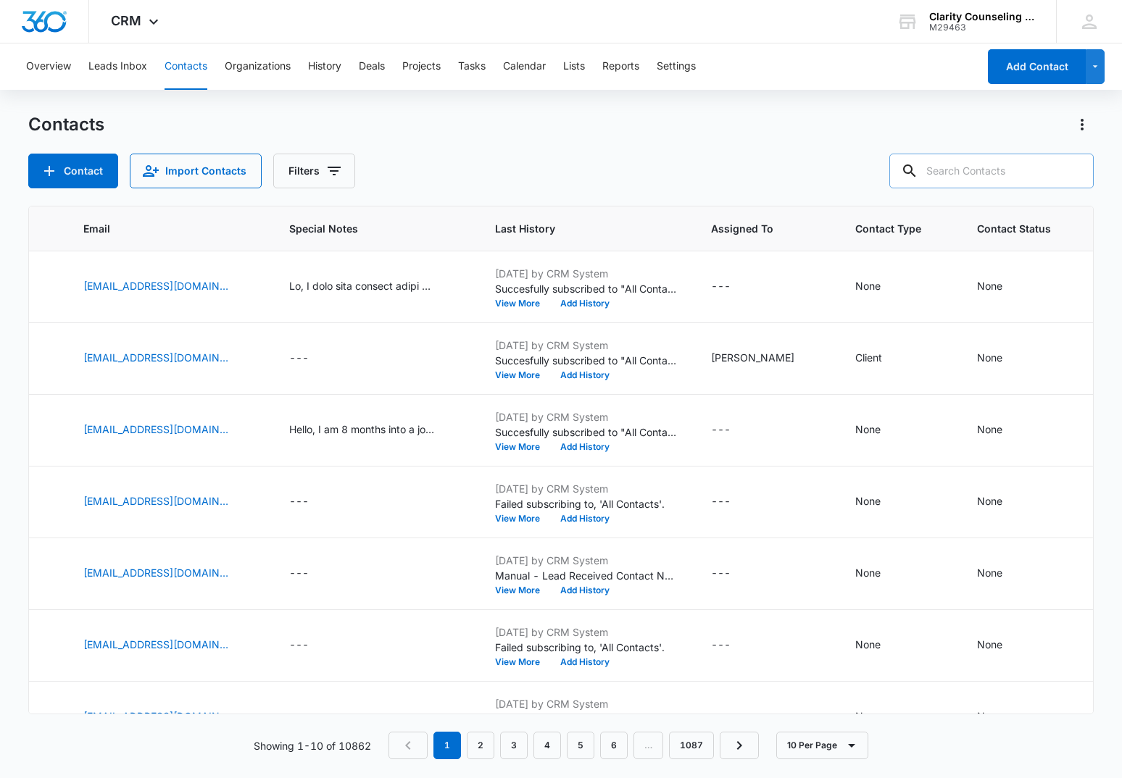
paste input "[EMAIL_ADDRESS][DOMAIN_NAME]"
type input "[EMAIL_ADDRESS][DOMAIN_NAME]"
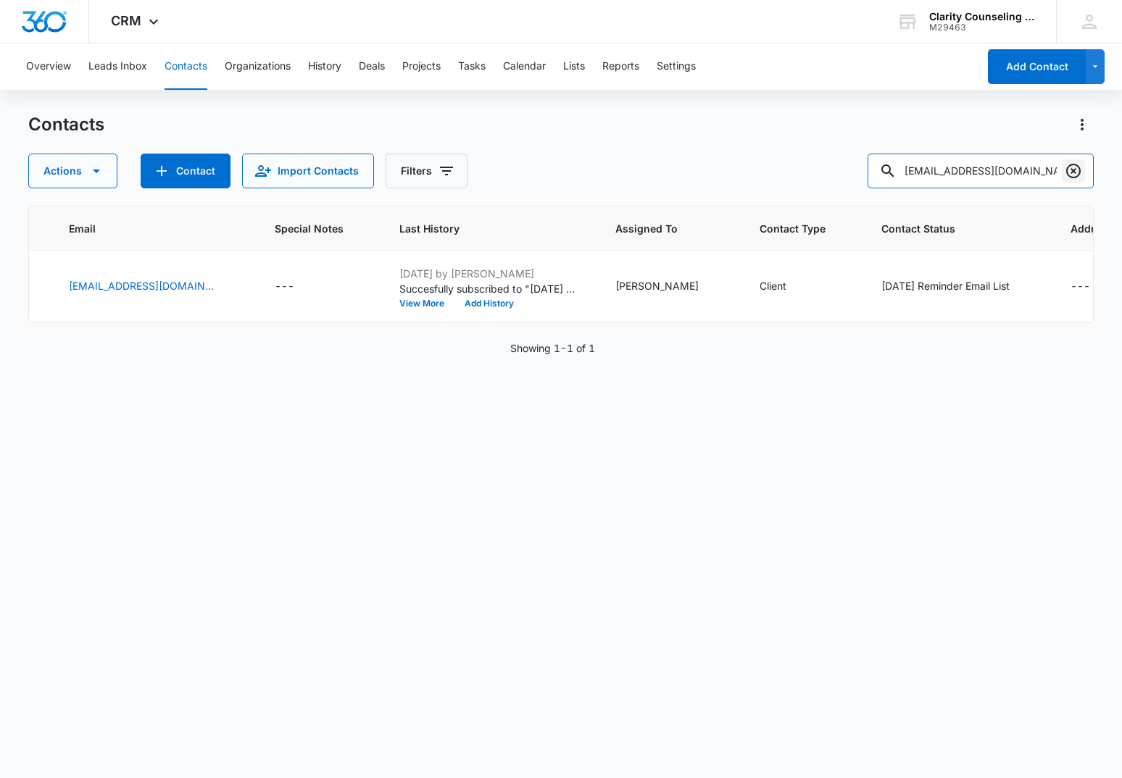
scroll to position [1, 0]
click at [1073, 169] on icon "Clear" at bounding box center [1073, 170] width 17 height 17
drag, startPoint x: 1073, startPoint y: 169, endPoint x: 1041, endPoint y: 168, distance: 32.6
click at [1073, 169] on div at bounding box center [1073, 171] width 23 height 35
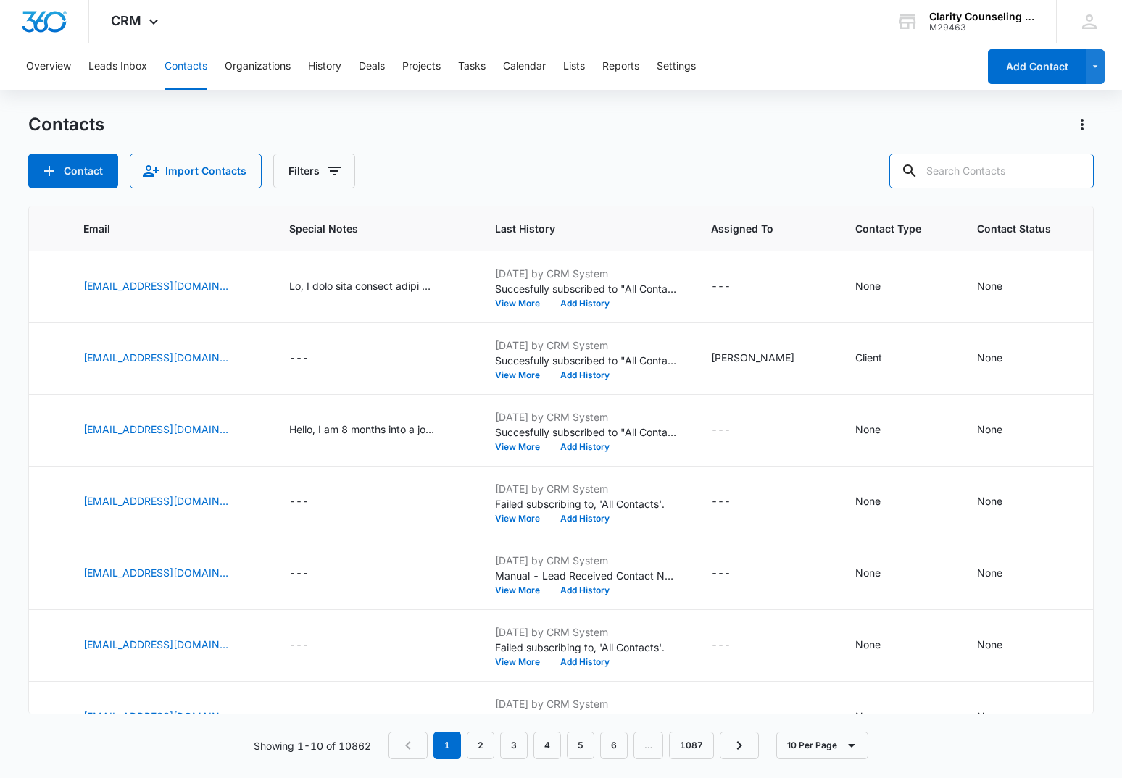
paste input "[PERSON_NAME][EMAIL_ADDRESS][DOMAIN_NAME]"
type input "[PERSON_NAME][EMAIL_ADDRESS][DOMAIN_NAME]"
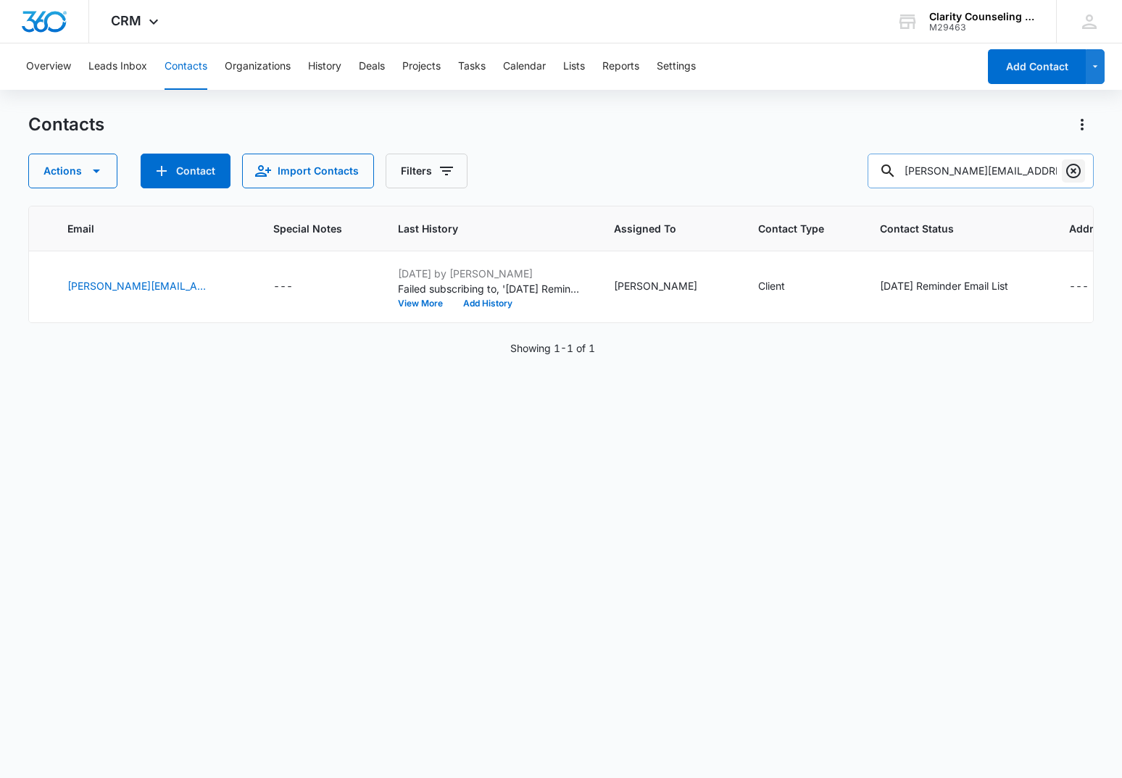
click at [1078, 164] on icon "Clear" at bounding box center [1073, 170] width 17 height 17
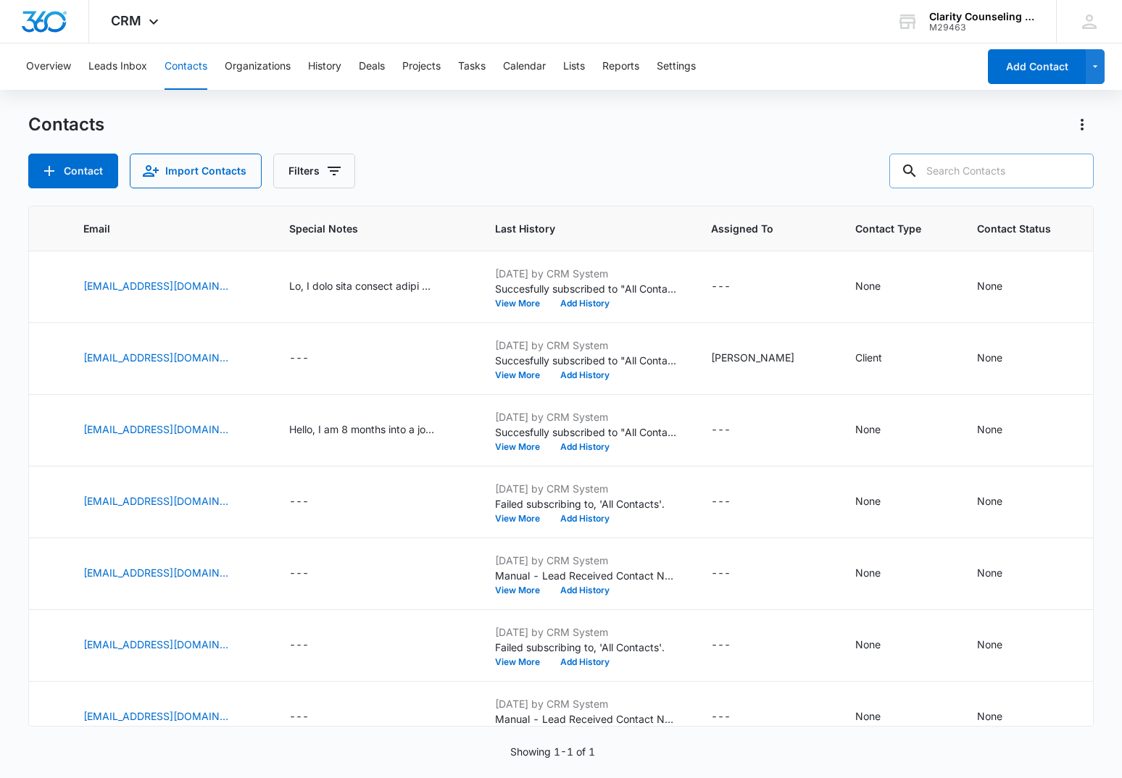
click at [1078, 164] on div at bounding box center [1073, 171] width 23 height 35
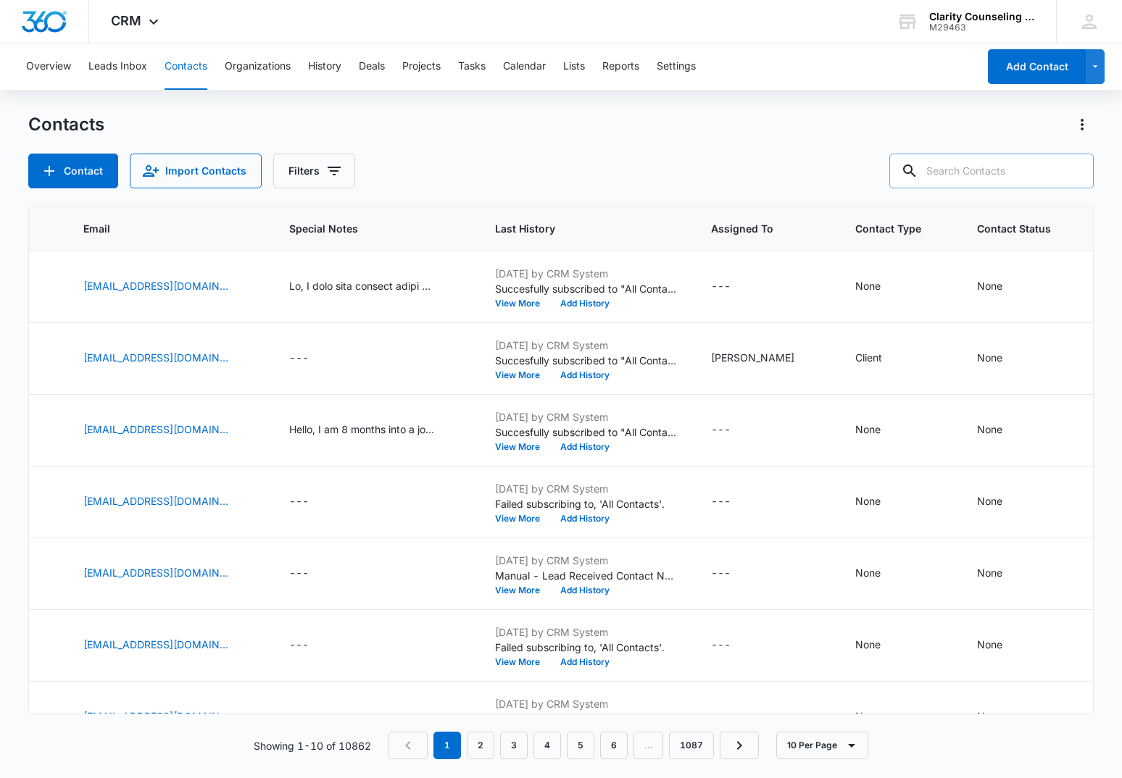
paste input "[EMAIL_ADDRESS][DOMAIN_NAME]"
type input "[EMAIL_ADDRESS][DOMAIN_NAME]"
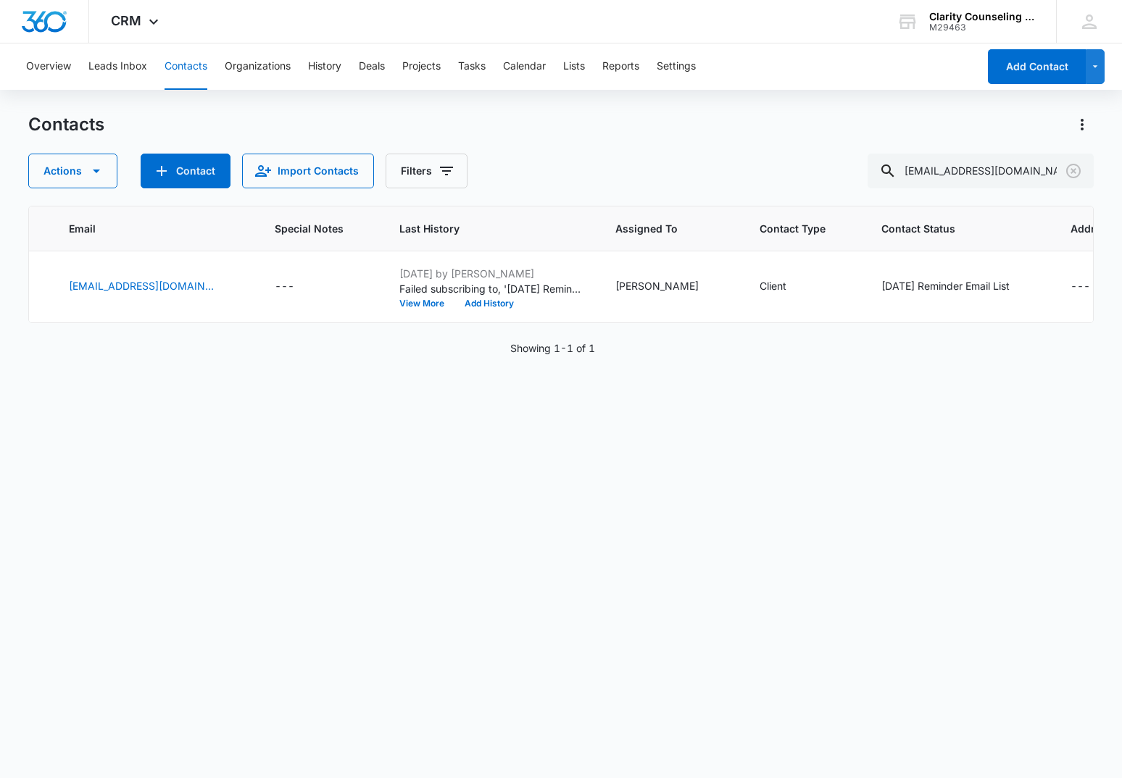
scroll to position [0, 405]
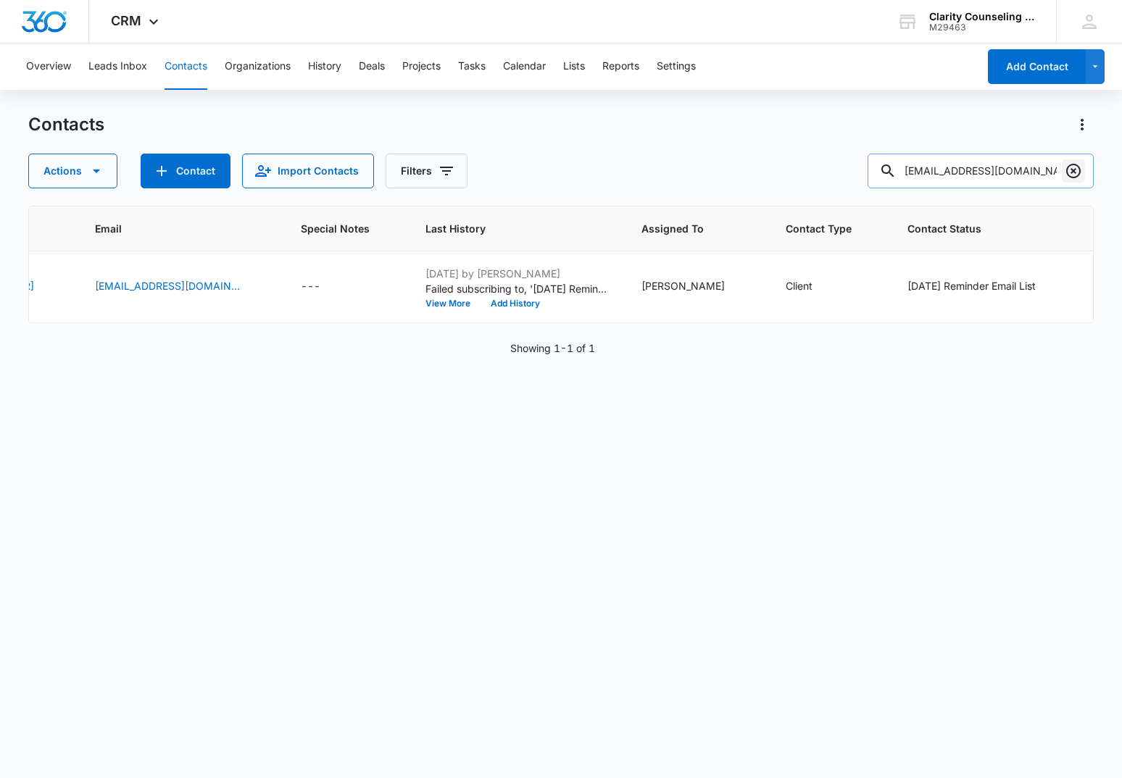
click at [1068, 171] on icon "Clear" at bounding box center [1073, 170] width 17 height 17
click at [1068, 171] on div at bounding box center [1073, 171] width 23 height 35
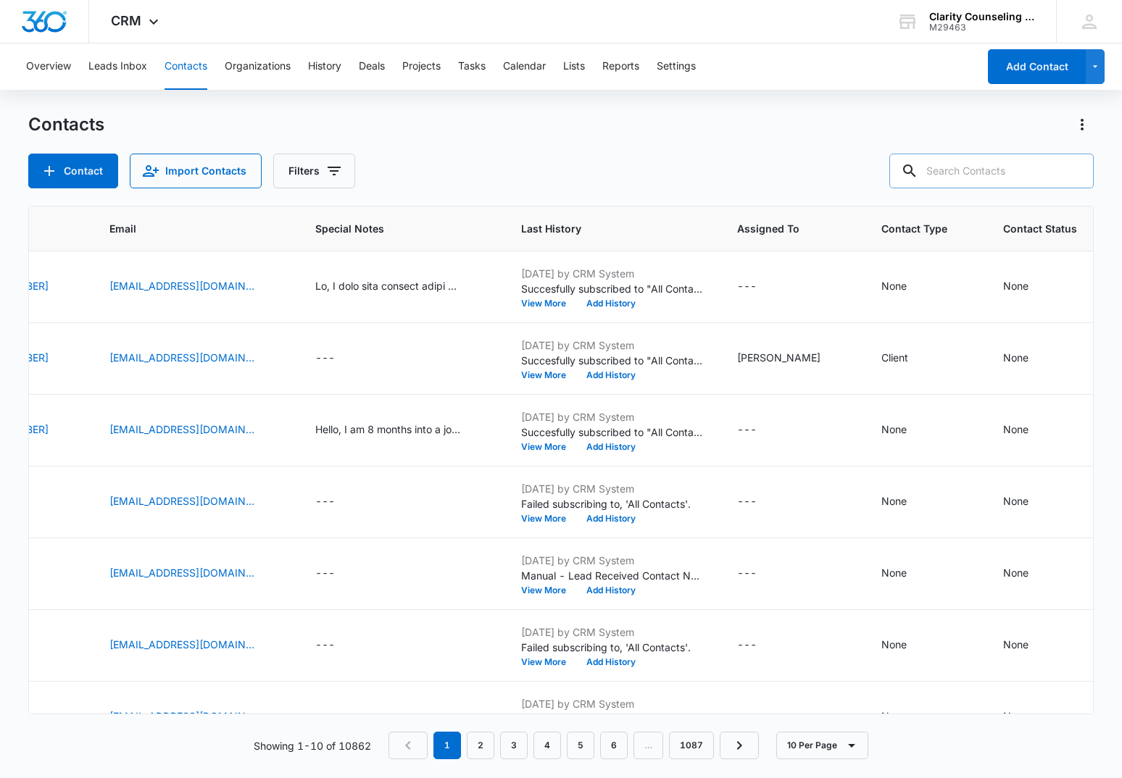
paste input "[EMAIL_ADDRESS][DOMAIN_NAME]"
type input "[EMAIL_ADDRESS][DOMAIN_NAME]"
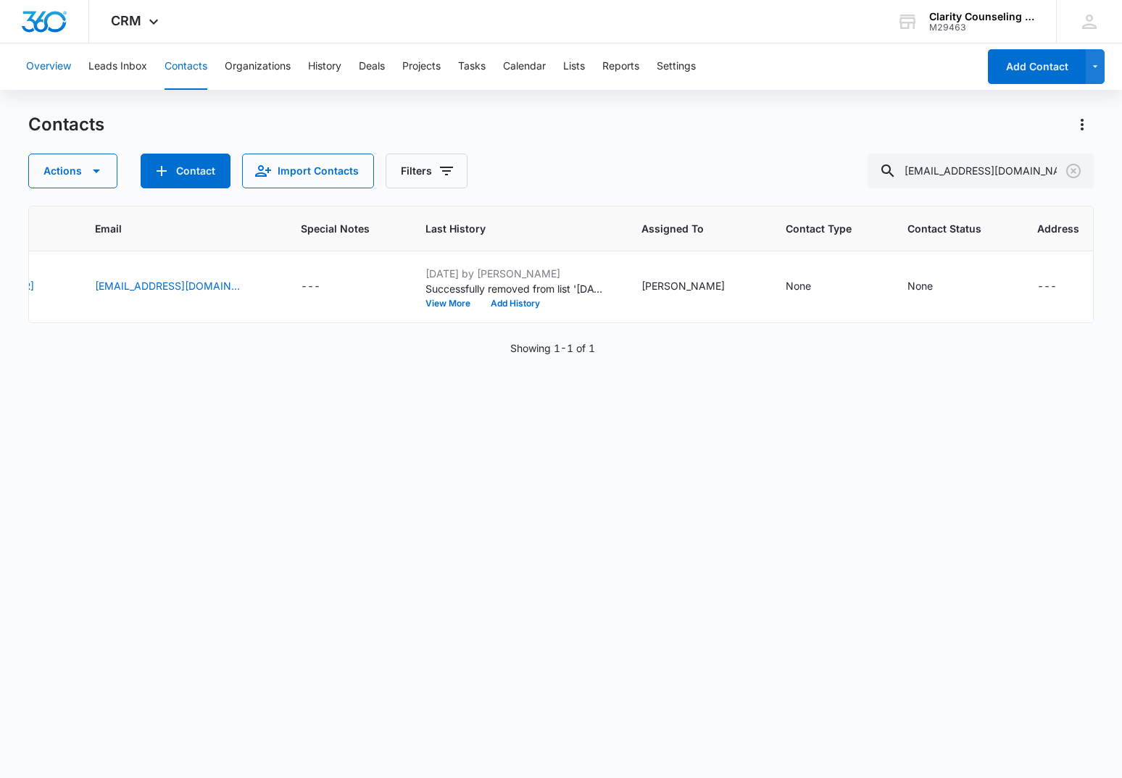
scroll to position [0, 387]
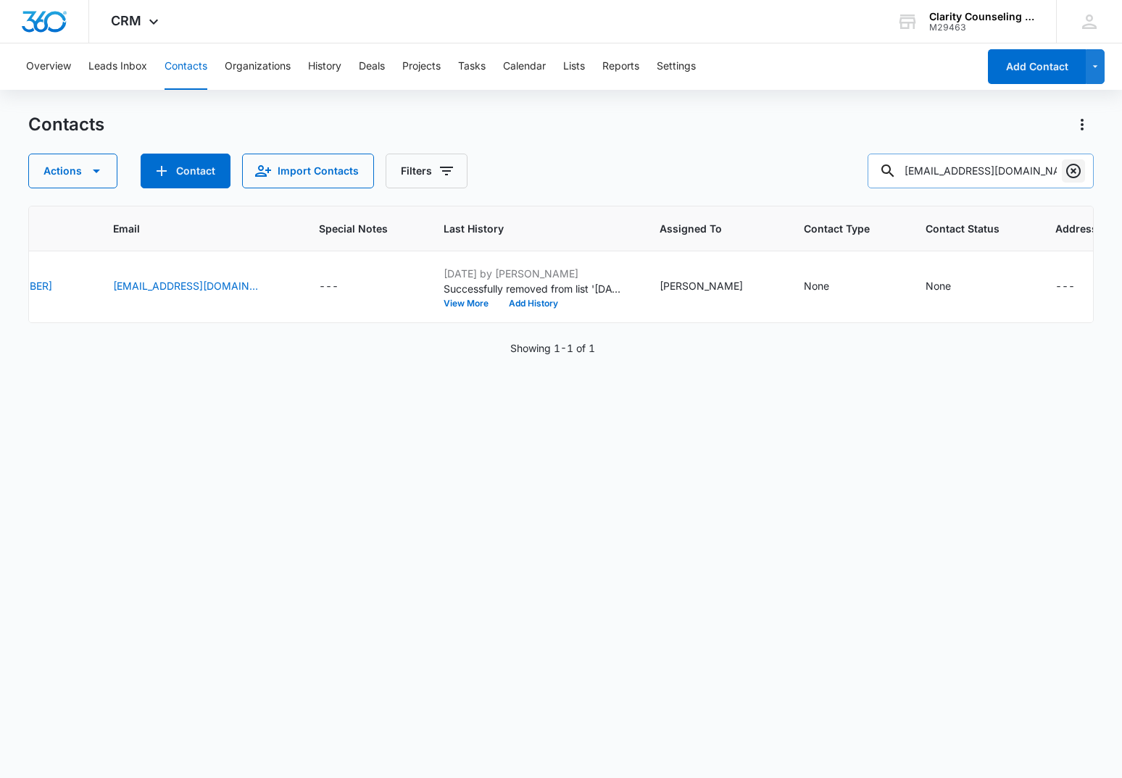
click at [1077, 164] on icon "Clear" at bounding box center [1073, 170] width 17 height 17
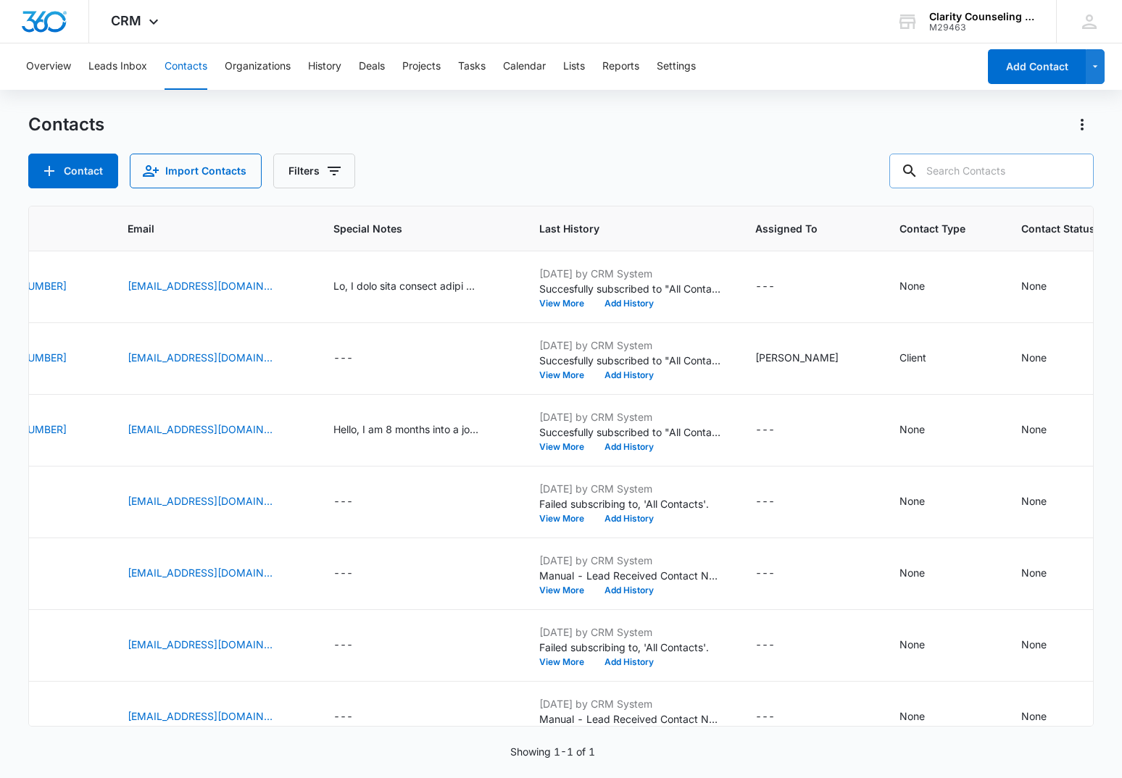
click at [1077, 164] on div at bounding box center [1073, 171] width 23 height 35
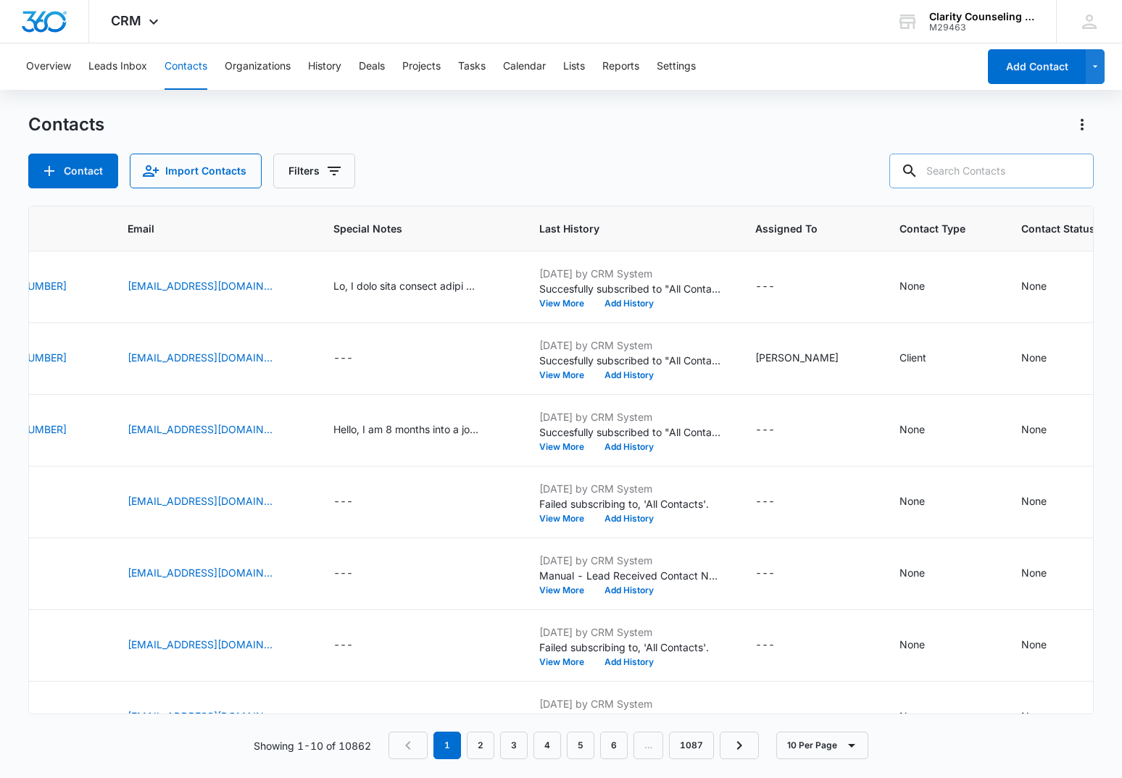
paste input "[PERSON_NAME][EMAIL_ADDRESS][DOMAIN_NAME]"
type input "[PERSON_NAME][EMAIL_ADDRESS][DOMAIN_NAME]"
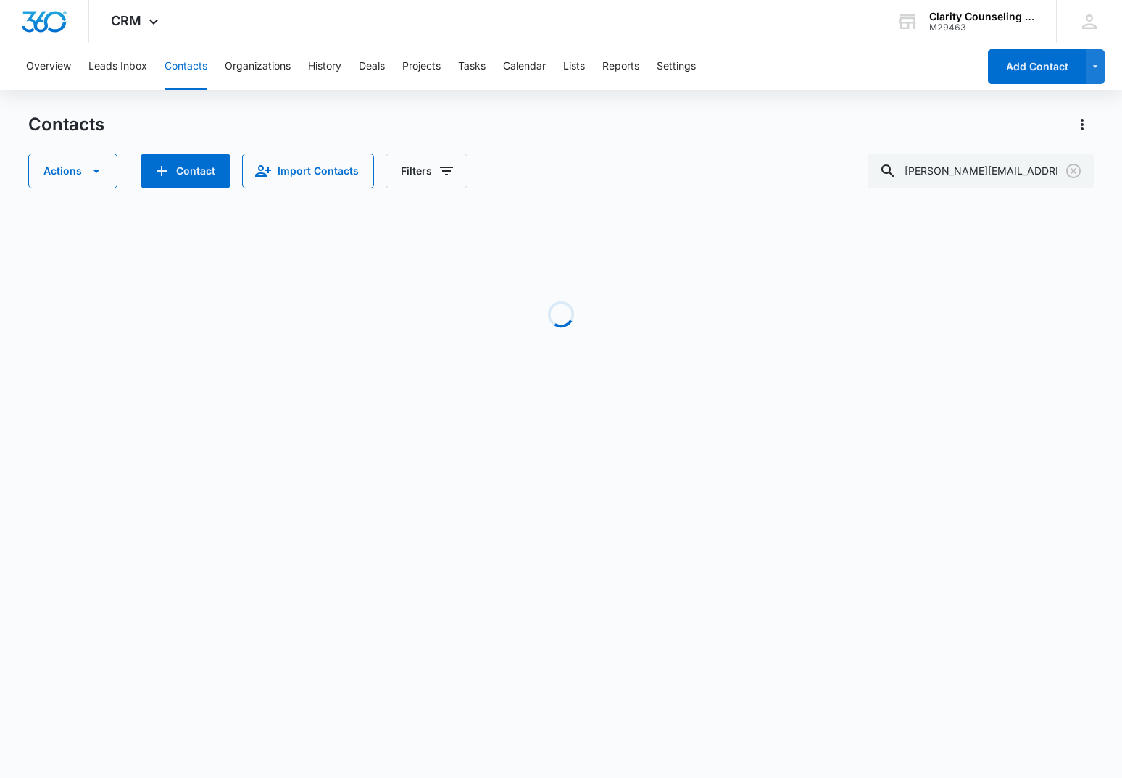
scroll to position [0, 370]
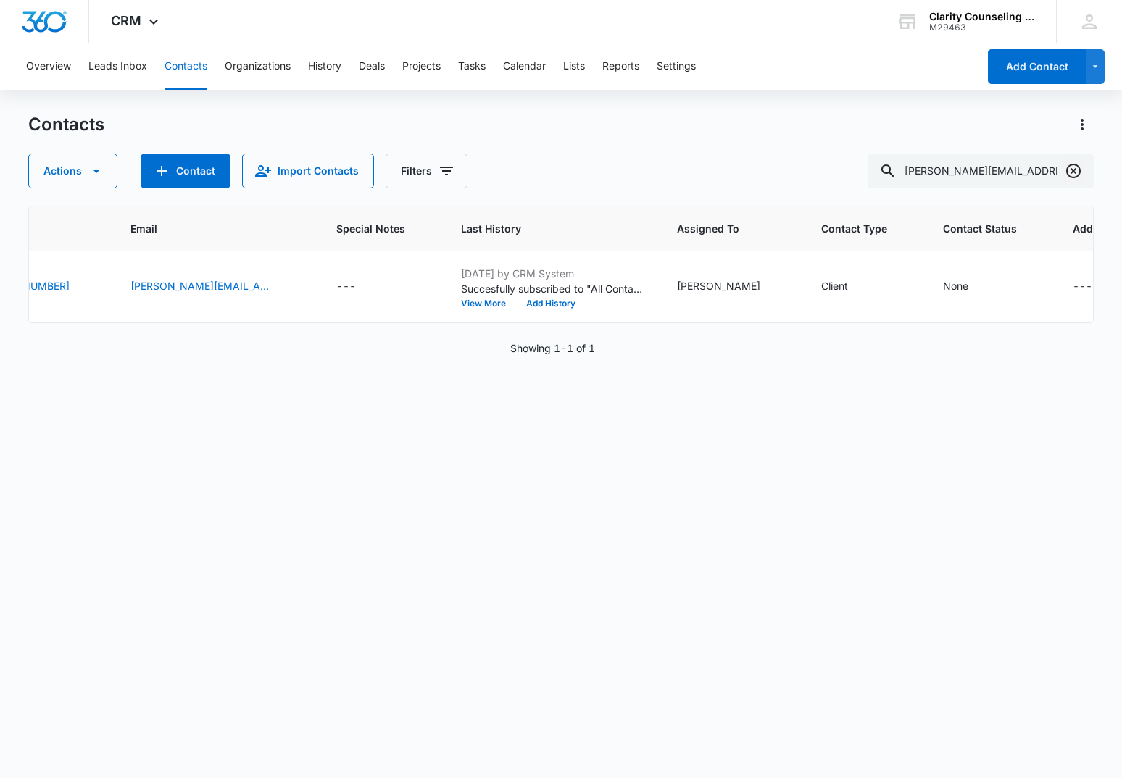
click at [1078, 170] on icon "Clear" at bounding box center [1073, 170] width 17 height 17
click at [1078, 170] on div at bounding box center [1073, 171] width 23 height 35
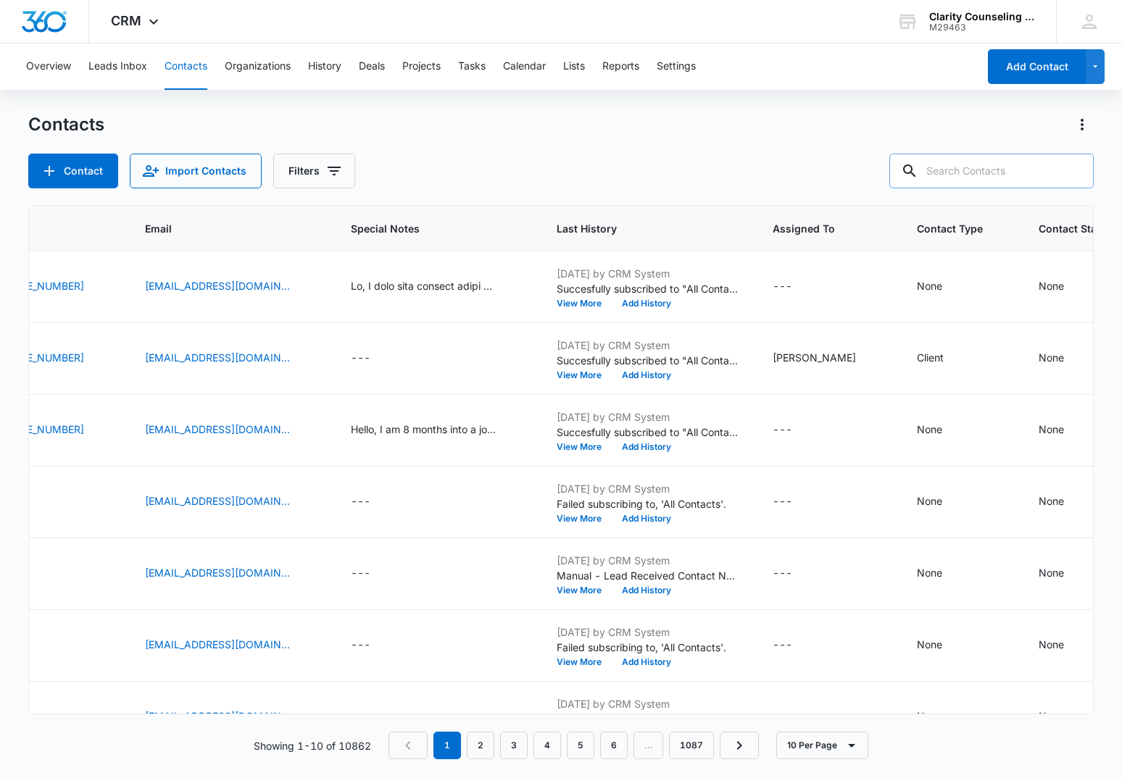
paste input "[EMAIL_ADDRESS][DOMAIN_NAME]"
type input "[EMAIL_ADDRESS][DOMAIN_NAME]"
